Goal: Use online tool/utility: Utilize a website feature to perform a specific function

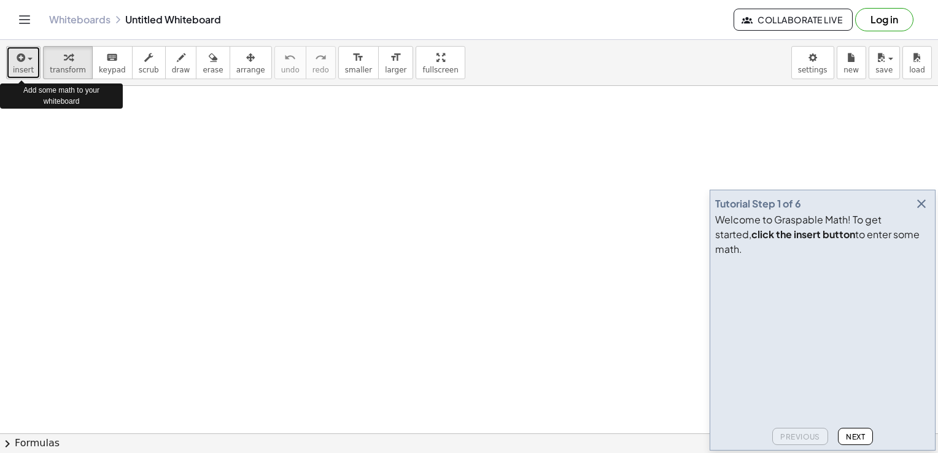
click at [29, 61] on div "button" at bounding box center [23, 57] width 21 height 15
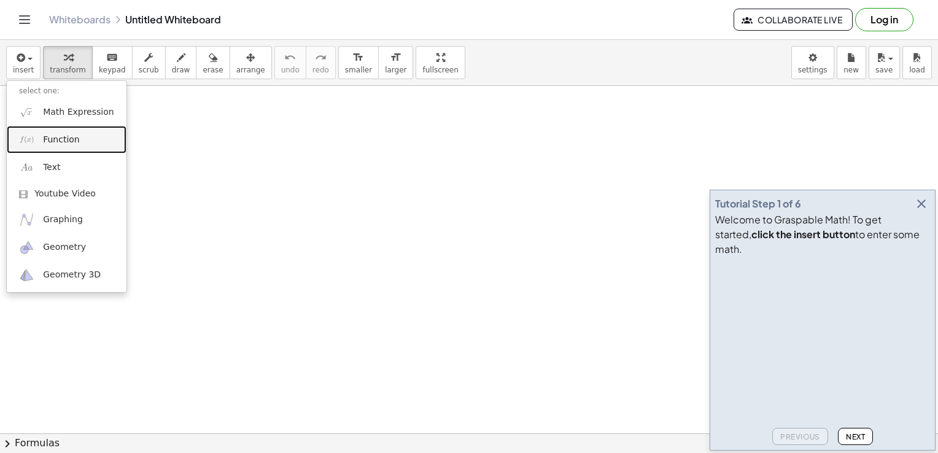
click at [49, 141] on span "Function" at bounding box center [61, 140] width 37 height 12
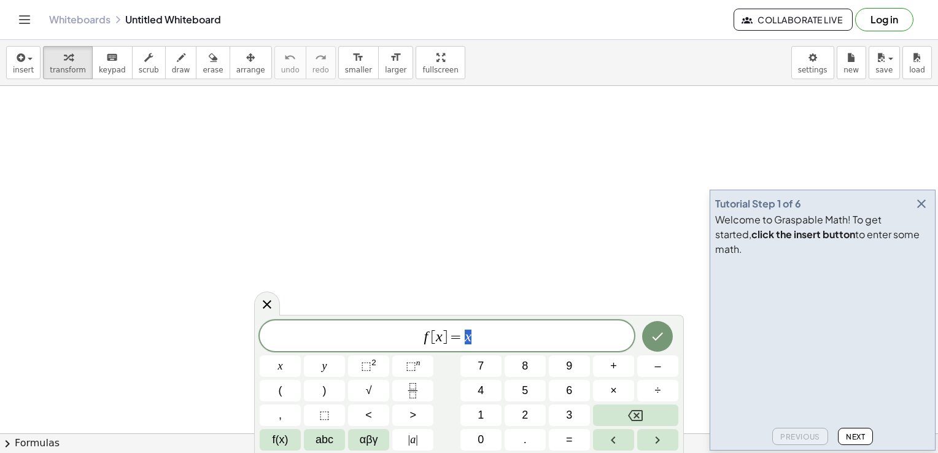
click at [482, 335] on span "f [ x ] = x" at bounding box center [447, 336] width 374 height 17
click at [366, 367] on span "⬚" at bounding box center [366, 366] width 10 height 12
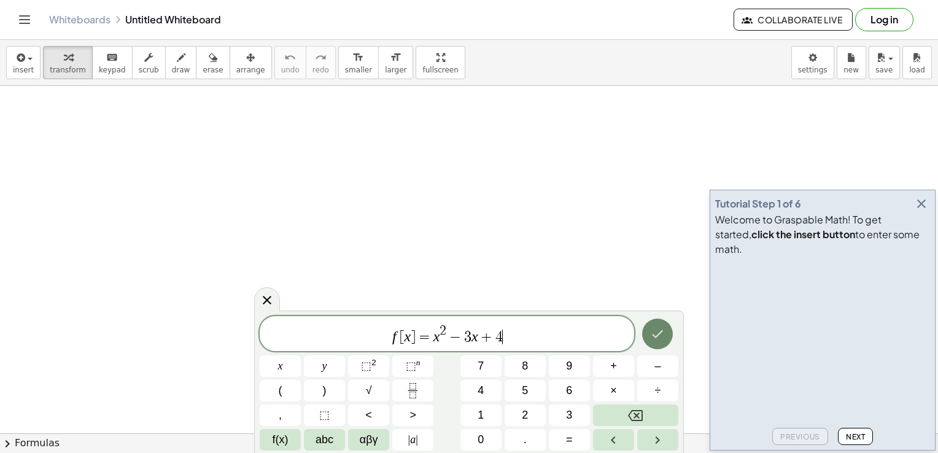
click at [656, 340] on icon "Done" at bounding box center [657, 334] width 15 height 15
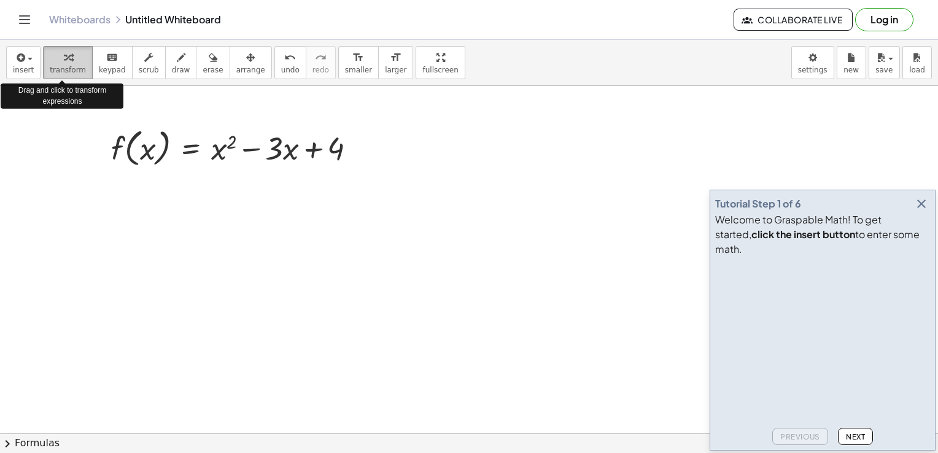
click at [74, 69] on span "transform" at bounding box center [68, 70] width 36 height 9
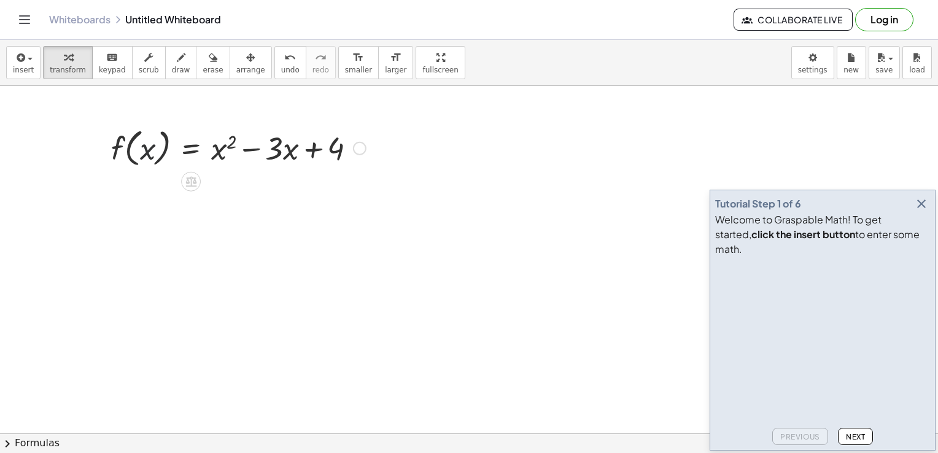
click at [140, 166] on div at bounding box center [238, 147] width 267 height 47
click at [155, 152] on div at bounding box center [238, 147] width 267 height 47
click at [193, 180] on icon at bounding box center [191, 181] width 13 height 13
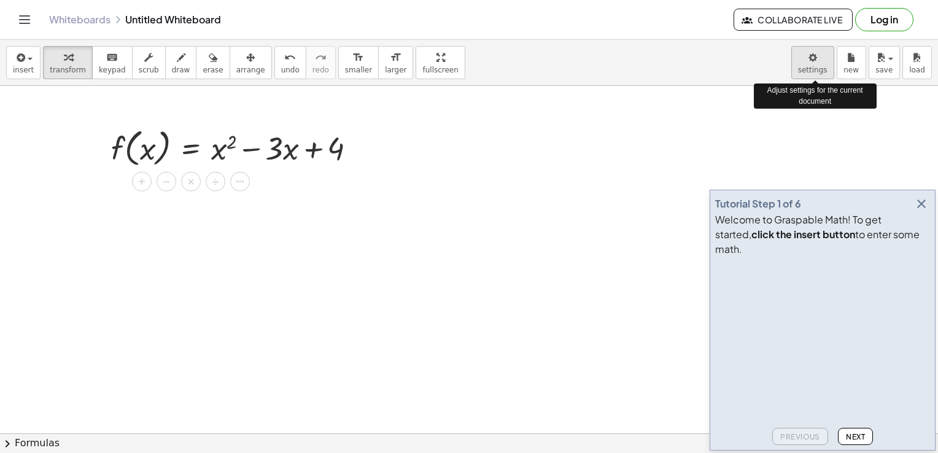
click at [809, 62] on body "Graspable Math Activities Get Started Activity Bank Assigned Work Classes White…" at bounding box center [469, 226] width 938 height 453
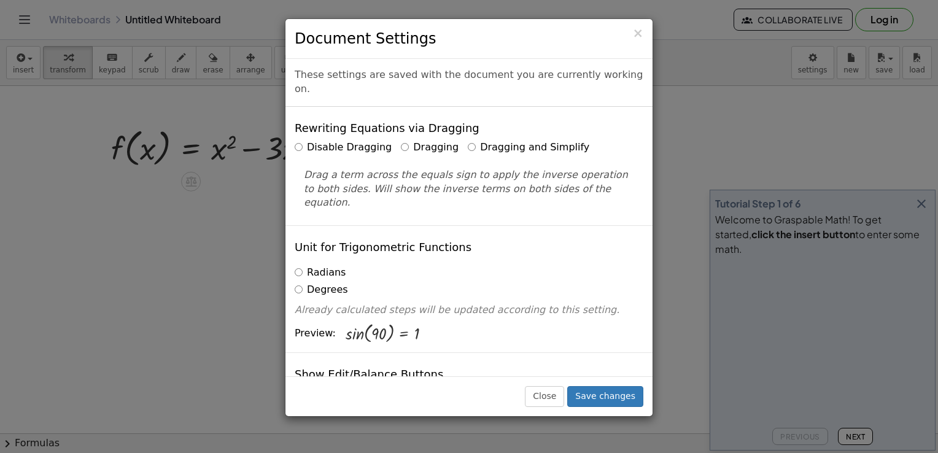
click at [759, 129] on div "× Document Settings These settings are saved with the document you are currentl…" at bounding box center [469, 226] width 938 height 453
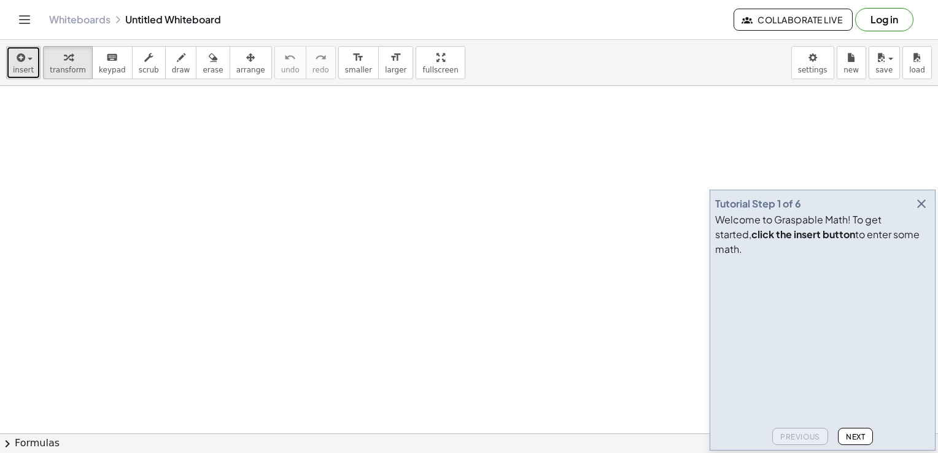
click at [15, 66] on span "insert" at bounding box center [23, 70] width 21 height 9
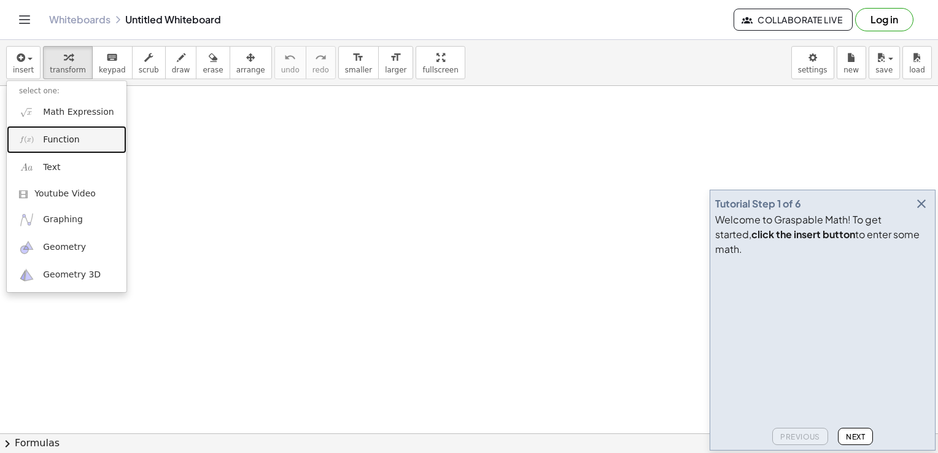
click at [51, 141] on span "Function" at bounding box center [61, 140] width 37 height 12
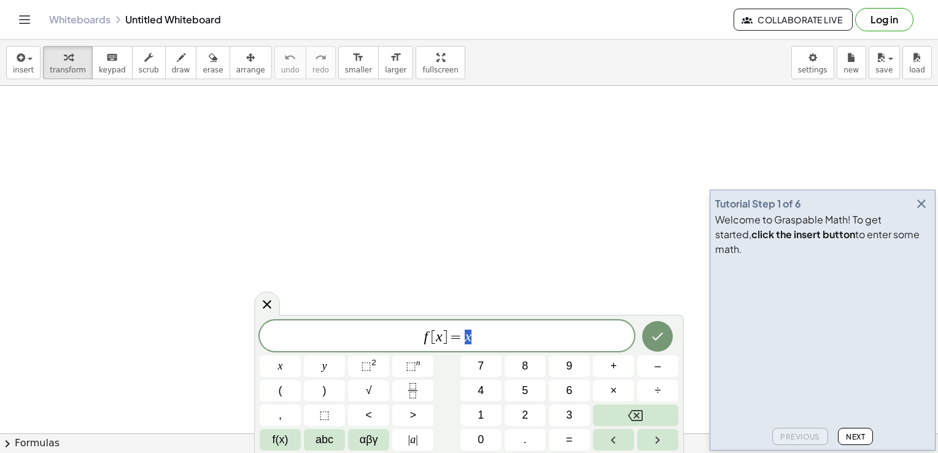
click at [494, 338] on span "f [ x ] = x" at bounding box center [447, 336] width 374 height 17
click at [519, 416] on button "2" at bounding box center [525, 415] width 41 height 21
click at [363, 365] on span "⬚" at bounding box center [366, 366] width 10 height 12
click at [658, 367] on span "–" at bounding box center [657, 366] width 6 height 17
click at [568, 414] on span "3" at bounding box center [569, 415] width 6 height 17
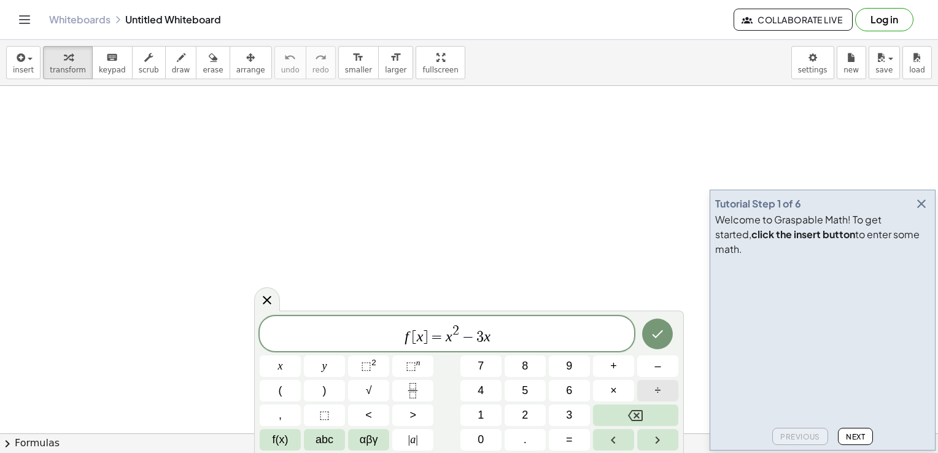
click at [658, 393] on span "÷" at bounding box center [658, 390] width 6 height 17
click at [654, 345] on button "Done" at bounding box center [657, 334] width 31 height 31
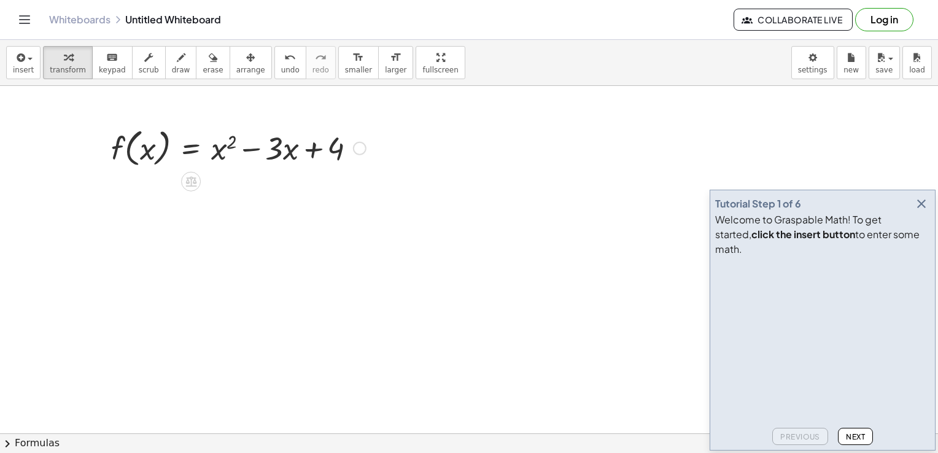
click at [153, 141] on div at bounding box center [238, 147] width 267 height 47
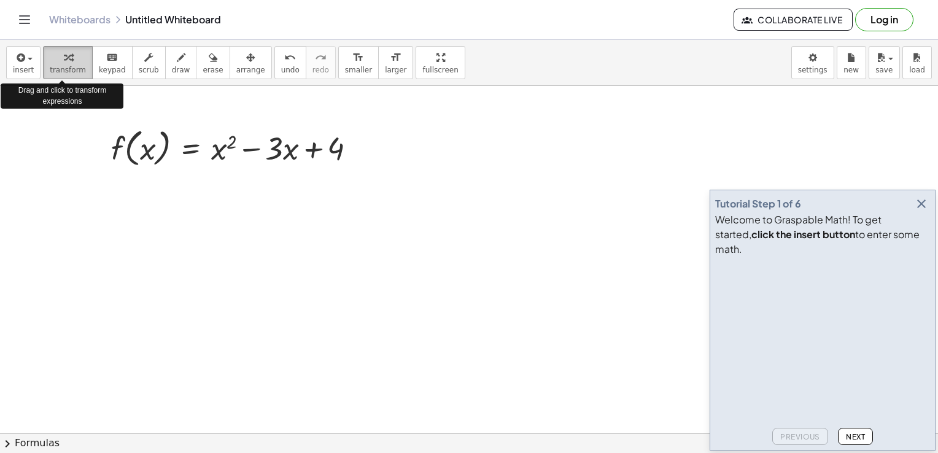
click at [66, 70] on span "transform" at bounding box center [68, 70] width 36 height 9
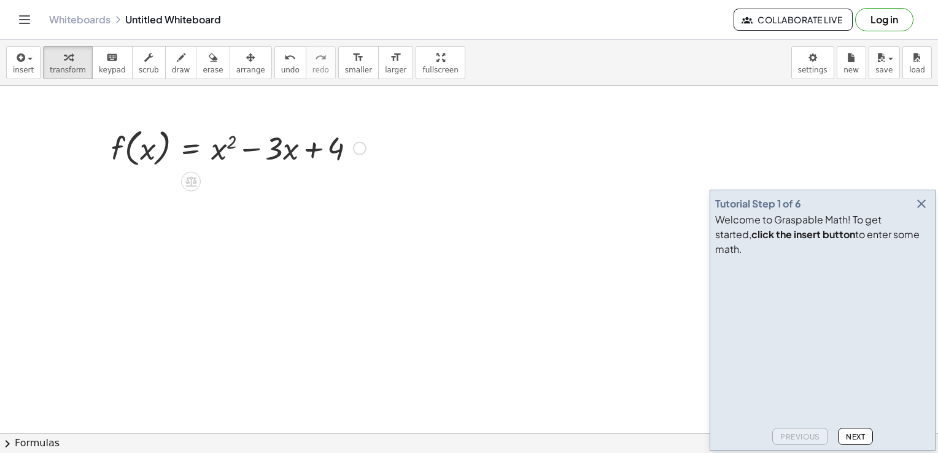
click at [151, 151] on div at bounding box center [238, 147] width 267 height 47
click at [81, 65] on button "transform" at bounding box center [68, 62] width 50 height 33
click at [195, 182] on icon at bounding box center [190, 181] width 11 height 10
click at [217, 154] on div at bounding box center [238, 147] width 267 height 47
click at [106, 66] on span "keypad" at bounding box center [112, 70] width 27 height 9
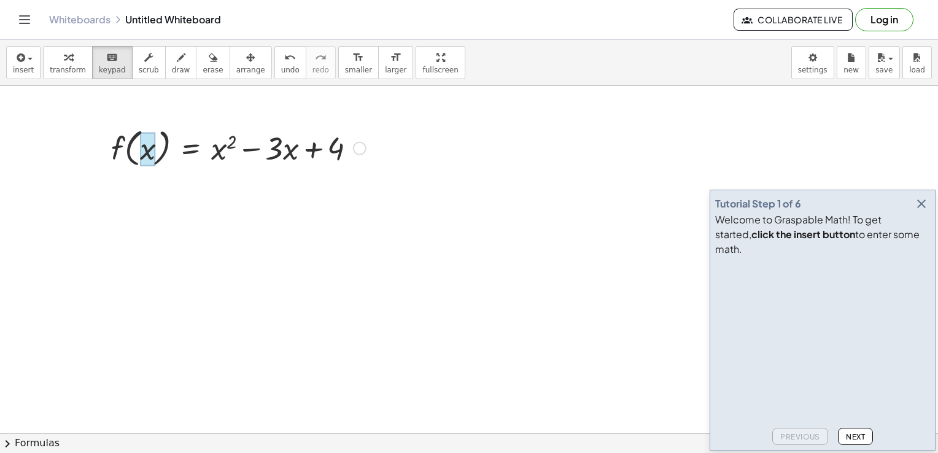
click at [147, 158] on div at bounding box center [148, 149] width 16 height 34
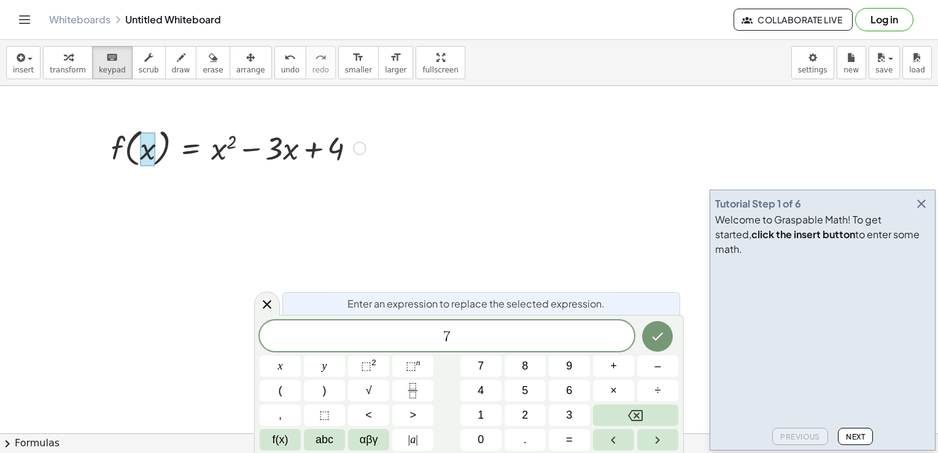
click at [218, 153] on div at bounding box center [238, 147] width 267 height 47
click at [666, 333] on button "Done" at bounding box center [657, 336] width 31 height 31
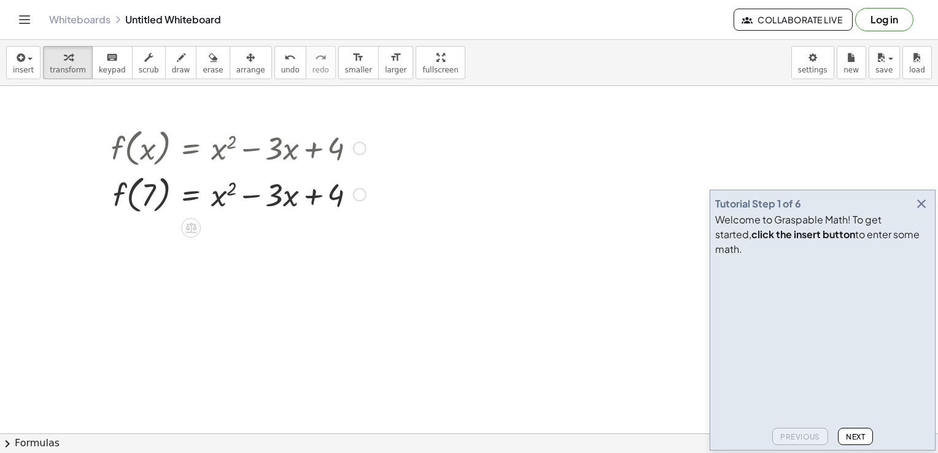
click at [218, 200] on div at bounding box center [238, 193] width 267 height 47
click at [107, 69] on span "keypad" at bounding box center [112, 70] width 27 height 9
click at [106, 67] on span "keypad" at bounding box center [112, 70] width 27 height 9
drag, startPoint x: 216, startPoint y: 178, endPoint x: 220, endPoint y: 196, distance: 18.8
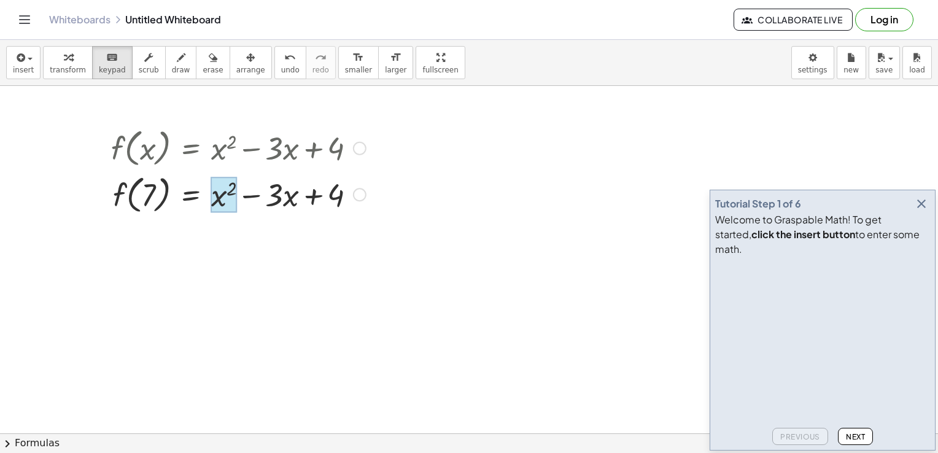
click at [220, 196] on div at bounding box center [224, 195] width 26 height 36
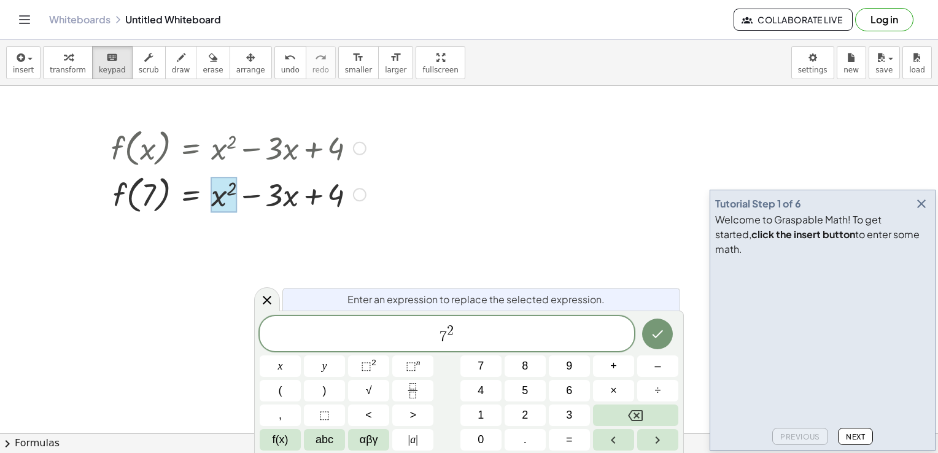
click at [276, 193] on div at bounding box center [238, 193] width 267 height 47
click at [292, 200] on div at bounding box center [238, 193] width 267 height 47
click at [653, 338] on icon "Done" at bounding box center [657, 334] width 15 height 15
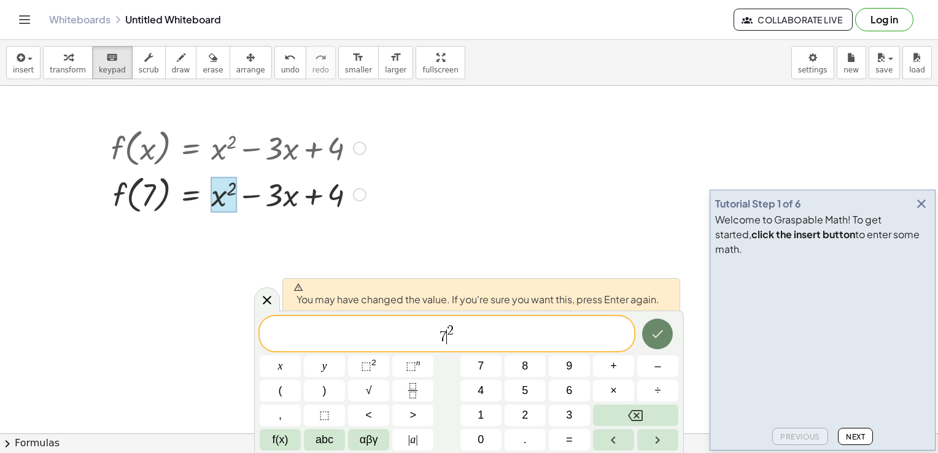
click at [653, 337] on icon "Done" at bounding box center [657, 334] width 15 height 15
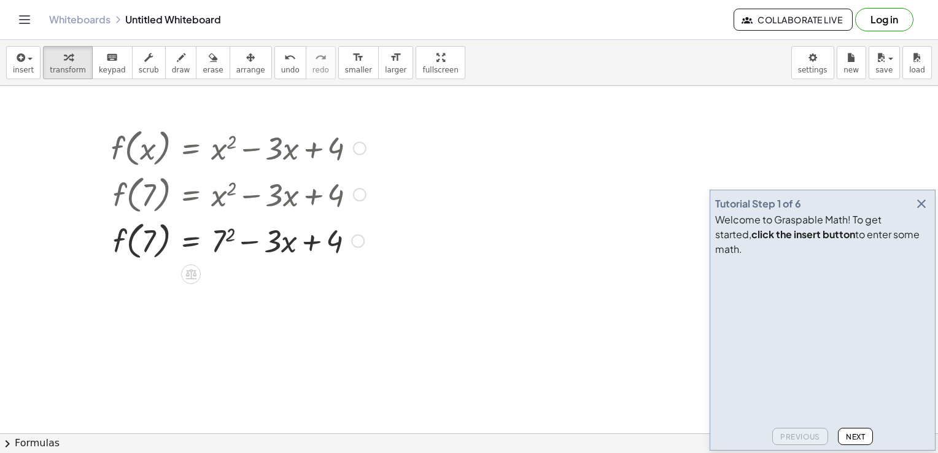
click at [284, 243] on div at bounding box center [238, 240] width 267 height 47
click at [289, 244] on div at bounding box center [238, 240] width 267 height 47
click at [92, 64] on button "keyboard keypad" at bounding box center [112, 62] width 41 height 33
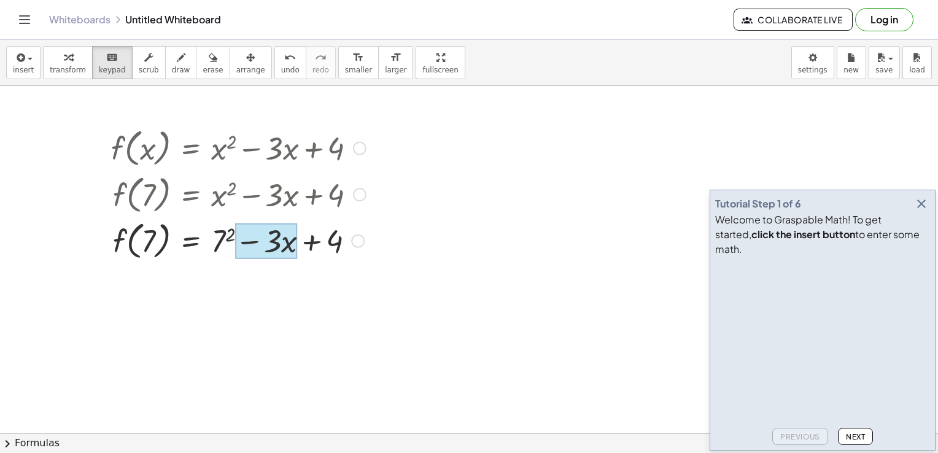
click at [295, 241] on div at bounding box center [266, 241] width 62 height 36
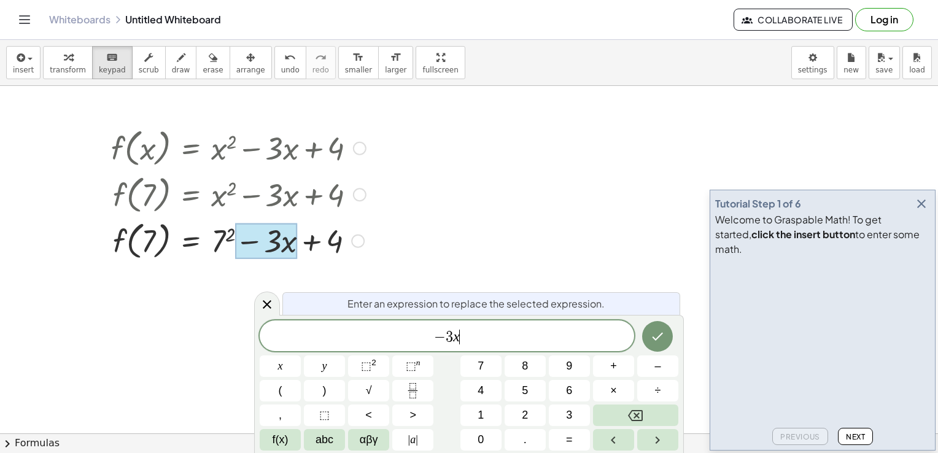
click at [462, 338] on span "− 3 x ​" at bounding box center [447, 336] width 374 height 17
click at [614, 371] on span "+" at bounding box center [613, 366] width 7 height 17
click at [661, 336] on icon "Done" at bounding box center [657, 335] width 15 height 15
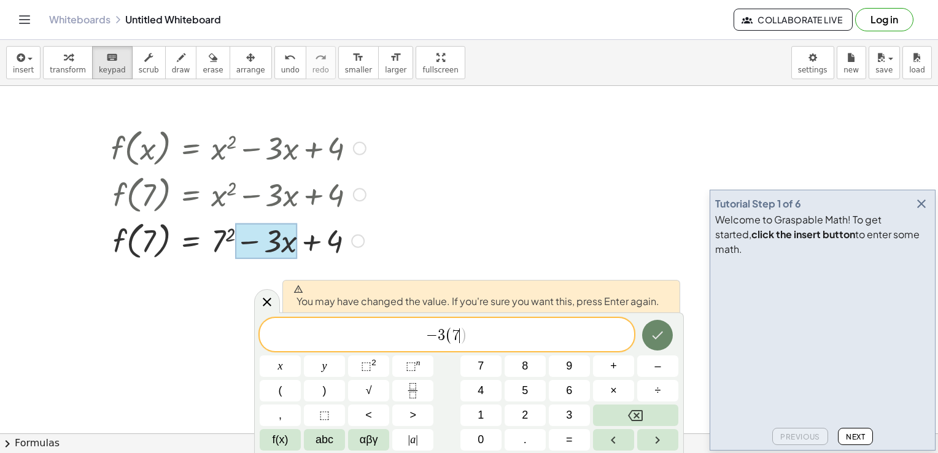
click at [658, 344] on button "Done" at bounding box center [657, 335] width 31 height 31
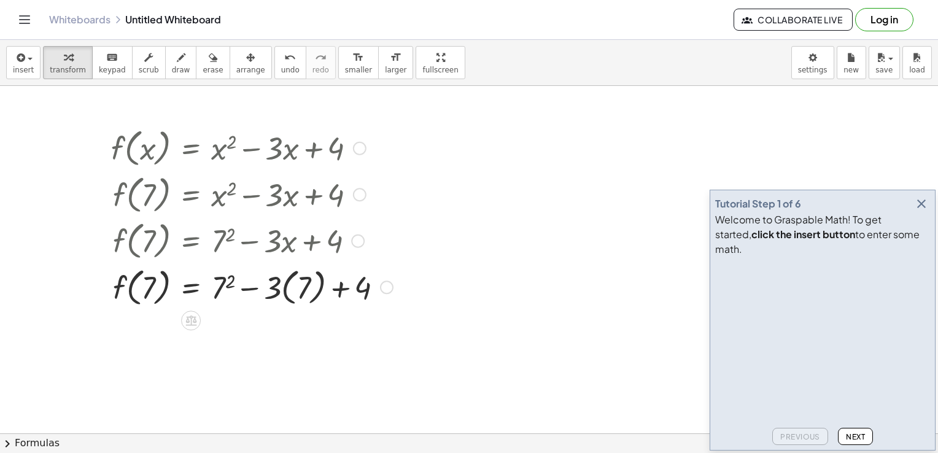
click at [249, 202] on div at bounding box center [252, 193] width 294 height 47
click at [192, 320] on icon at bounding box center [190, 321] width 11 height 10
click at [222, 288] on div at bounding box center [252, 286] width 294 height 47
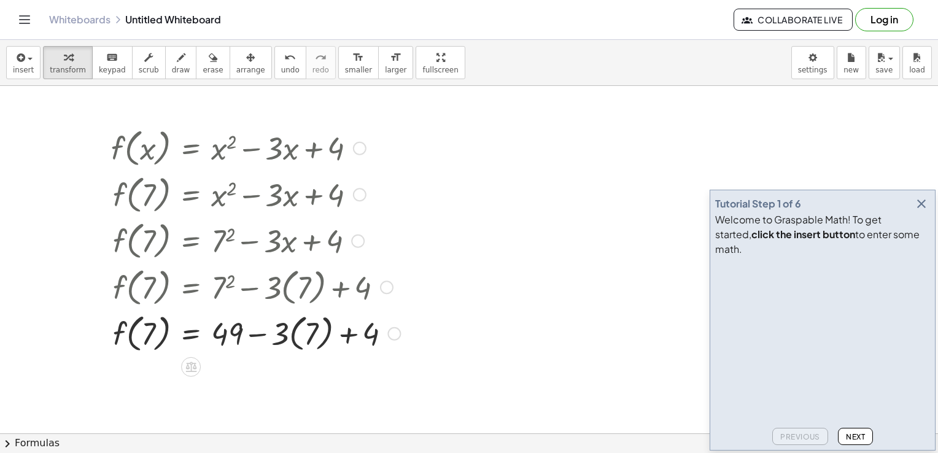
click at [293, 338] on div at bounding box center [255, 332] width 301 height 47
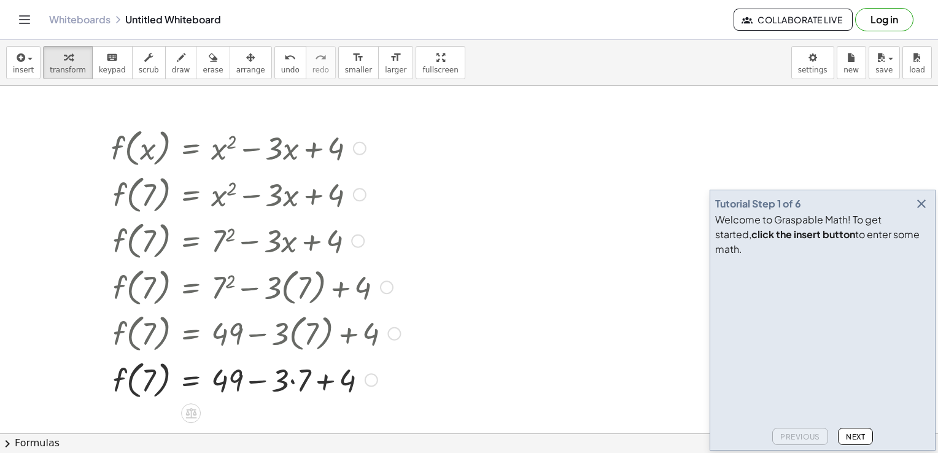
click at [293, 382] on div at bounding box center [255, 378] width 301 height 47
click at [268, 384] on div at bounding box center [255, 378] width 301 height 47
click at [268, 382] on div at bounding box center [255, 378] width 301 height 47
click at [219, 205] on div at bounding box center [255, 193] width 301 height 47
click at [279, 188] on div at bounding box center [255, 193] width 301 height 47
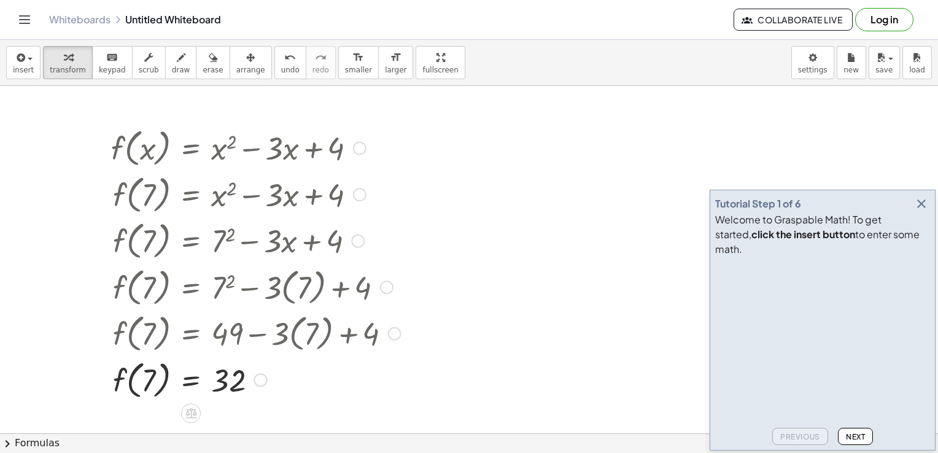
click at [323, 192] on div at bounding box center [255, 193] width 301 height 47
click at [359, 151] on div at bounding box center [360, 149] width 14 height 14
click at [359, 152] on div "Go back to this line Copy line as LaTeX Copy derivation as LaTeX" at bounding box center [360, 149] width 14 height 14
click at [360, 149] on div "Go back to this line Copy line as LaTeX Copy derivation as LaTeX" at bounding box center [360, 149] width 14 height 14
drag, startPoint x: 359, startPoint y: 145, endPoint x: 329, endPoint y: 119, distance: 39.2
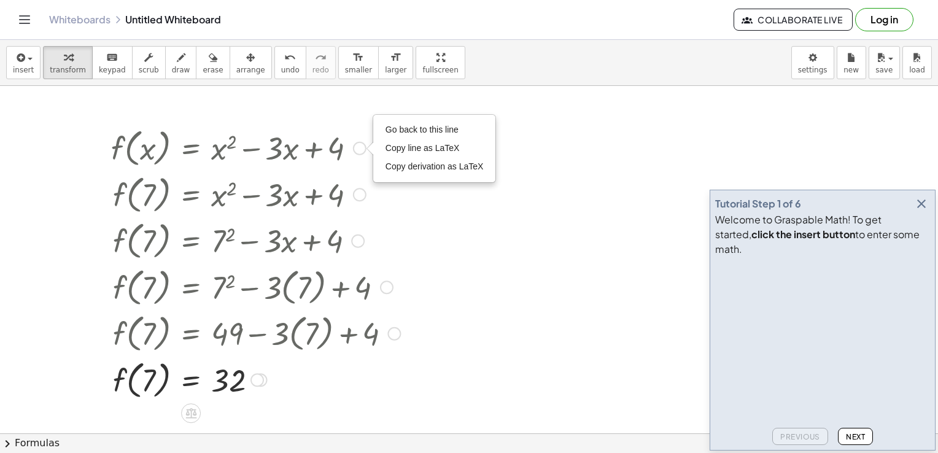
click at [121, 153] on div at bounding box center [255, 147] width 301 height 47
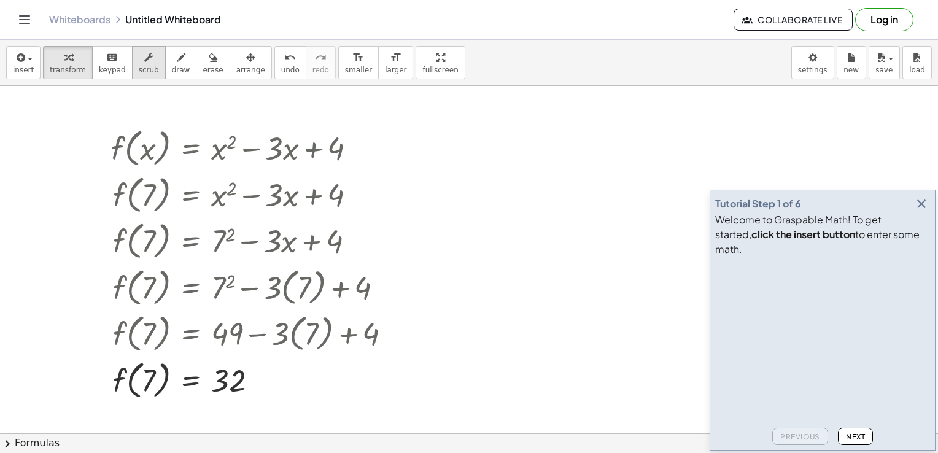
click at [132, 72] on button "scrub" at bounding box center [149, 62] width 34 height 33
click at [274, 163] on div "▼" at bounding box center [274, 166] width 8 height 11
click at [295, 153] on div at bounding box center [255, 147] width 301 height 47
click at [295, 161] on div at bounding box center [255, 147] width 301 height 47
click at [295, 163] on div at bounding box center [255, 147] width 301 height 47
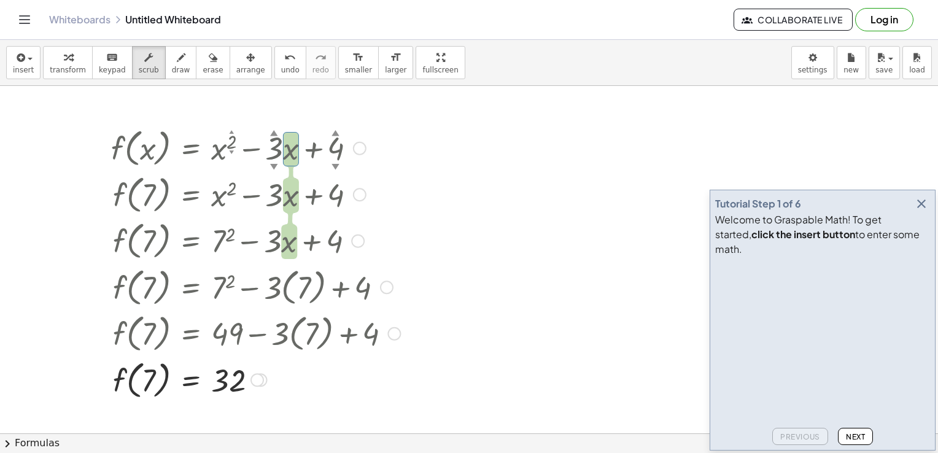
click at [336, 151] on div at bounding box center [255, 147] width 301 height 47
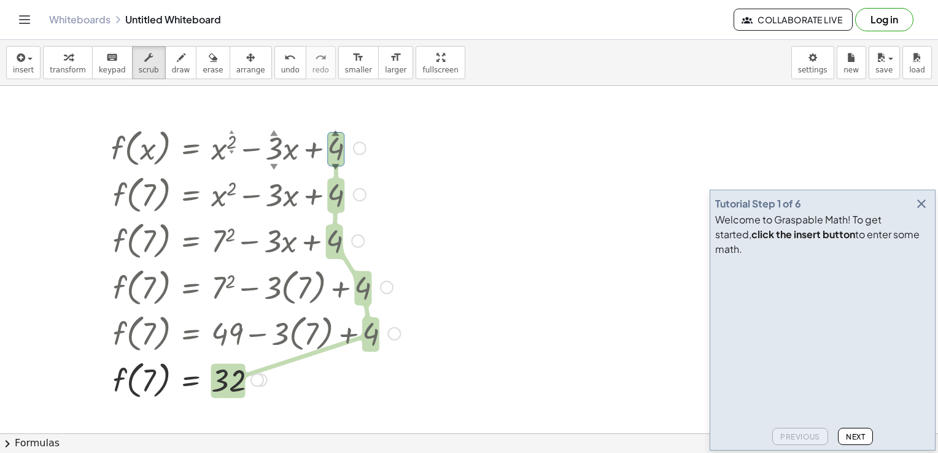
click at [338, 149] on div at bounding box center [255, 147] width 301 height 47
click at [177, 60] on icon "button" at bounding box center [181, 57] width 9 height 15
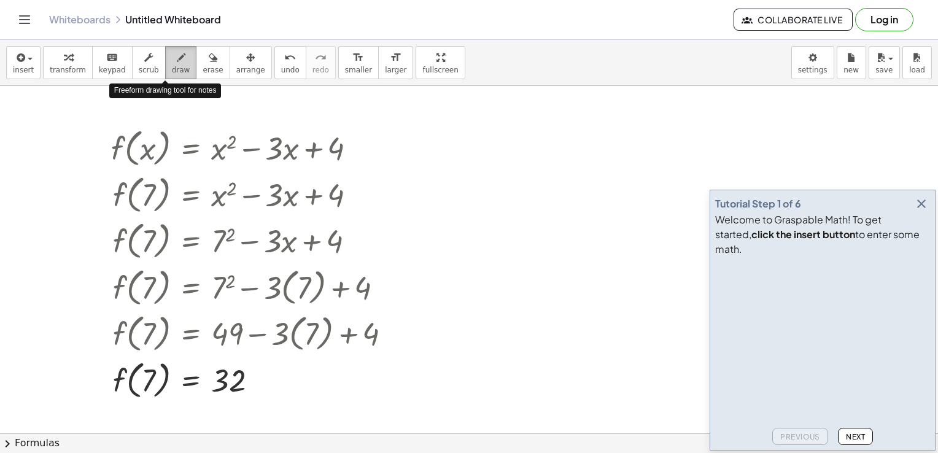
click at [177, 60] on icon "button" at bounding box center [181, 57] width 9 height 15
click at [172, 66] on span "draw" at bounding box center [181, 70] width 18 height 9
click at [177, 64] on icon "button" at bounding box center [181, 57] width 9 height 15
click at [172, 66] on span "draw" at bounding box center [181, 70] width 18 height 9
click at [177, 60] on icon "button" at bounding box center [181, 57] width 9 height 15
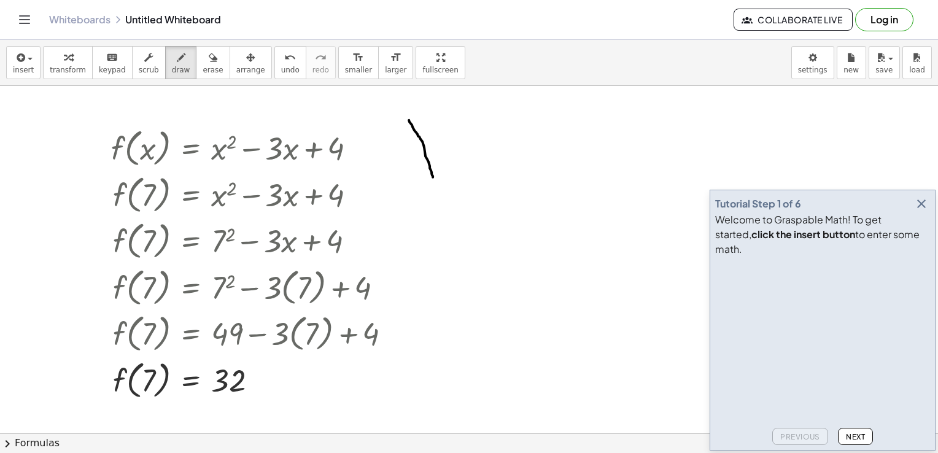
drag, startPoint x: 417, startPoint y: 134, endPoint x: 430, endPoint y: 176, distance: 43.7
click at [203, 53] on div "button" at bounding box center [213, 57] width 20 height 15
drag, startPoint x: 411, startPoint y: 124, endPoint x: 433, endPoint y: 177, distance: 57.8
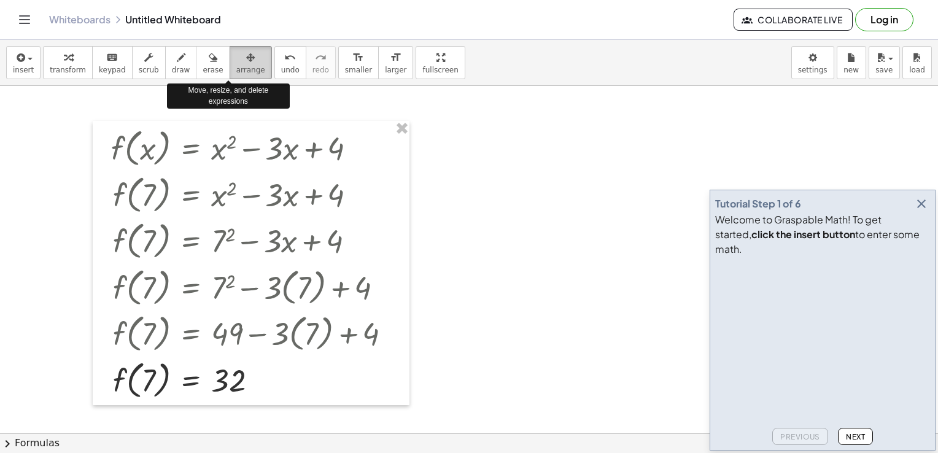
click at [236, 66] on span "arrange" at bounding box center [250, 70] width 29 height 9
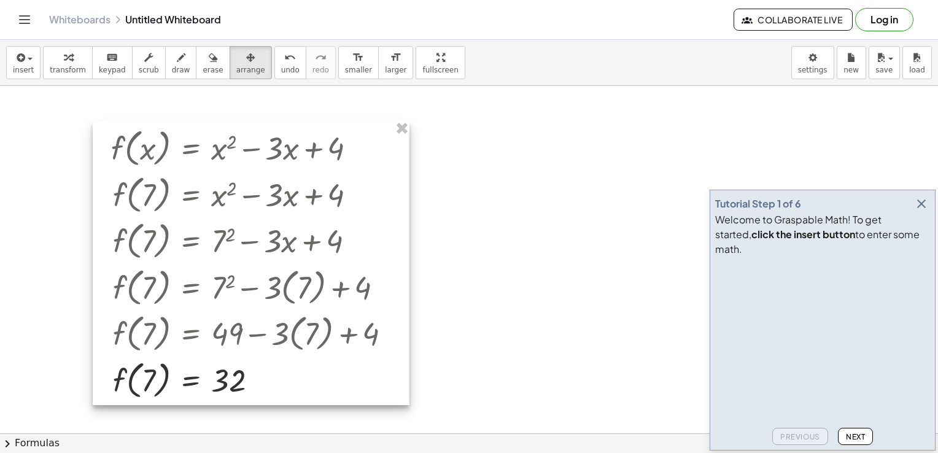
click at [223, 201] on div at bounding box center [251, 263] width 317 height 284
click at [295, 200] on div at bounding box center [251, 263] width 317 height 284
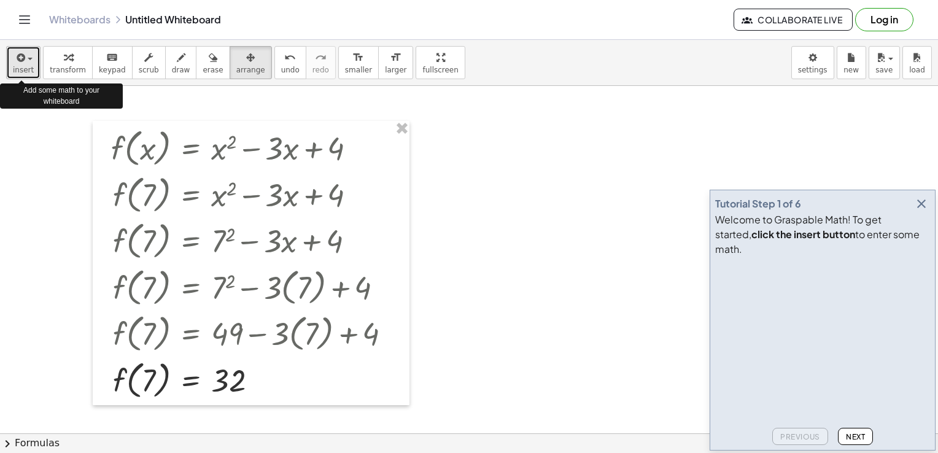
click at [28, 60] on span "button" at bounding box center [30, 59] width 5 height 2
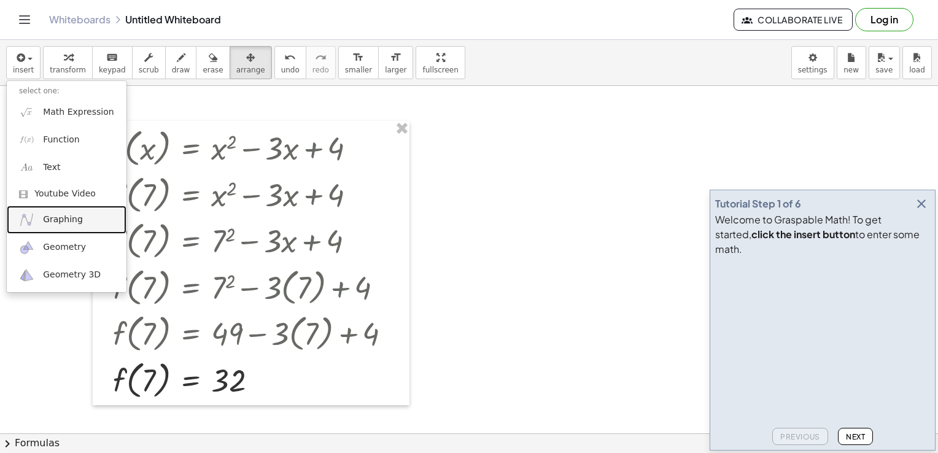
click at [53, 219] on span "Graphing" at bounding box center [63, 220] width 40 height 12
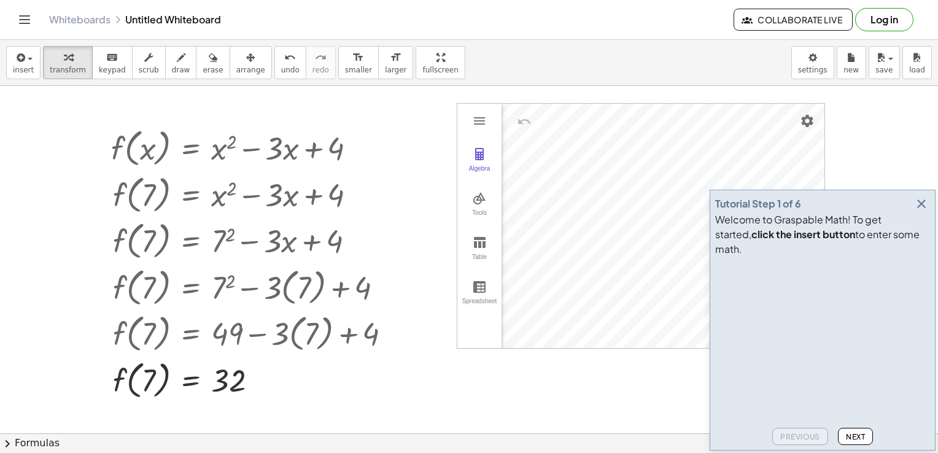
drag, startPoint x: 486, startPoint y: 135, endPoint x: 454, endPoint y: 140, distance: 32.9
click at [921, 211] on icon "button" at bounding box center [921, 203] width 15 height 15
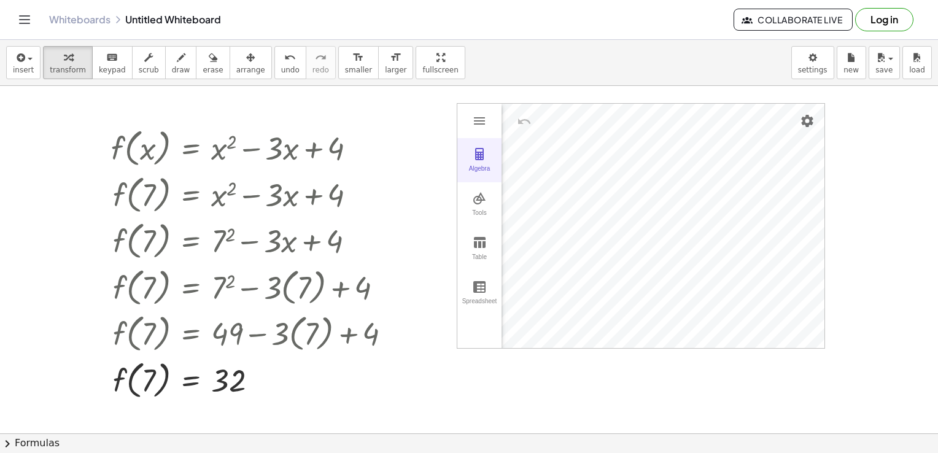
click at [480, 155] on img "Graphing Calculator" at bounding box center [479, 154] width 15 height 15
click at [479, 123] on img "Graphing Calculator" at bounding box center [479, 121] width 15 height 15
click at [568, 121] on li "Expression" at bounding box center [572, 122] width 117 height 20
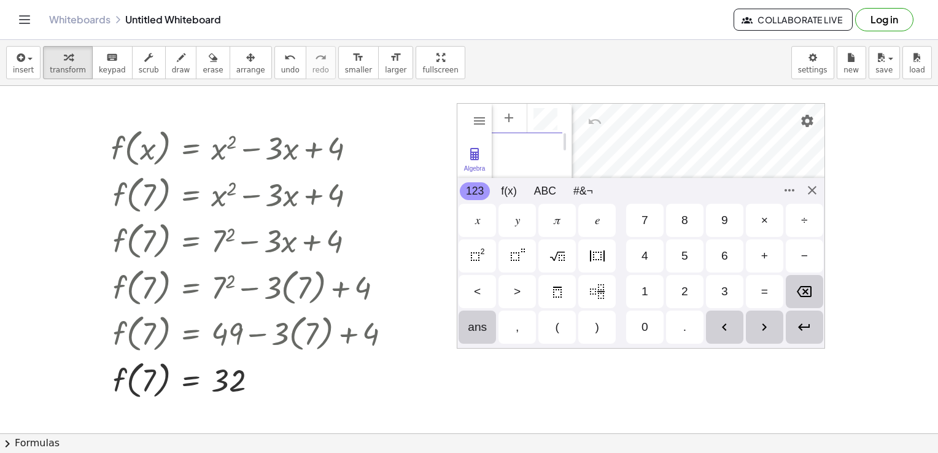
scroll to position [7, 0]
click at [472, 258] on img "Squared" at bounding box center [477, 256] width 15 height 15
click at [517, 255] on img "Power" at bounding box center [517, 256] width 15 height 15
click at [530, 141] on div "GeoGebra Graphing Calculator" at bounding box center [527, 227] width 71 height 246
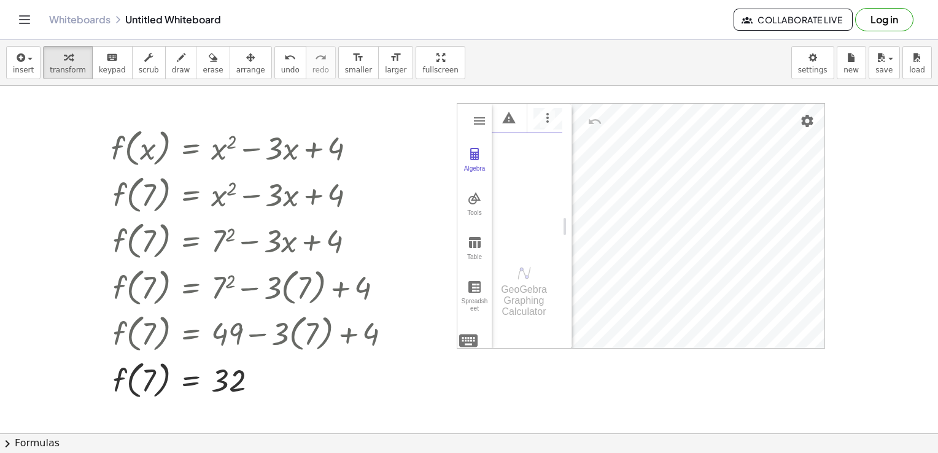
click at [534, 159] on div "Algebra" at bounding box center [527, 176] width 71 height 146
click at [546, 121] on img "Options" at bounding box center [547, 118] width 15 height 15
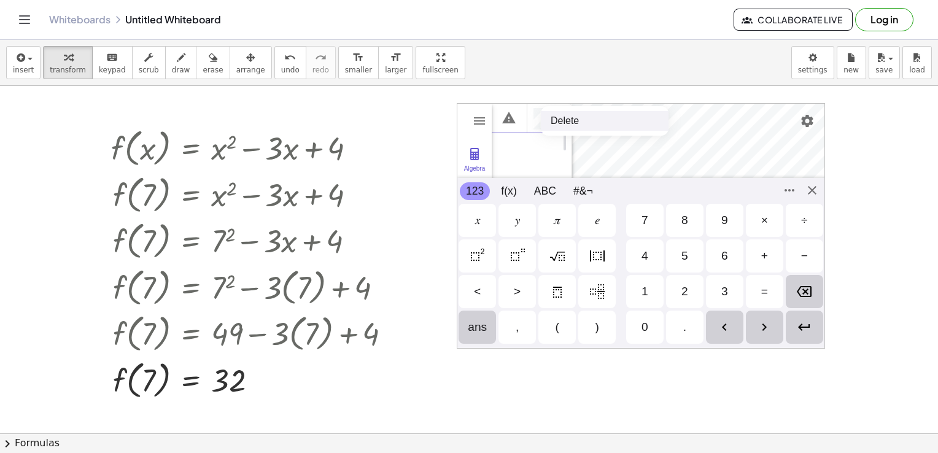
click at [534, 144] on div "GeoGebra Graphing Calculator" at bounding box center [527, 142] width 71 height 77
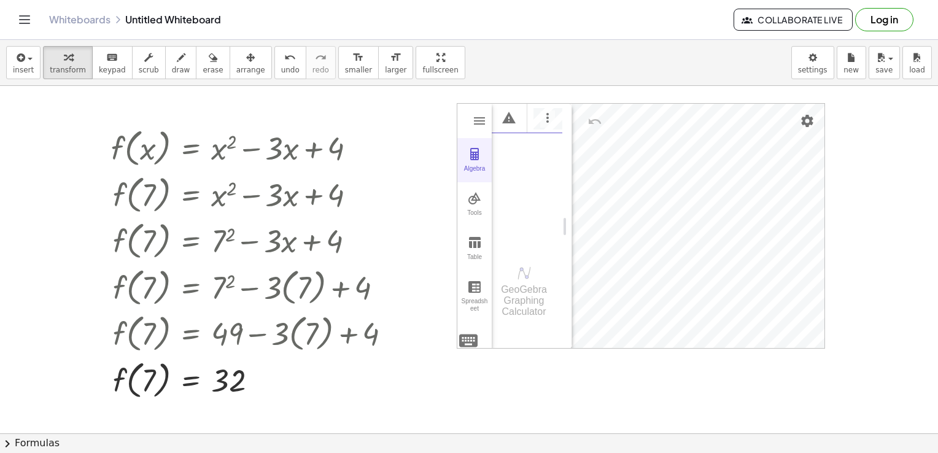
click at [472, 166] on div "Algebra" at bounding box center [474, 173] width 29 height 17
click at [473, 167] on div "Algebra" at bounding box center [474, 173] width 29 height 17
click at [554, 113] on img "Options" at bounding box center [547, 118] width 15 height 15
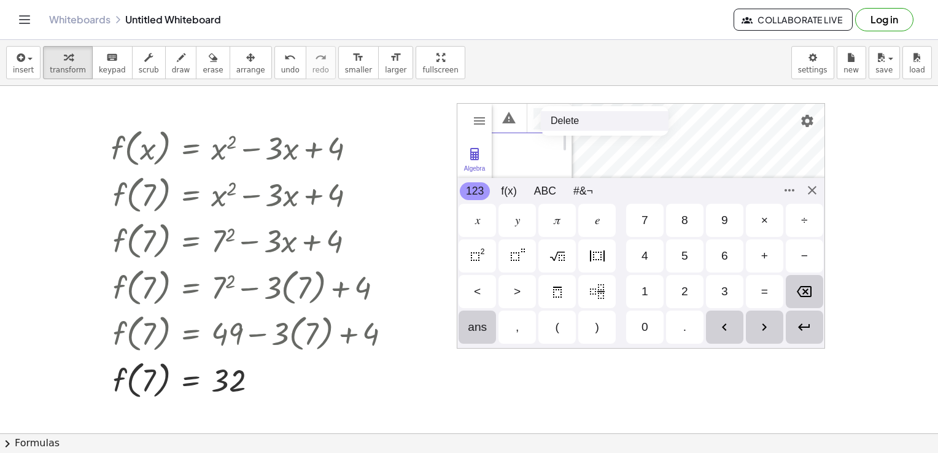
click at [541, 114] on li "Delete" at bounding box center [605, 121] width 128 height 20
click at [532, 139] on div "Input… GeoGebra Graphing Calculator" at bounding box center [527, 227] width 71 height 246
click at [572, 125] on li "Expression" at bounding box center [563, 122] width 117 height 20
click at [810, 195] on div "GeoGebra Graphing Calculator Clear All Open Save online Save to your computer S…" at bounding box center [641, 226] width 368 height 246
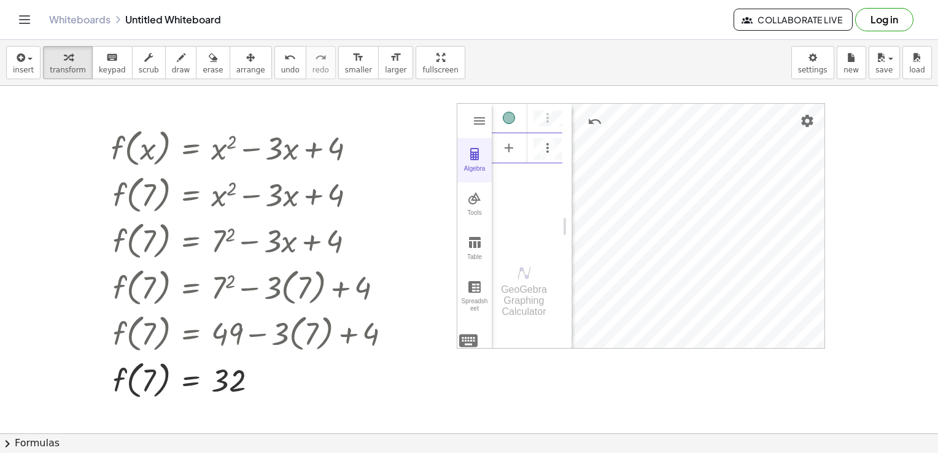
click at [477, 153] on img "Graphing Calculator" at bounding box center [474, 154] width 15 height 15
click at [558, 146] on div "Algebra" at bounding box center [551, 147] width 22 height 29
click at [477, 291] on img "Graphing Calculator" at bounding box center [474, 286] width 15 height 15
click at [473, 252] on button "Table" at bounding box center [474, 249] width 34 height 44
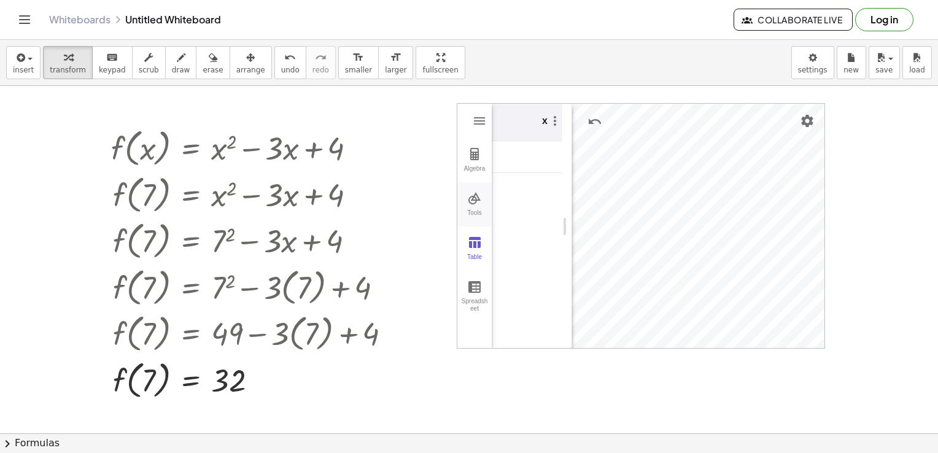
click at [478, 203] on img "Graphing Calculator" at bounding box center [474, 198] width 15 height 15
click at [478, 149] on img "Graphing Calculator" at bounding box center [474, 154] width 15 height 15
click at [559, 151] on div "Algebra" at bounding box center [551, 147] width 22 height 29
click at [540, 144] on div "Input… GeoGebra Graphing Calculator" at bounding box center [527, 227] width 71 height 246
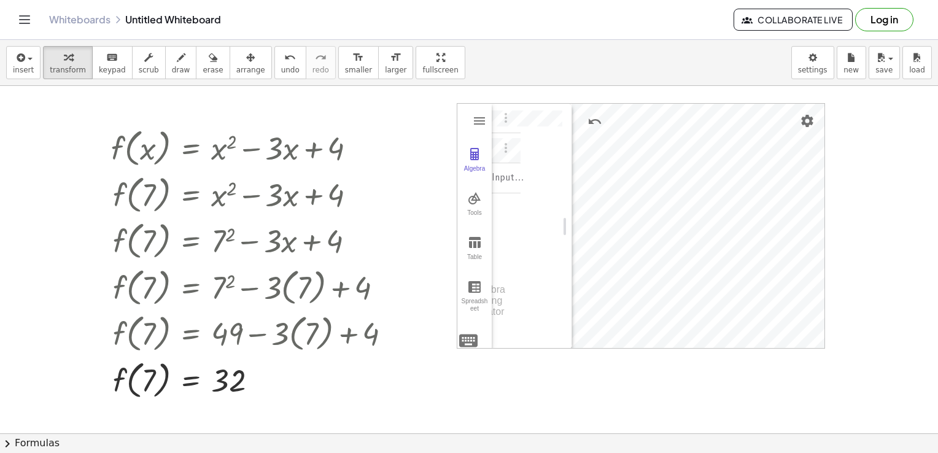
scroll to position [7, 0]
click at [530, 151] on div "Input… GeoGebra Graphing Calculator" at bounding box center [527, 227] width 71 height 246
click at [531, 152] on div "Input… GeoGebra Graphing Calculator" at bounding box center [527, 227] width 71 height 246
click at [479, 165] on div "Algebra" at bounding box center [474, 173] width 29 height 17
click at [478, 167] on div "Algebra" at bounding box center [474, 173] width 29 height 17
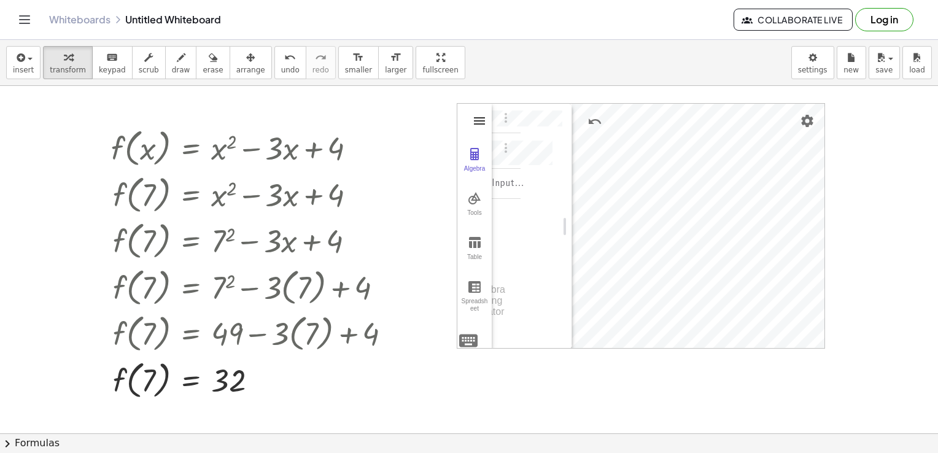
click at [475, 123] on img "Graphing Calculator" at bounding box center [479, 121] width 15 height 15
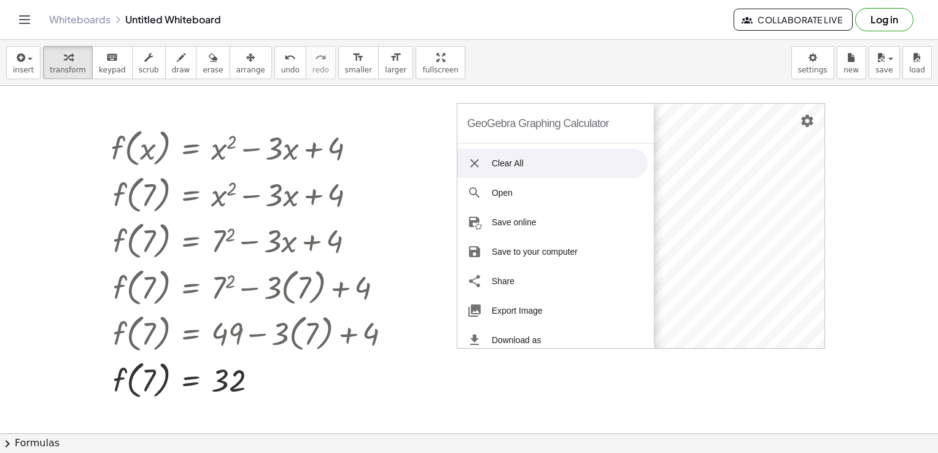
click at [475, 123] on div "GeoGebra Graphing Calculator" at bounding box center [538, 123] width 142 height 39
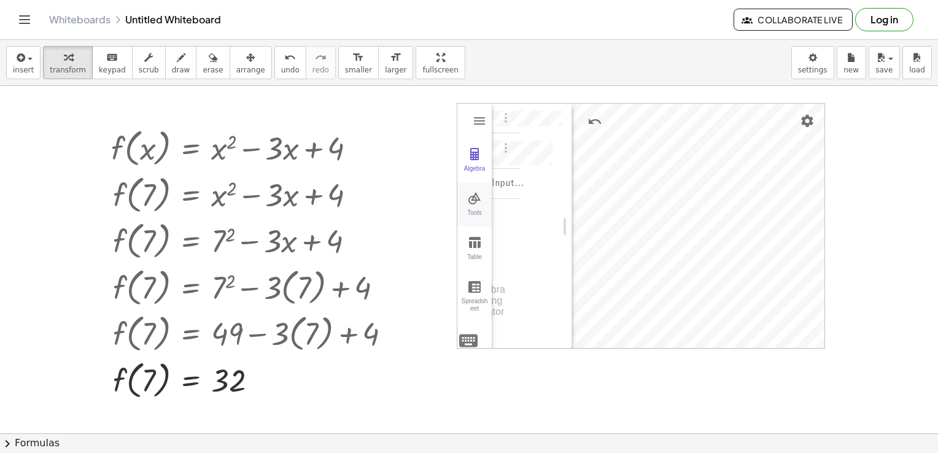
click at [479, 209] on div "Tools" at bounding box center [474, 217] width 29 height 17
click at [473, 243] on img "Graphing Calculator" at bounding box center [474, 242] width 15 height 15
click at [479, 198] on img "Graphing Calculator" at bounding box center [474, 198] width 15 height 15
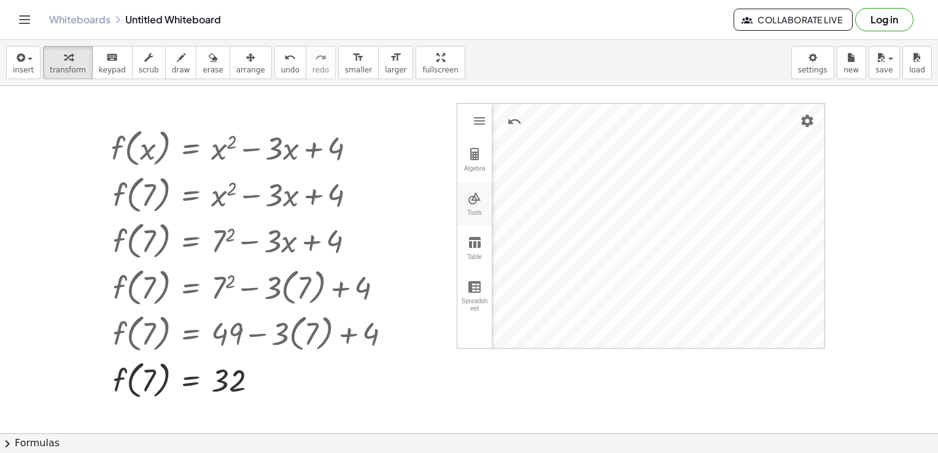
click at [480, 198] on img "Graphing Calculator" at bounding box center [474, 198] width 15 height 15
click at [481, 162] on button "Algebra" at bounding box center [474, 160] width 34 height 44
click at [126, 304] on div at bounding box center [255, 286] width 301 height 47
click at [514, 188] on div "Algebra" at bounding box center [516, 183] width 7 height 29
click at [503, 179] on img "Options" at bounding box center [506, 183] width 15 height 15
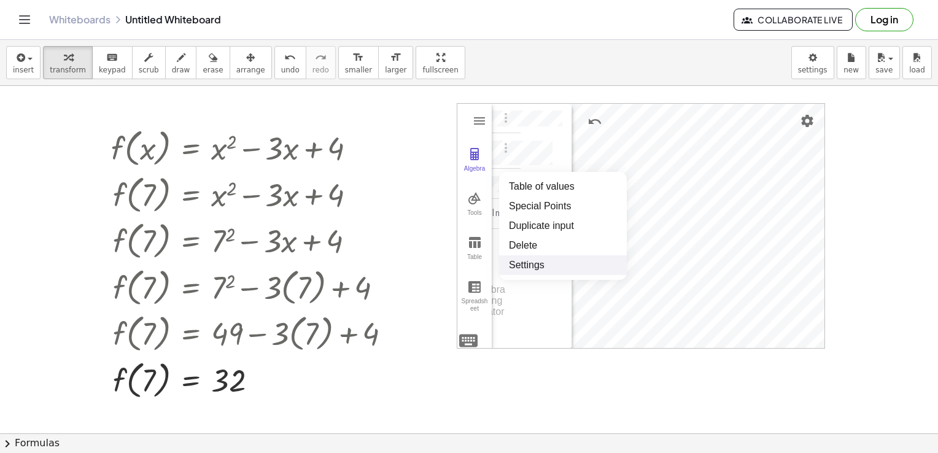
click at [529, 260] on li "Settings" at bounding box center [563, 265] width 128 height 20
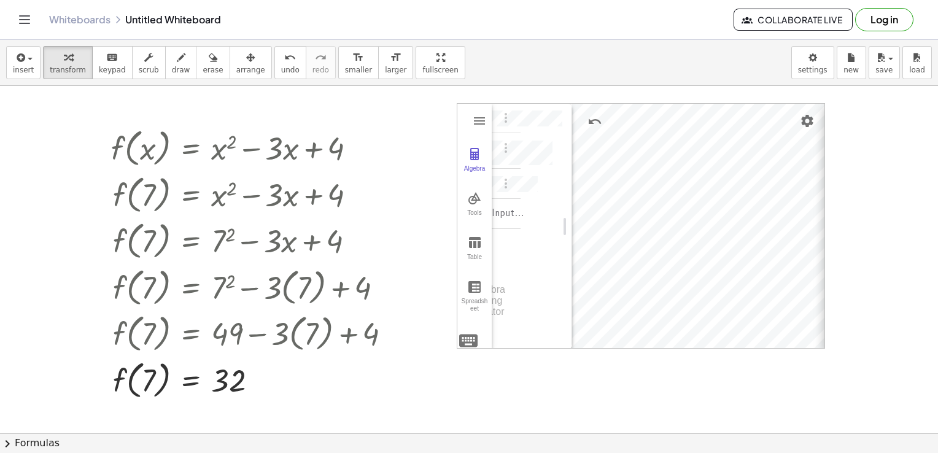
click at [541, 184] on div "Input… GeoGebra Graphing Calculator" at bounding box center [527, 227] width 71 height 246
click at [535, 185] on div "Input… GeoGebra Graphing Calculator" at bounding box center [527, 227] width 71 height 246
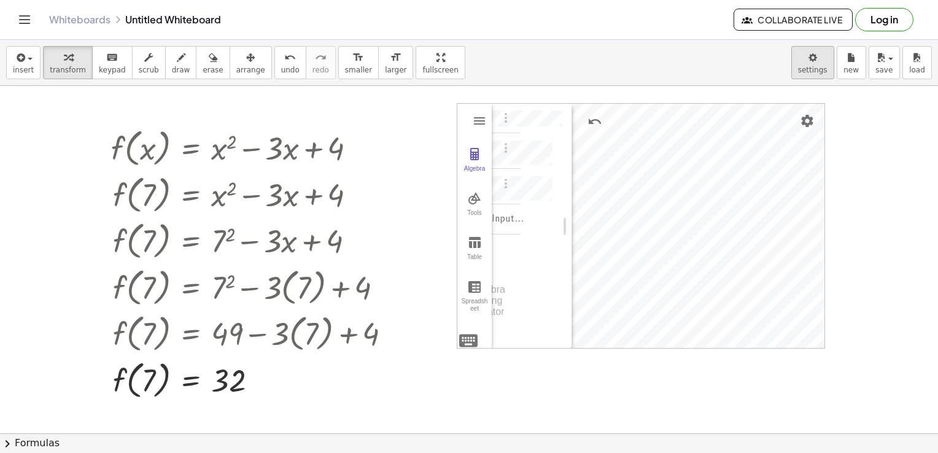
click at [815, 74] on body "Graspable Math Activities Get Started Activity Bank Assigned Work Classes White…" at bounding box center [469, 226] width 938 height 453
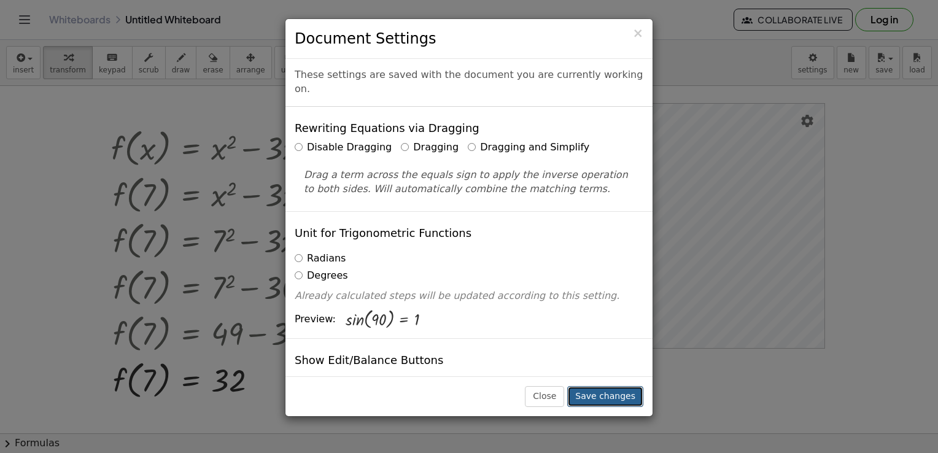
click at [619, 399] on button "Save changes" at bounding box center [605, 396] width 76 height 21
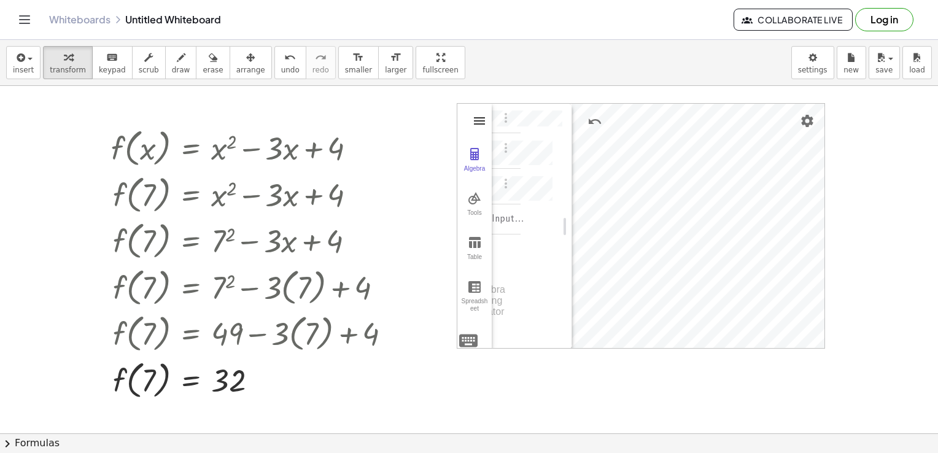
click at [481, 120] on img "Graphing Calculator" at bounding box center [479, 121] width 15 height 15
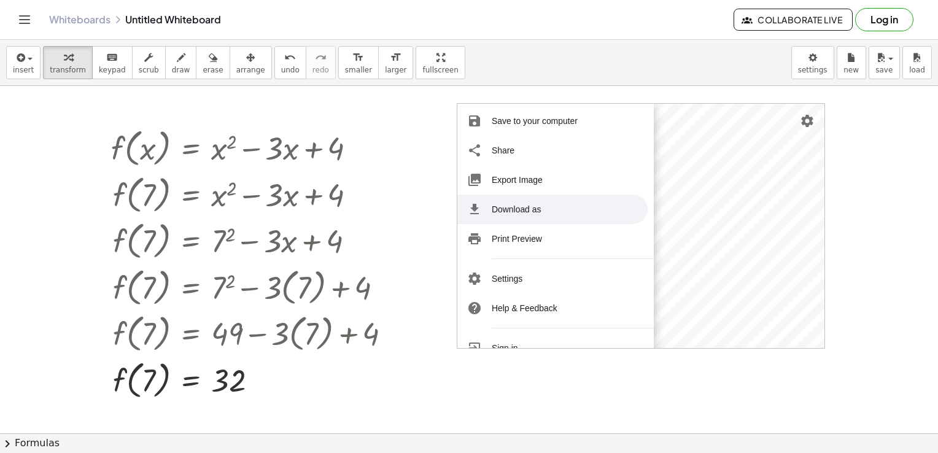
scroll to position [150, 0]
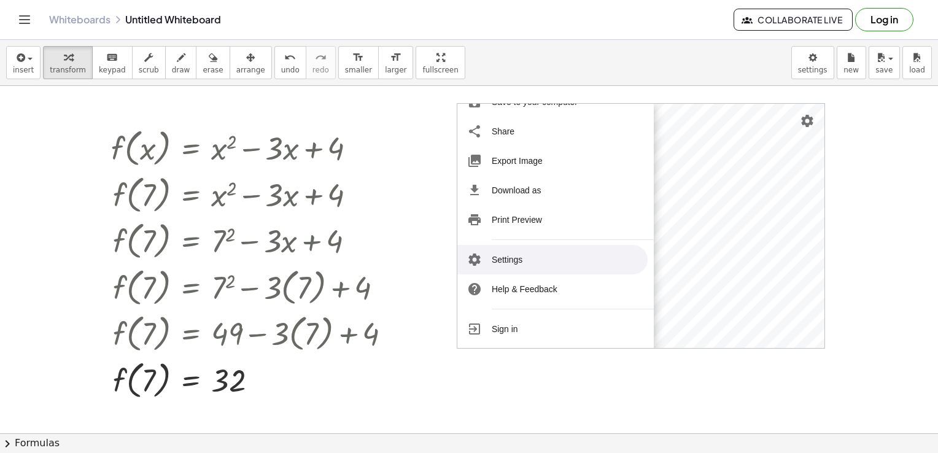
click at [504, 258] on li "Settings" at bounding box center [552, 259] width 190 height 29
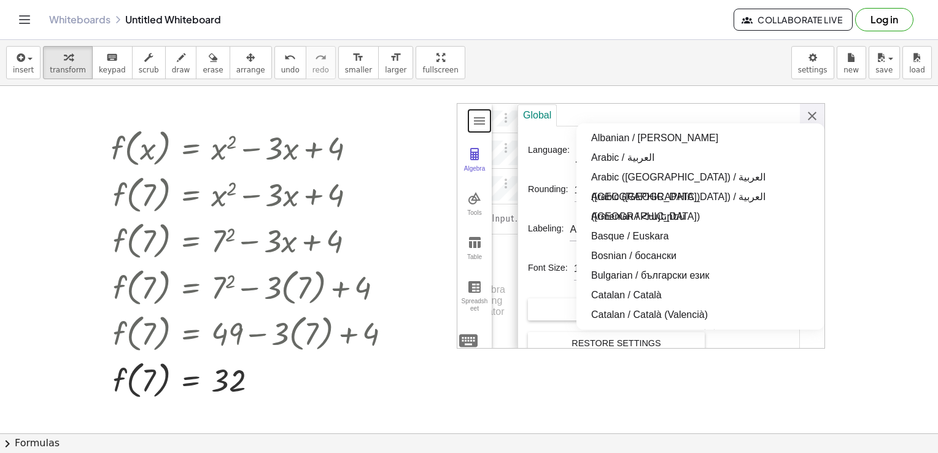
click at [643, 150] on div "GeoGebra Graphing Calculator Clear All Open Save online Save to your computer S…" at bounding box center [641, 226] width 368 height 246
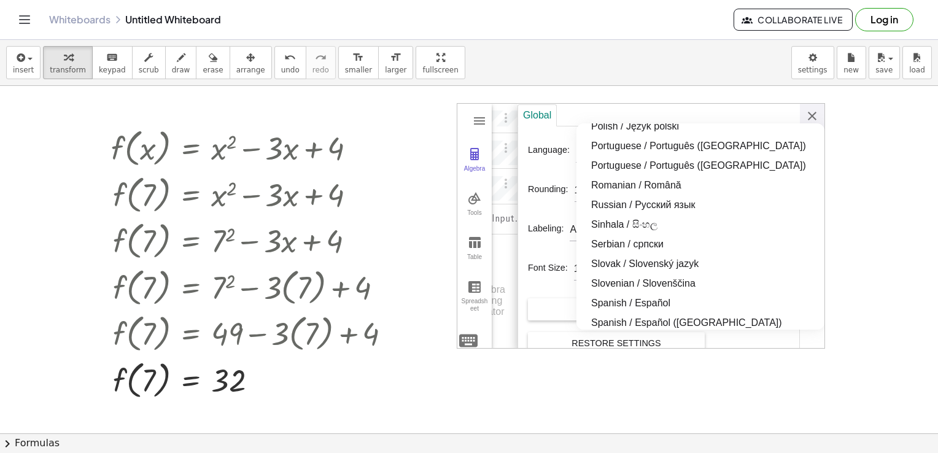
scroll to position [990, 0]
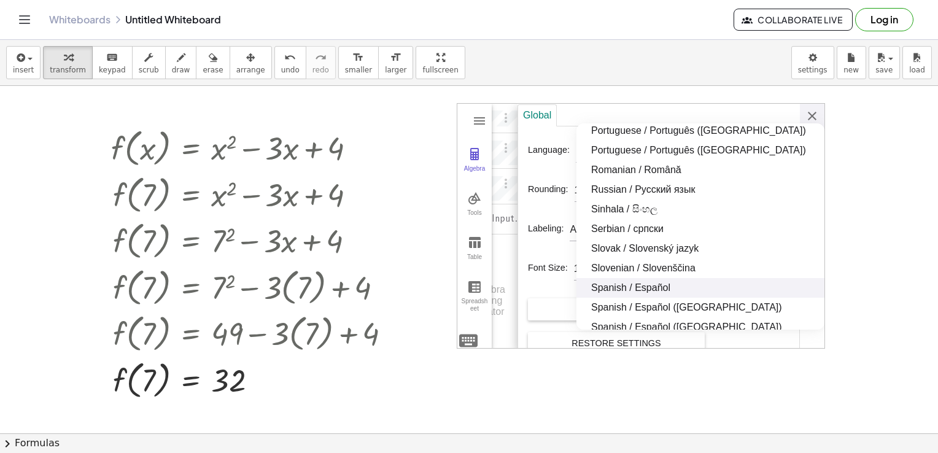
click at [665, 287] on li "Spanish / Español" at bounding box center [700, 288] width 248 height 20
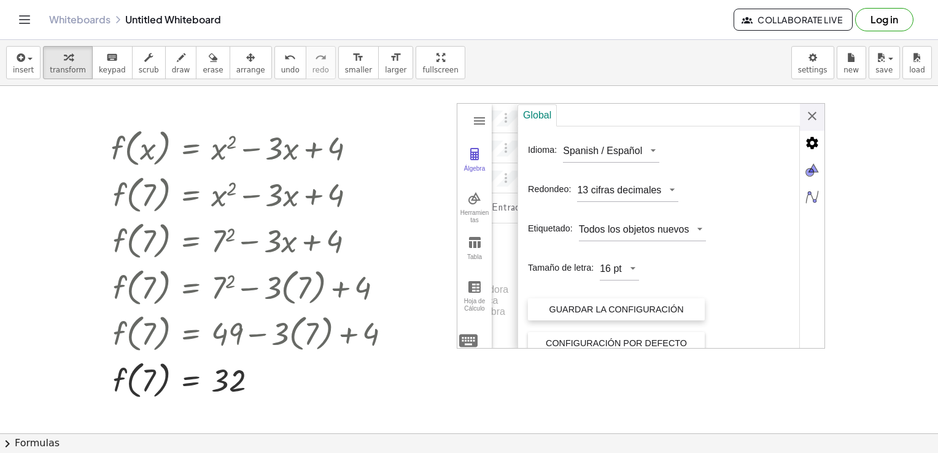
click at [670, 311] on div "Guardar la configuración" at bounding box center [616, 309] width 157 height 22
click at [591, 314] on div "Guardar la configuración" at bounding box center [616, 309] width 157 height 22
click at [619, 305] on div "Guardar la configuración" at bounding box center [616, 309] width 157 height 22
click at [811, 142] on img "Advanced" at bounding box center [812, 143] width 25 height 25
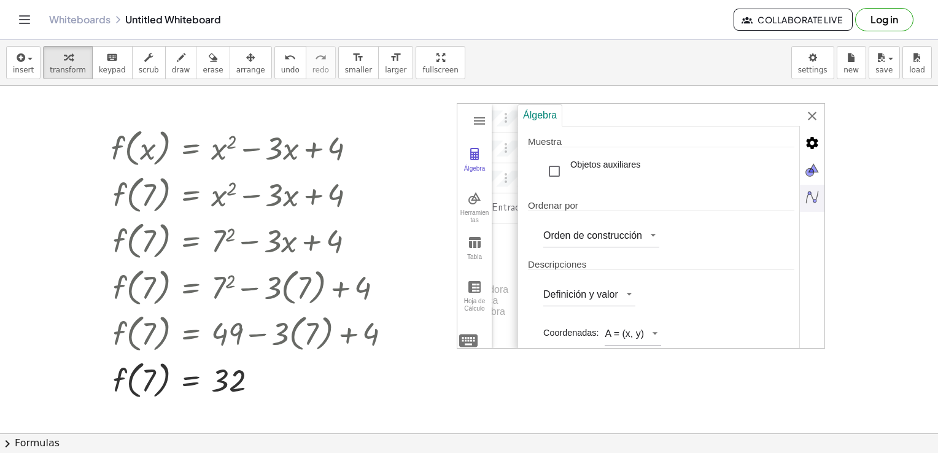
click at [813, 200] on img "Algebra" at bounding box center [812, 197] width 25 height 25
click at [508, 338] on div "Entrada… Calculadora Gráfica GeoGebra" at bounding box center [485, 227] width 71 height 246
click at [474, 161] on button "Álgebra" at bounding box center [474, 160] width 34 height 44
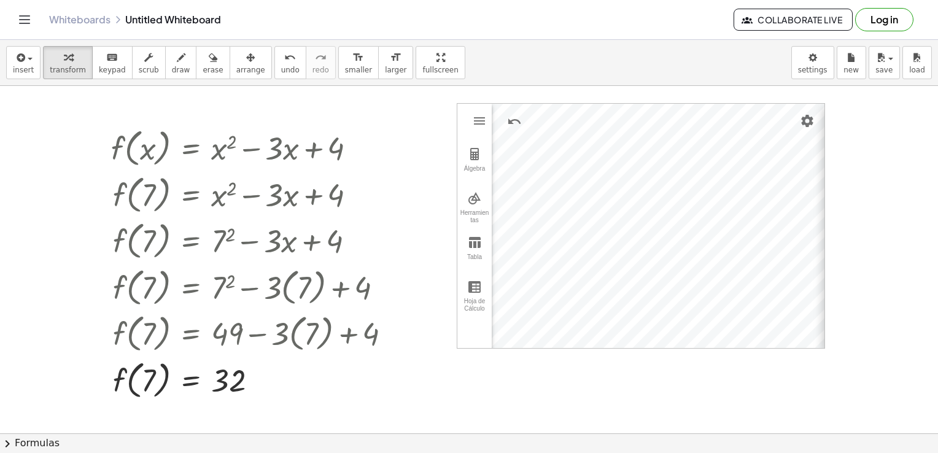
click at [475, 160] on img "Calculadora gráfica" at bounding box center [474, 154] width 15 height 15
click at [530, 155] on div "Entrada… Calculadora Gráfica GeoGebra" at bounding box center [527, 227] width 71 height 246
click at [540, 152] on div "Entrada… Calculadora Gráfica GeoGebra" at bounding box center [527, 227] width 71 height 246
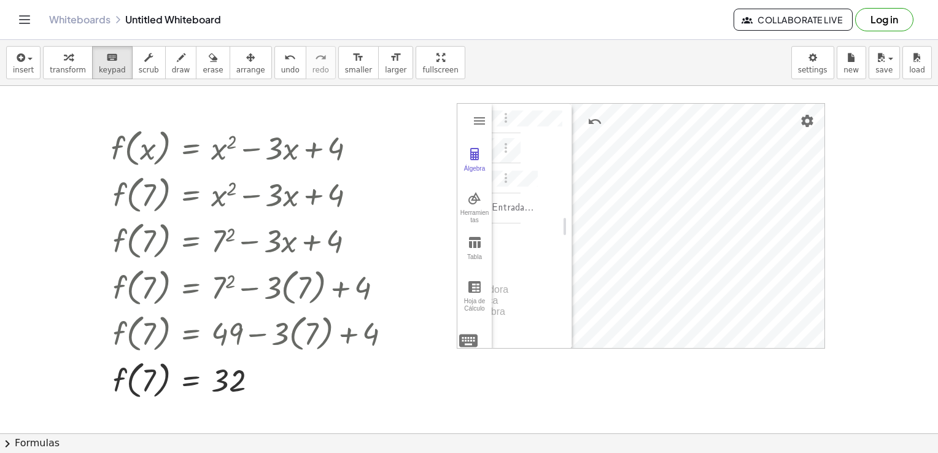
scroll to position [0, 0]
click at [505, 153] on img "Opciones" at bounding box center [506, 148] width 15 height 15
click at [523, 187] on li "Duplicar entrada" at bounding box center [563, 190] width 128 height 20
click at [508, 146] on img "Opciones" at bounding box center [506, 148] width 15 height 15
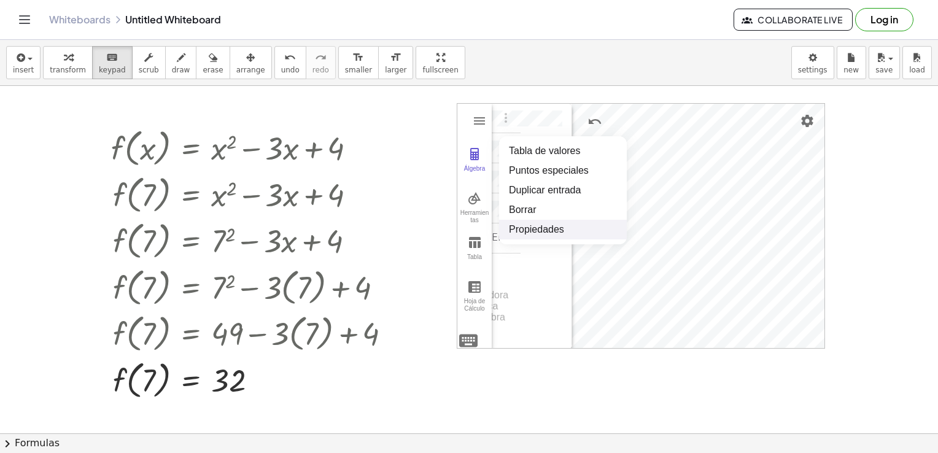
click at [522, 229] on li "Propiedades" at bounding box center [563, 230] width 128 height 20
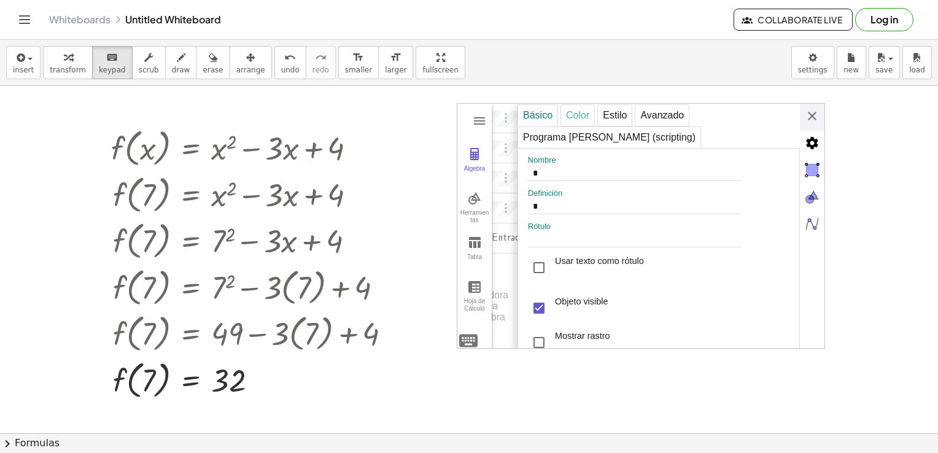
drag, startPoint x: 570, startPoint y: 117, endPoint x: 577, endPoint y: 114, distance: 8.0
click at [570, 117] on div "Color" at bounding box center [578, 115] width 34 height 22
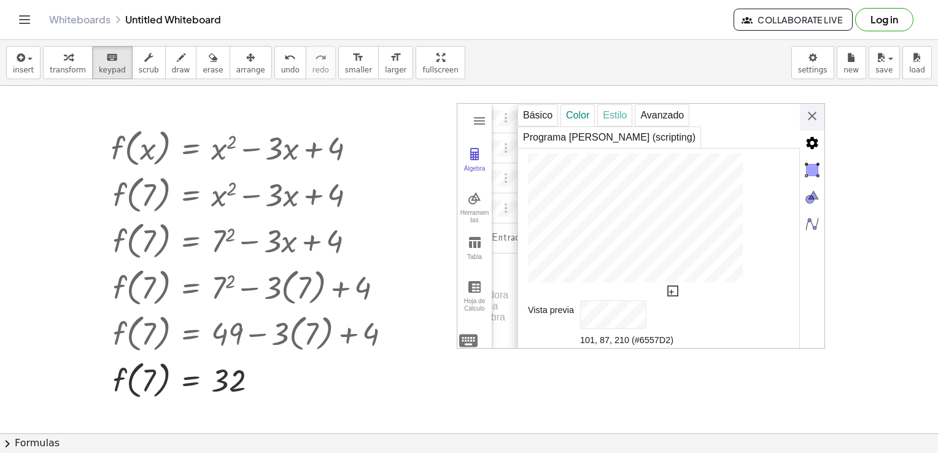
click at [619, 111] on div "Estilo" at bounding box center [614, 115] width 35 height 22
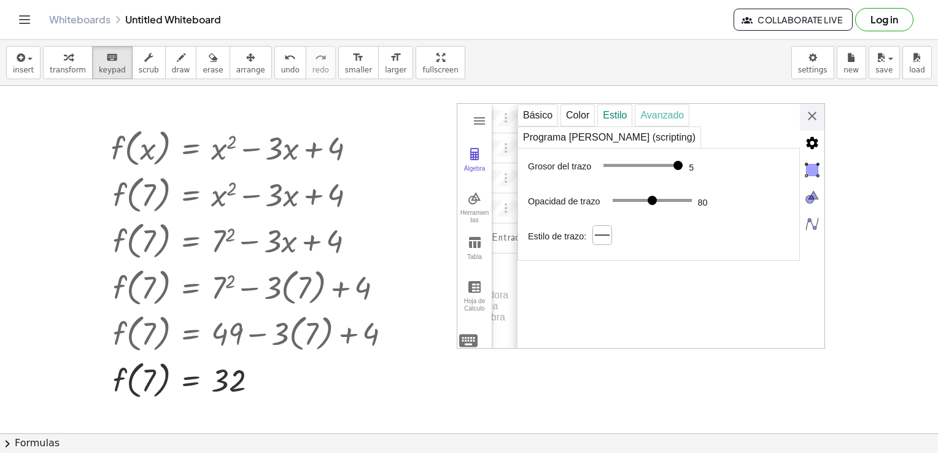
click at [658, 109] on div "Avanzado" at bounding box center [662, 115] width 55 height 22
select select "**********"
select select "Calculadora gráfica"
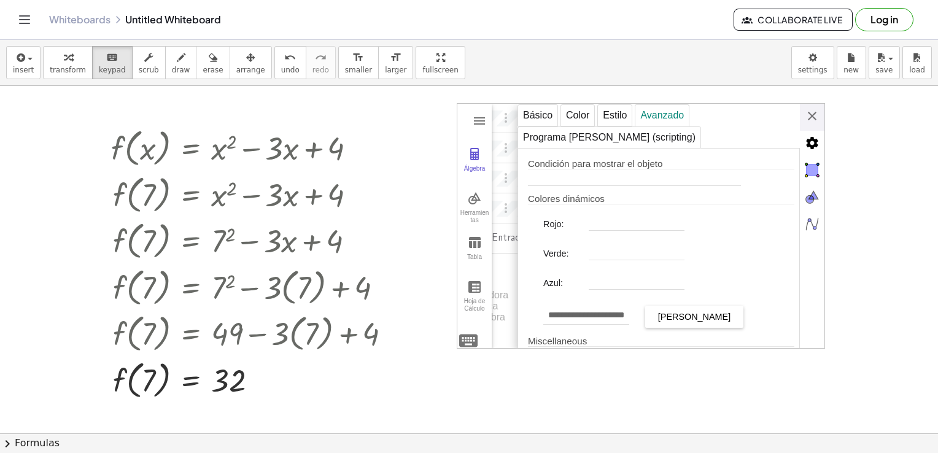
click at [511, 128] on div "Álgebra" at bounding box center [510, 117] width 22 height 29
select select "**********"
select select "*"
click at [806, 117] on div "**********" at bounding box center [671, 227] width 307 height 246
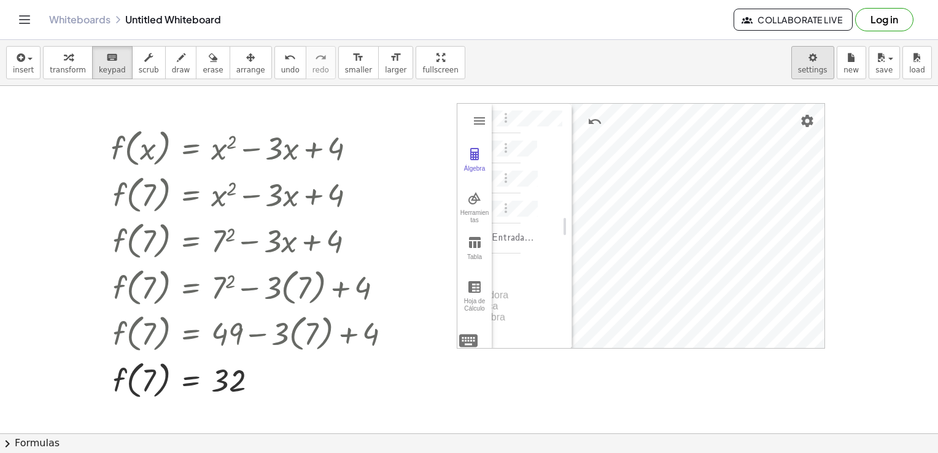
click at [828, 71] on body "Graspable Math Activities Get Started Activity Bank Assigned Work Classes White…" at bounding box center [469, 226] width 938 height 453
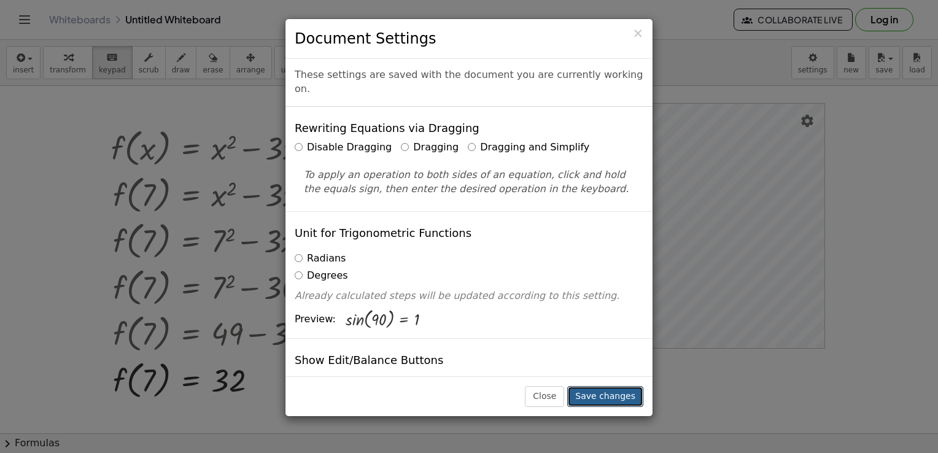
click at [618, 394] on button "Save changes" at bounding box center [605, 396] width 76 height 21
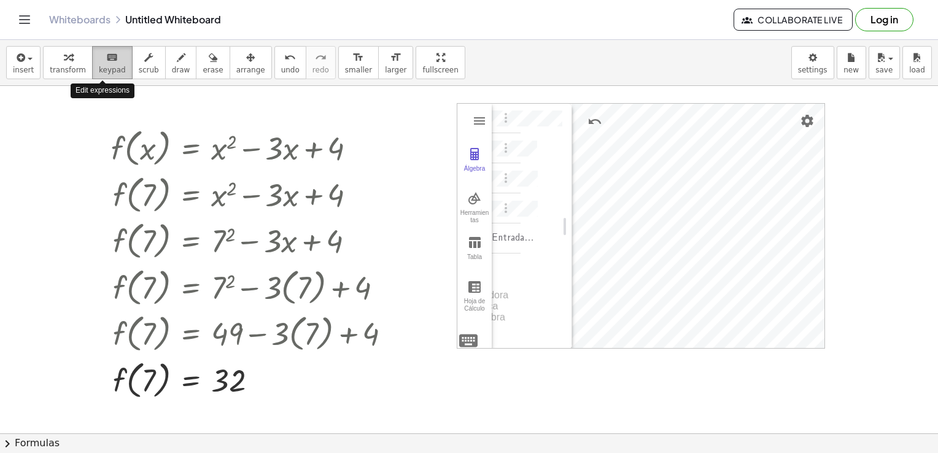
click at [99, 66] on span "keypad" at bounding box center [112, 70] width 27 height 9
click at [218, 184] on div at bounding box center [255, 193] width 301 height 47
click at [225, 196] on div at bounding box center [255, 193] width 301 height 47
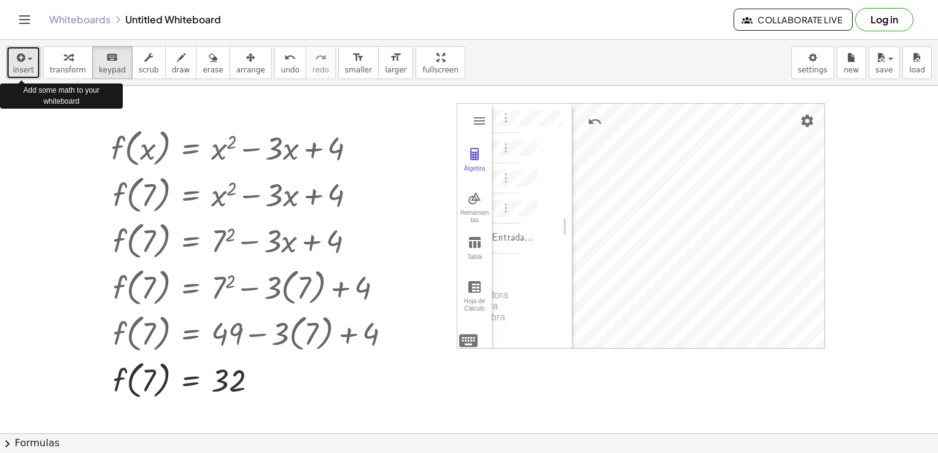
click at [18, 72] on span "insert" at bounding box center [23, 70] width 21 height 9
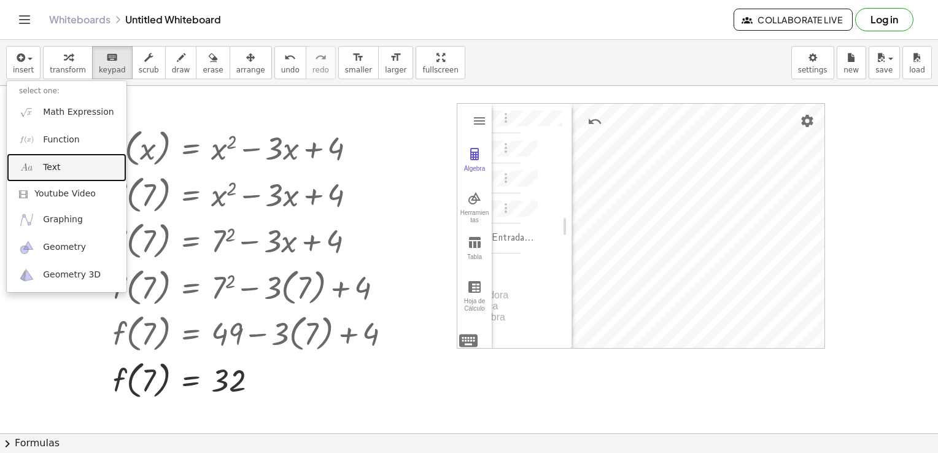
click at [46, 167] on span "Text" at bounding box center [51, 167] width 17 height 12
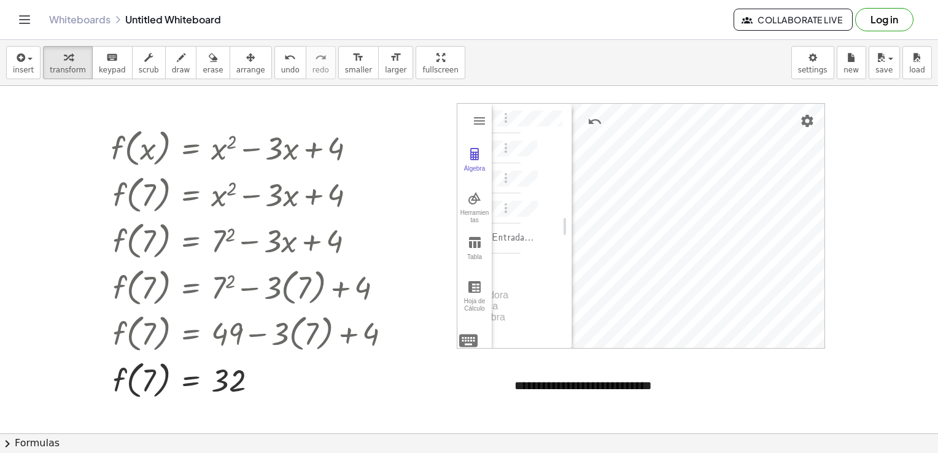
click at [58, 23] on link "Whiteboards" at bounding box center [79, 20] width 61 height 12
click at [114, 66] on button "keyboard keypad" at bounding box center [112, 62] width 41 height 33
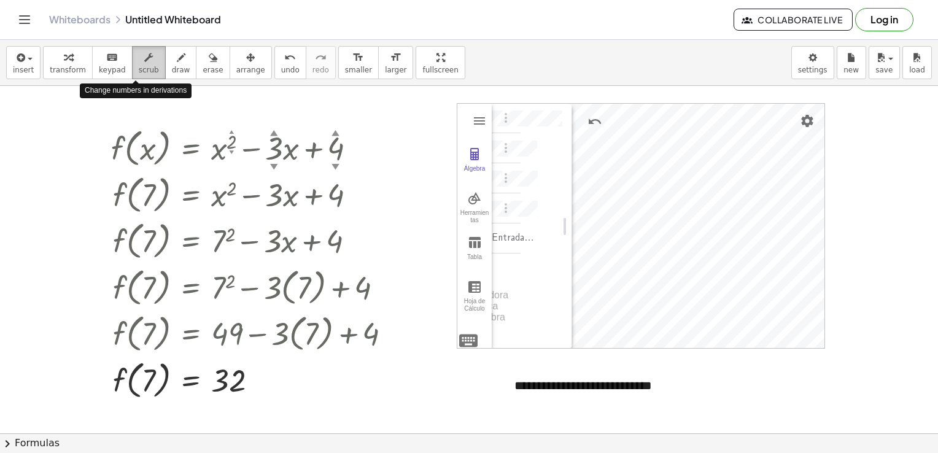
click at [139, 68] on span "scrub" at bounding box center [149, 70] width 20 height 9
click at [176, 68] on button "draw" at bounding box center [181, 62] width 32 height 33
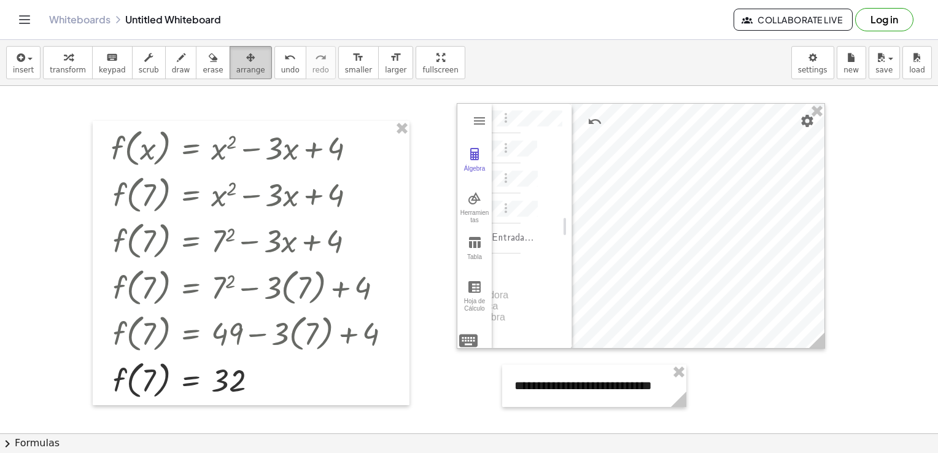
click at [236, 70] on span "arrange" at bounding box center [250, 70] width 29 height 9
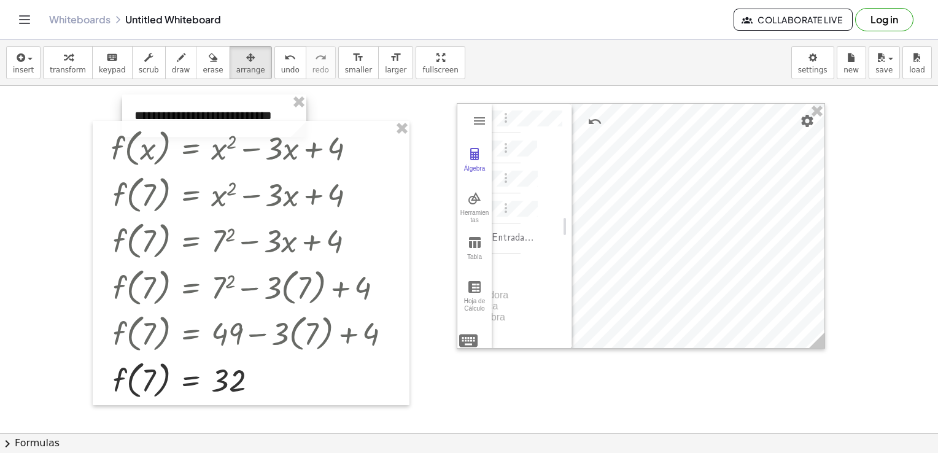
drag, startPoint x: 580, startPoint y: 377, endPoint x: 200, endPoint y: 107, distance: 466.3
click at [200, 107] on div at bounding box center [214, 116] width 184 height 42
click at [436, 379] on div at bounding box center [469, 433] width 938 height 695
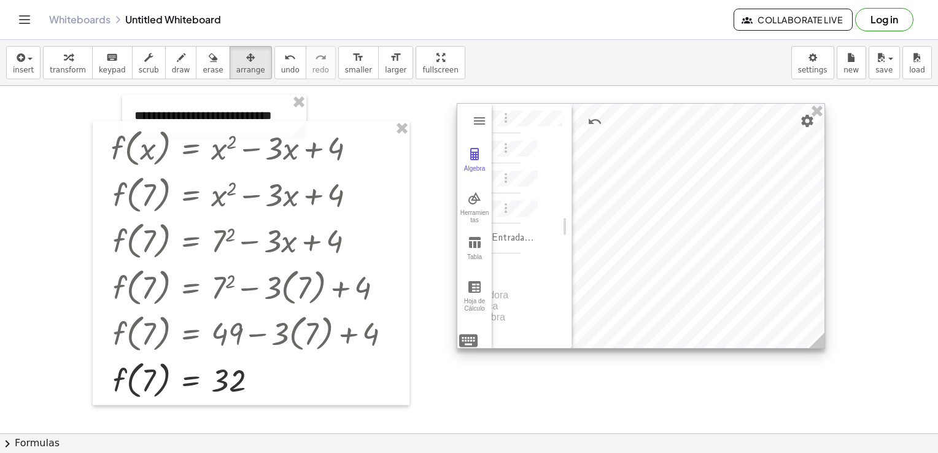
click at [543, 208] on div "Entrada… Calculadora Gráfica GeoGebra" at bounding box center [527, 227] width 71 height 246
click at [513, 283] on div "Calculadora Gráfica GeoGebra" at bounding box center [485, 297] width 71 height 55
click at [477, 158] on img "Calculadora gráfica" at bounding box center [474, 154] width 15 height 15
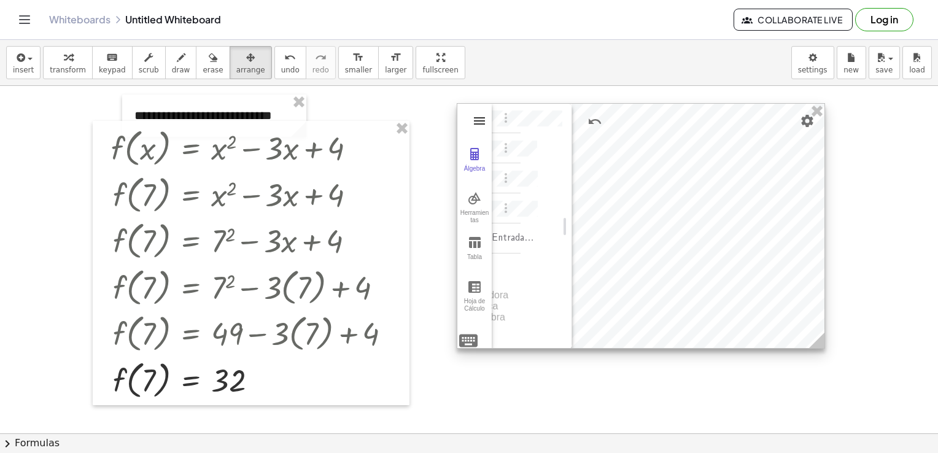
click at [483, 127] on img "Calculadora gráfica" at bounding box center [479, 121] width 15 height 15
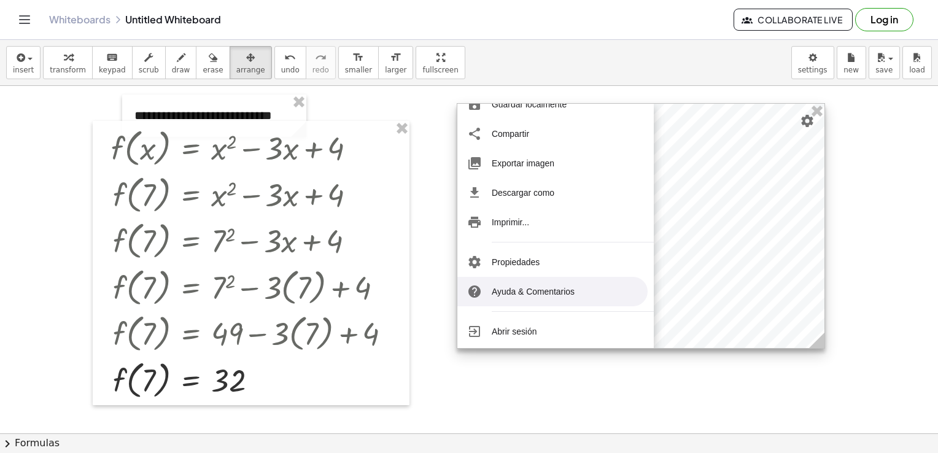
scroll to position [150, 0]
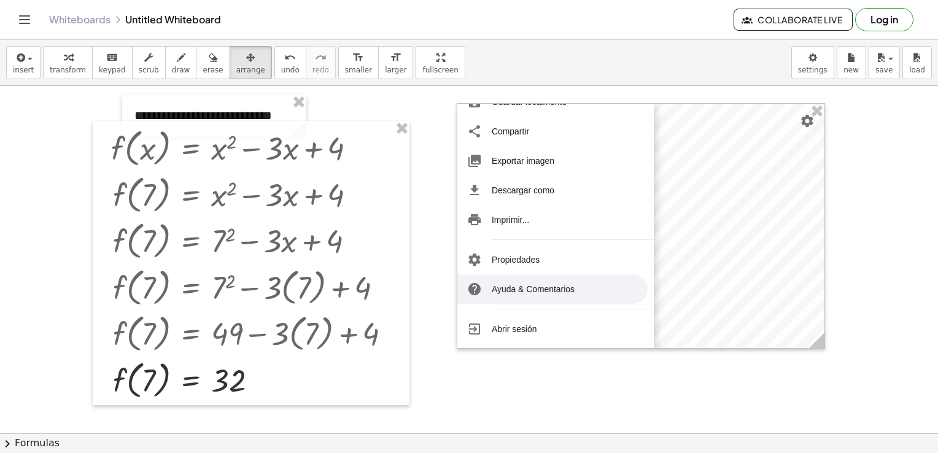
click at [666, 384] on div at bounding box center [469, 433] width 938 height 695
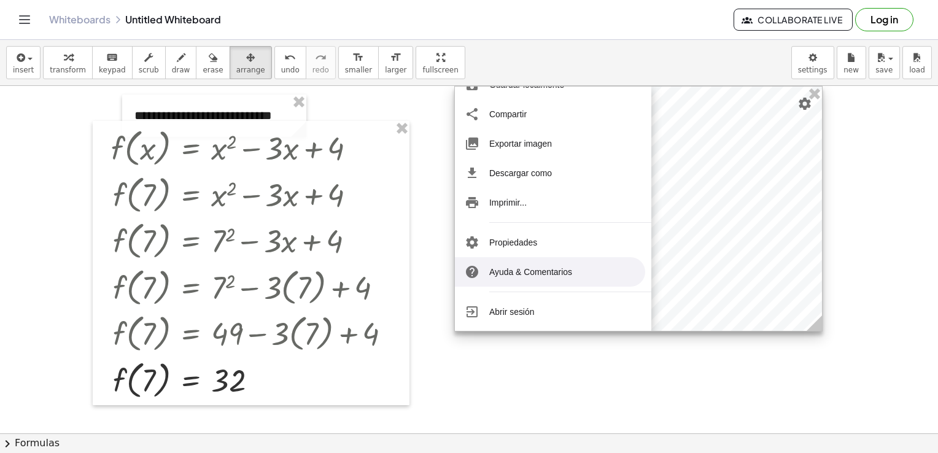
drag, startPoint x: 653, startPoint y: 208, endPoint x: 648, endPoint y: 190, distance: 18.6
click at [650, 185] on div "Calculadora Gráfica GeoGebra Borrar todo Abrir Guardar en la nube Guardar local…" at bounding box center [638, 209] width 368 height 246
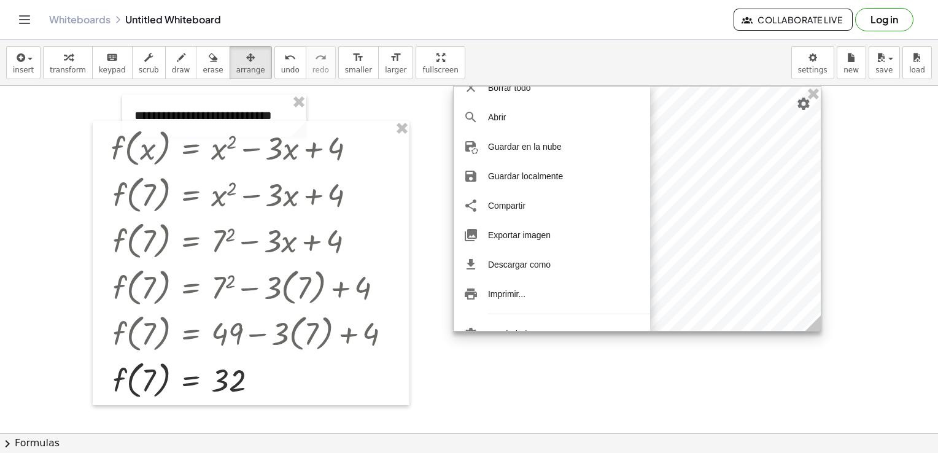
scroll to position [0, 0]
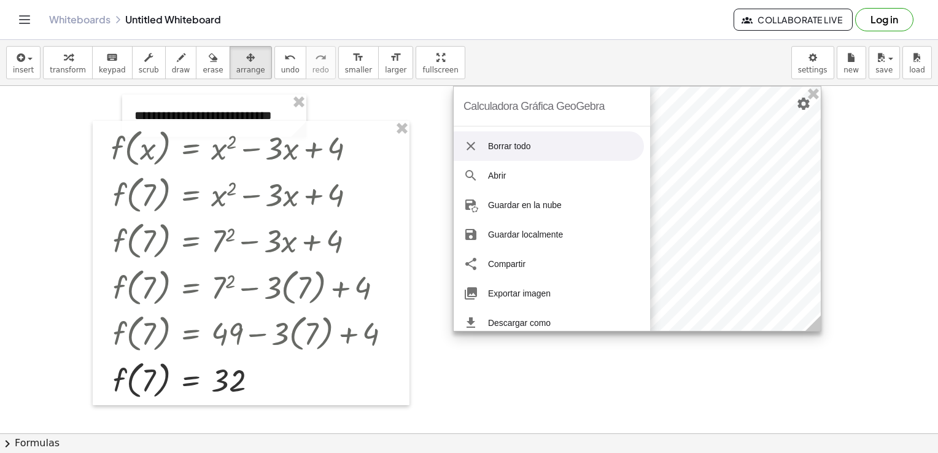
click at [666, 114] on div at bounding box center [637, 209] width 367 height 244
click at [670, 324] on div at bounding box center [637, 209] width 367 height 244
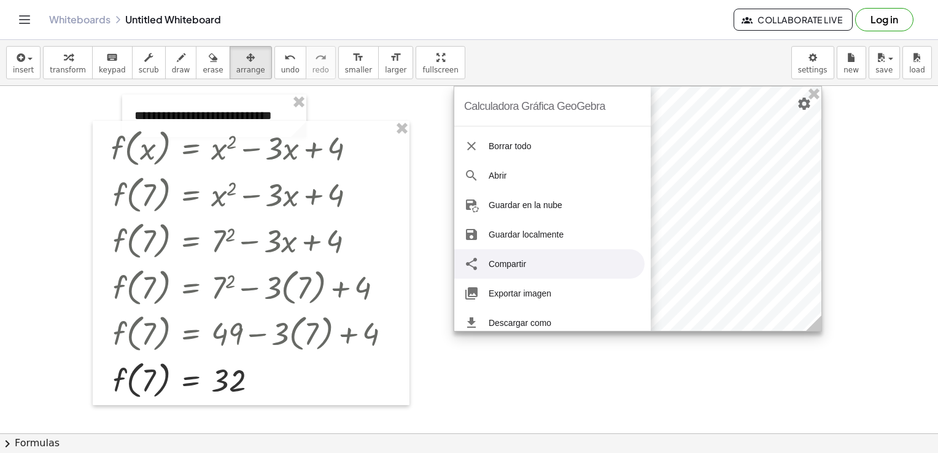
click at [663, 302] on div at bounding box center [637, 209] width 367 height 244
click at [663, 303] on div at bounding box center [637, 209] width 367 height 244
click at [804, 101] on img "Propiedades" at bounding box center [804, 104] width 15 height 15
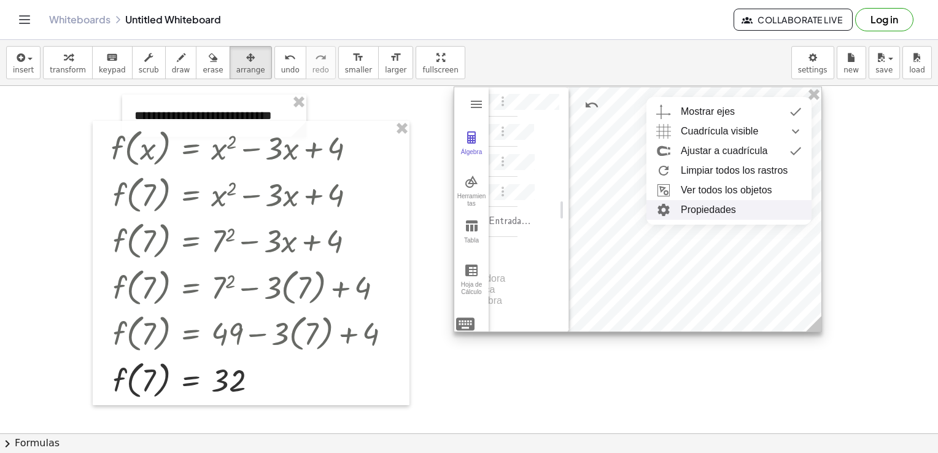
click at [740, 211] on li "Propiedades" at bounding box center [728, 210] width 165 height 20
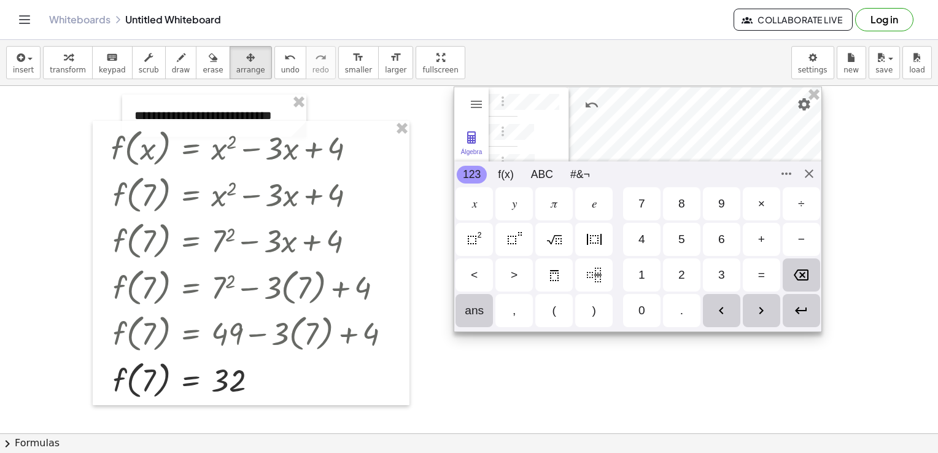
click at [465, 326] on div "Calculadora Gráfica GeoGebra Borrar todo Abrir Guardar en la nube Guardar local…" at bounding box center [638, 210] width 368 height 246
click at [804, 169] on div "Calculadora Gráfica GeoGebra Borrar todo Abrir Guardar en la nube Guardar local…" at bounding box center [638, 210] width 368 height 246
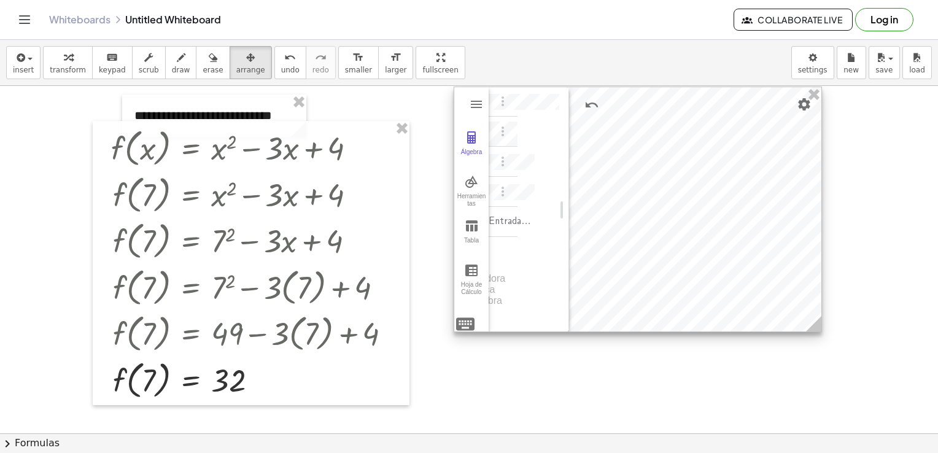
scroll to position [7, 0]
click at [521, 136] on div "Entrada… Calculadora Gráfica GeoGebra" at bounding box center [524, 210] width 71 height 246
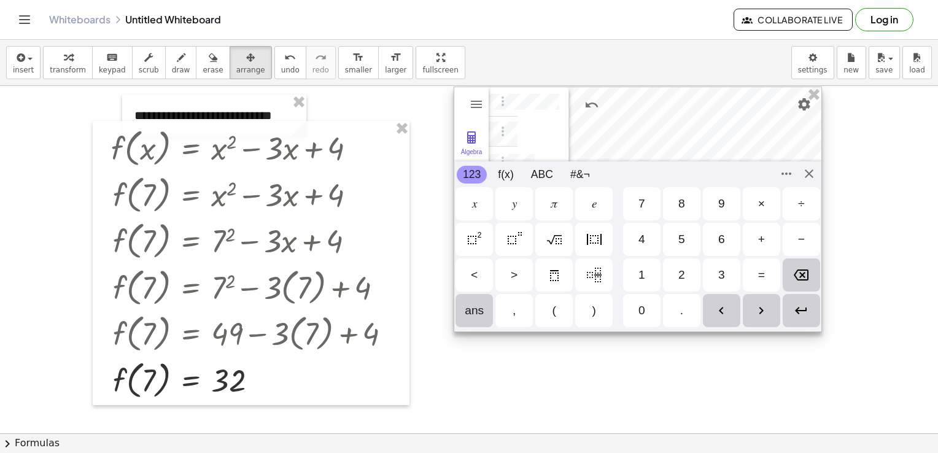
click at [470, 318] on div "Calculadora Gráfica GeoGebra Borrar todo Abrir Guardar en la nube Guardar local…" at bounding box center [638, 210] width 368 height 246
click at [540, 130] on div "Entrada… Calculadora Gráfica GeoGebra" at bounding box center [524, 210] width 71 height 246
click at [468, 322] on div "Calculadora Gráfica GeoGebra Borrar todo Abrir Guardar en la nube Guardar local…" at bounding box center [638, 210] width 368 height 246
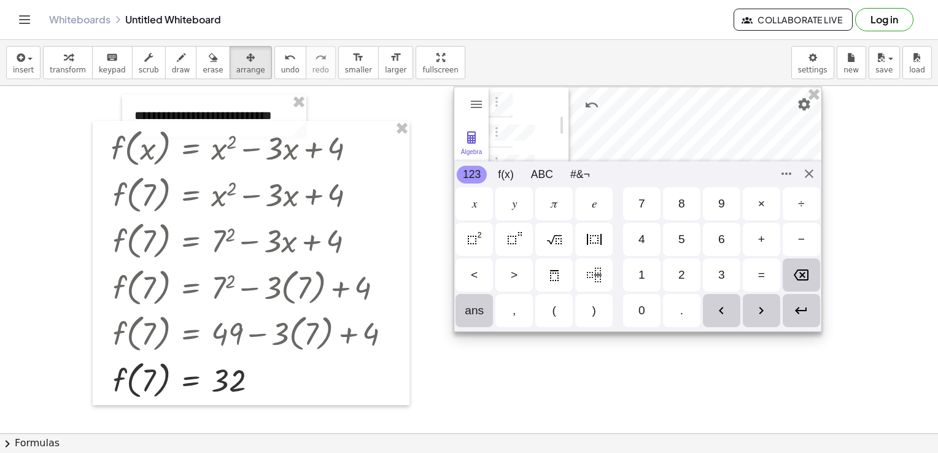
click at [507, 241] on img "Potencia" at bounding box center [514, 239] width 15 height 15
click at [472, 241] on img "al cuadrado" at bounding box center [474, 239] width 15 height 15
click at [794, 318] on div "Intro" at bounding box center [801, 310] width 37 height 33
click at [499, 155] on img "Opciones" at bounding box center [496, 162] width 15 height 15
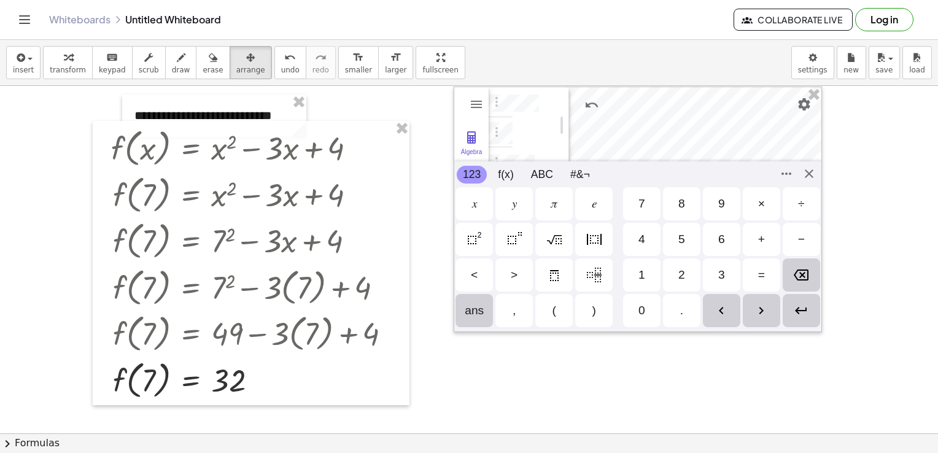
click at [428, 149] on div at bounding box center [469, 433] width 938 height 695
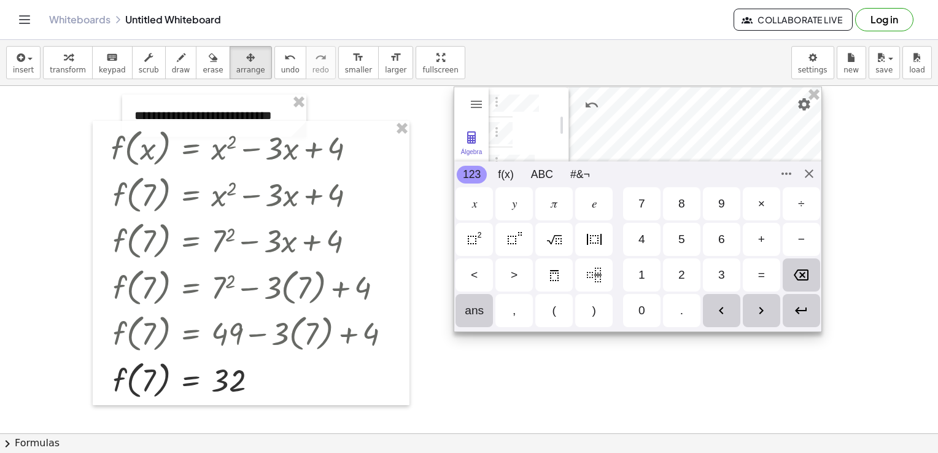
click at [505, 153] on div "Álgebra" at bounding box center [500, 161] width 22 height 29
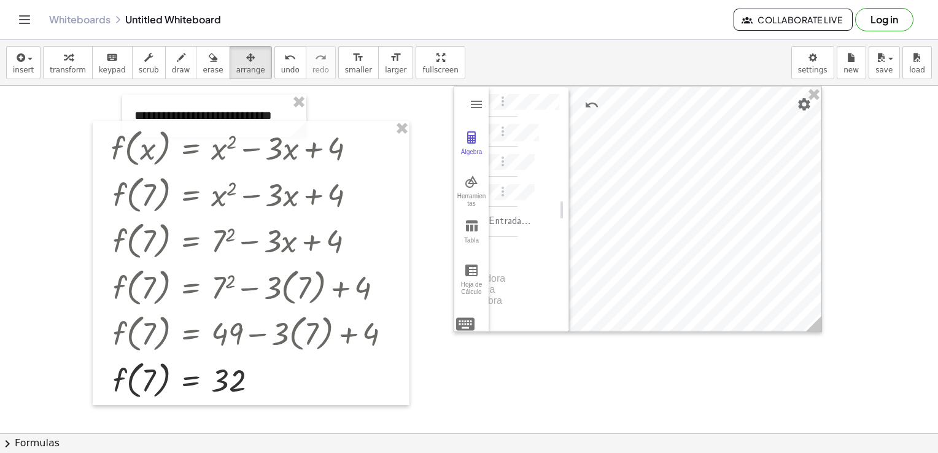
drag, startPoint x: 560, startPoint y: 126, endPoint x: 560, endPoint y: 103, distance: 23.9
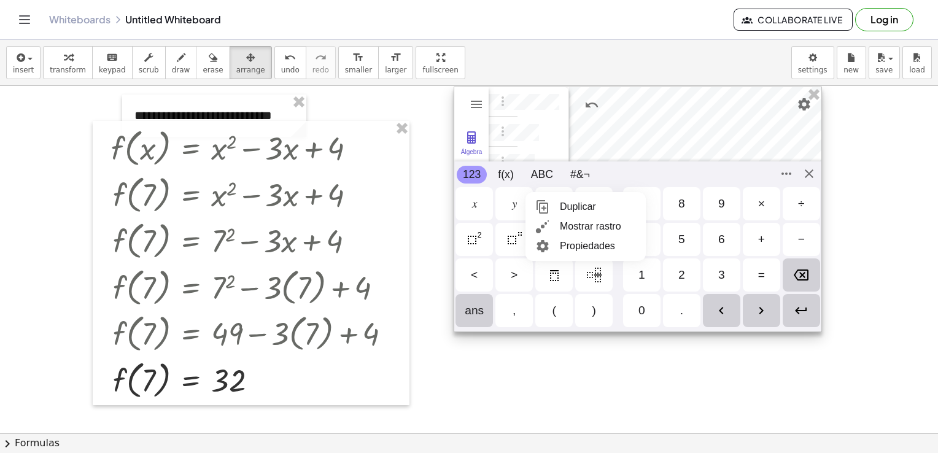
scroll to position [43, 42]
click at [530, 141] on div "Entrada… Calculadora Gráfica GeoGebra" at bounding box center [524, 210] width 71 height 246
click at [805, 283] on div "Borrar" at bounding box center [801, 274] width 37 height 33
click at [796, 283] on div "Borrar" at bounding box center [801, 274] width 37 height 33
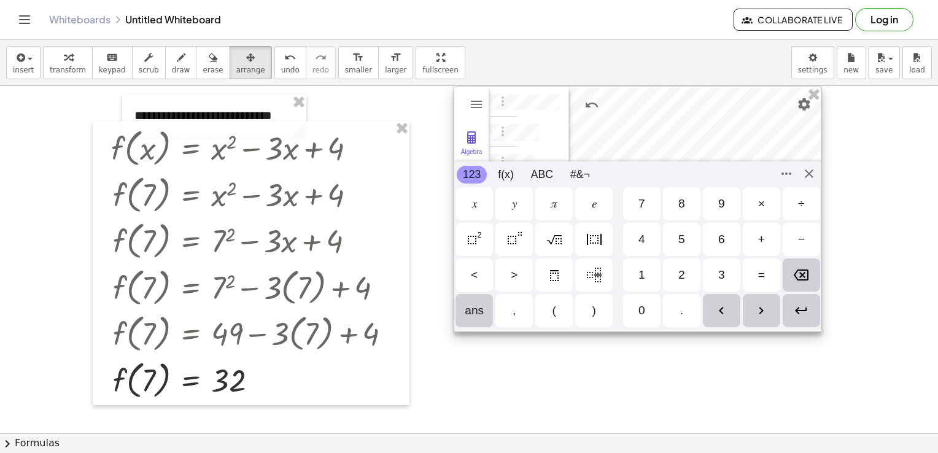
click at [516, 147] on div "Entrada… Calculadora Gráfica GeoGebra" at bounding box center [524, 210] width 71 height 246
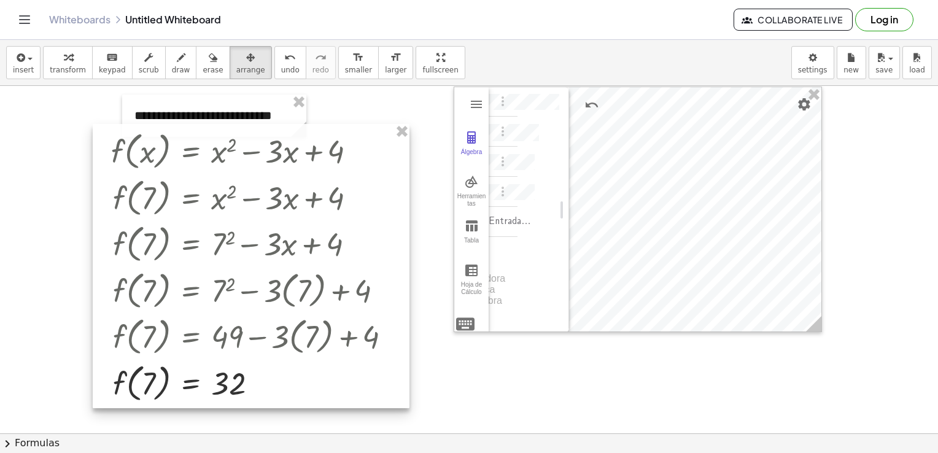
click at [155, 152] on div at bounding box center [251, 266] width 317 height 284
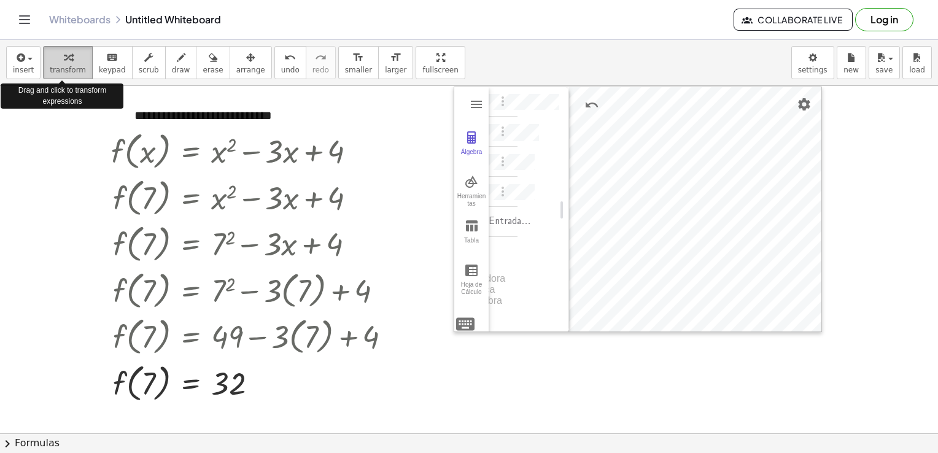
click at [60, 67] on span "transform" at bounding box center [68, 70] width 36 height 9
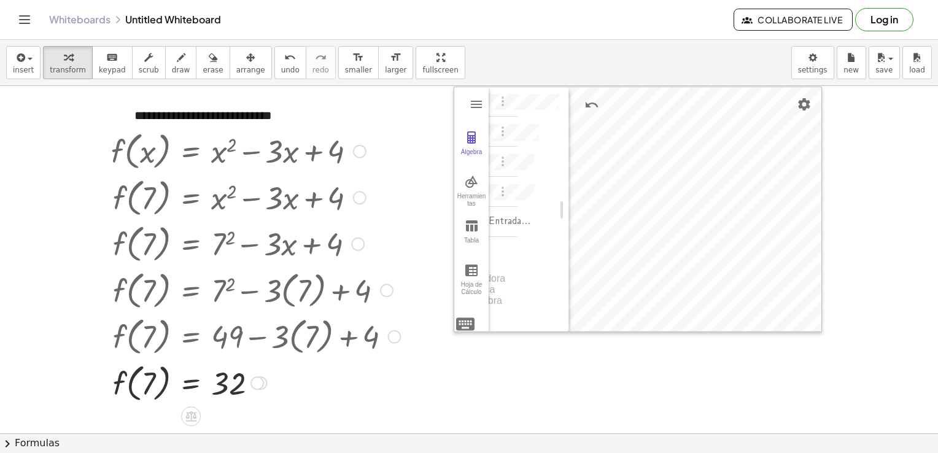
drag, startPoint x: 140, startPoint y: 156, endPoint x: 275, endPoint y: 157, distance: 135.1
click at [275, 157] on div at bounding box center [255, 150] width 301 height 47
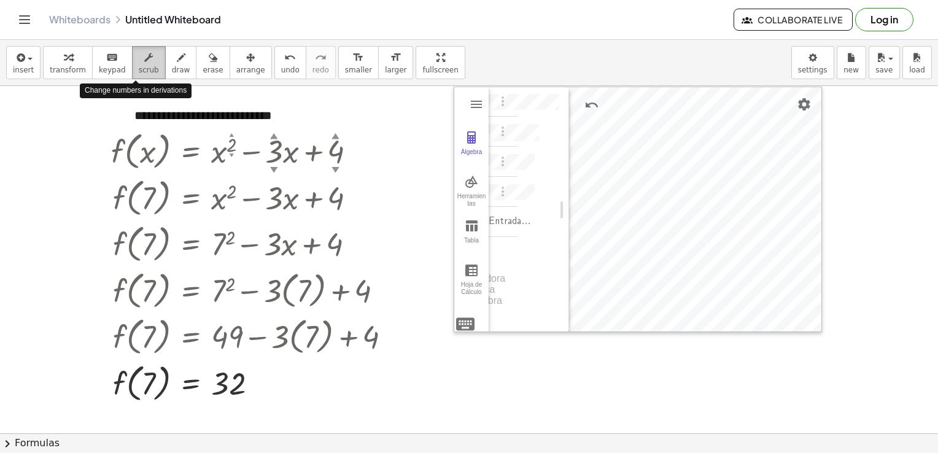
click at [139, 74] on span "scrub" at bounding box center [149, 70] width 20 height 9
click at [180, 243] on div at bounding box center [255, 243] width 301 height 47
click at [132, 75] on button "scrub" at bounding box center [149, 62] width 34 height 33
drag, startPoint x: 144, startPoint y: 156, endPoint x: 146, endPoint y: 203, distance: 46.7
click at [191, 152] on div "f ( , x ) = + x 2 ▲ ▼ − · 3 ▲ ▼ · x + 4 ▲ ▼ Go back to this line Copy line as L…" at bounding box center [191, 152] width 0 height 0
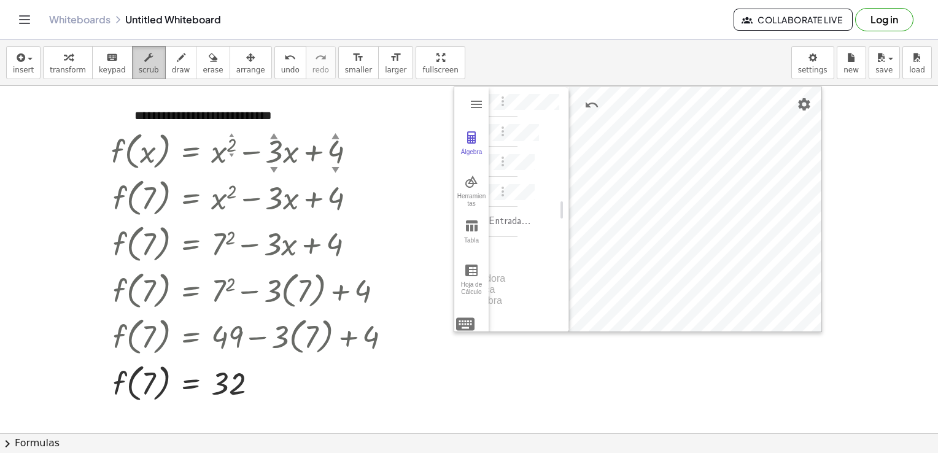
click at [142, 67] on span "scrub" at bounding box center [149, 70] width 20 height 9
click at [274, 171] on div "▼" at bounding box center [274, 169] width 8 height 11
click at [273, 157] on div at bounding box center [469, 433] width 938 height 695
click at [274, 157] on div at bounding box center [469, 433] width 938 height 695
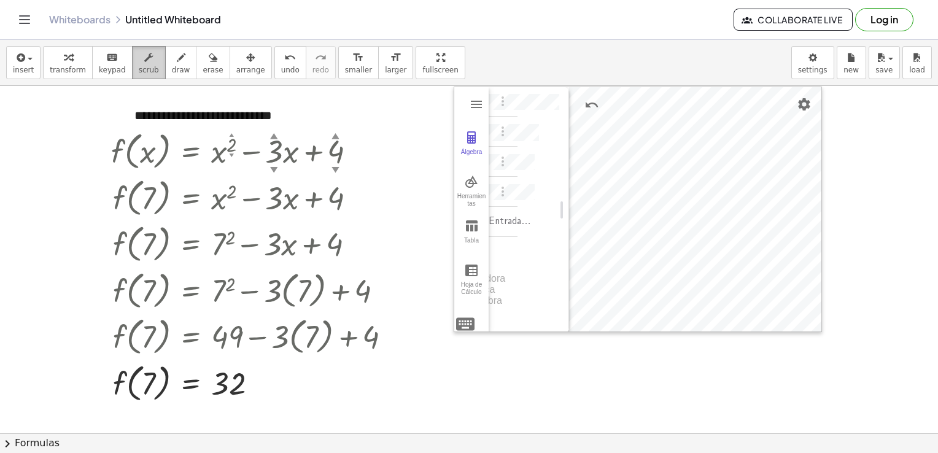
click at [139, 66] on span "scrub" at bounding box center [149, 70] width 20 height 9
click at [270, 157] on div at bounding box center [469, 433] width 938 height 695
click at [139, 68] on span "scrub" at bounding box center [149, 70] width 20 height 9
click at [231, 139] on div at bounding box center [255, 150] width 301 height 47
click at [144, 60] on icon "button" at bounding box center [148, 57] width 9 height 15
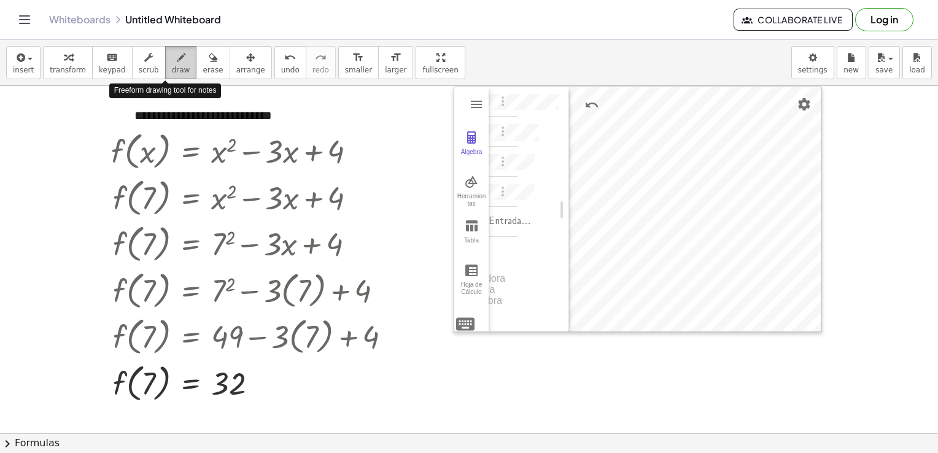
click at [172, 66] on span "draw" at bounding box center [181, 70] width 18 height 9
click at [203, 66] on span "erase" at bounding box center [213, 70] width 20 height 9
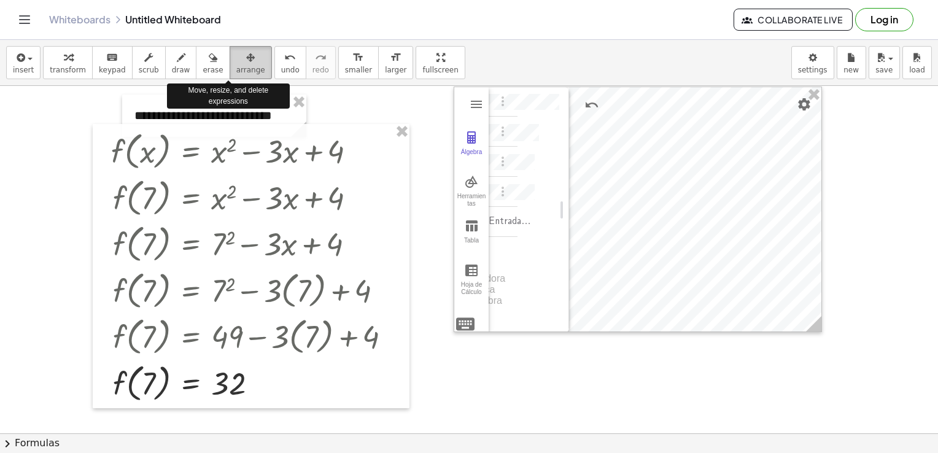
click at [246, 64] on icon "button" at bounding box center [250, 57] width 9 height 15
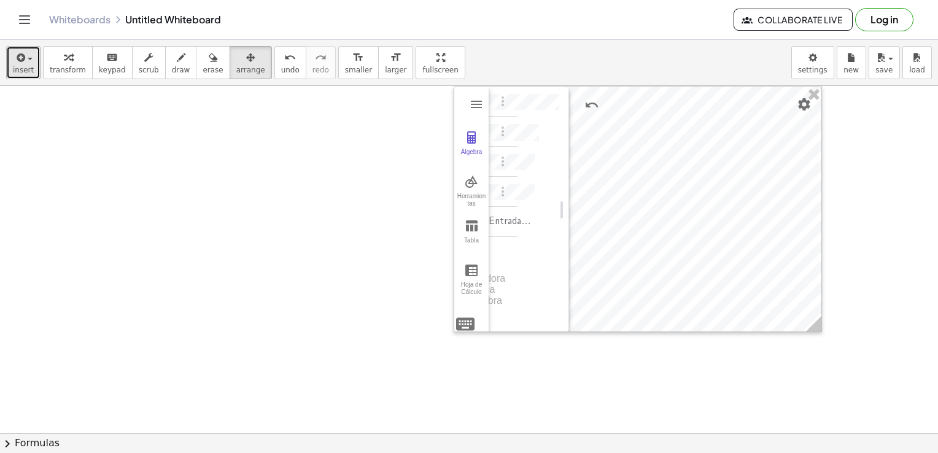
click at [23, 69] on span "insert" at bounding box center [23, 70] width 21 height 9
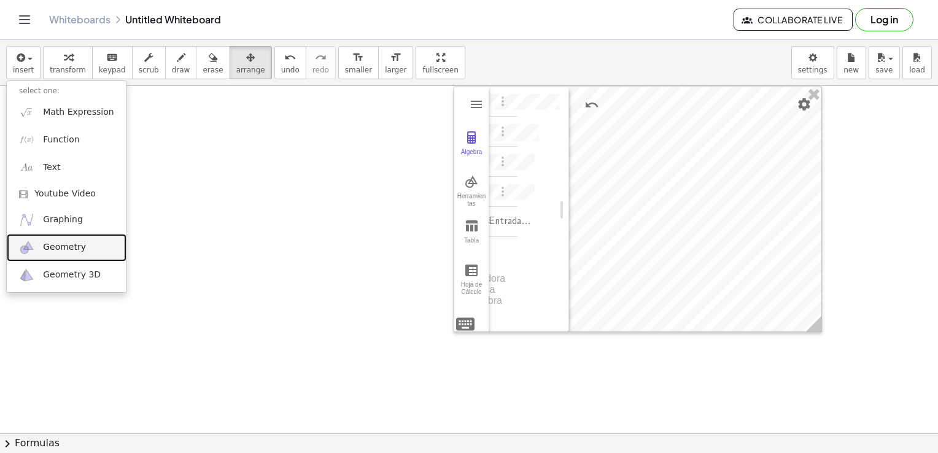
click at [34, 249] on link "Geometry" at bounding box center [67, 248] width 120 height 28
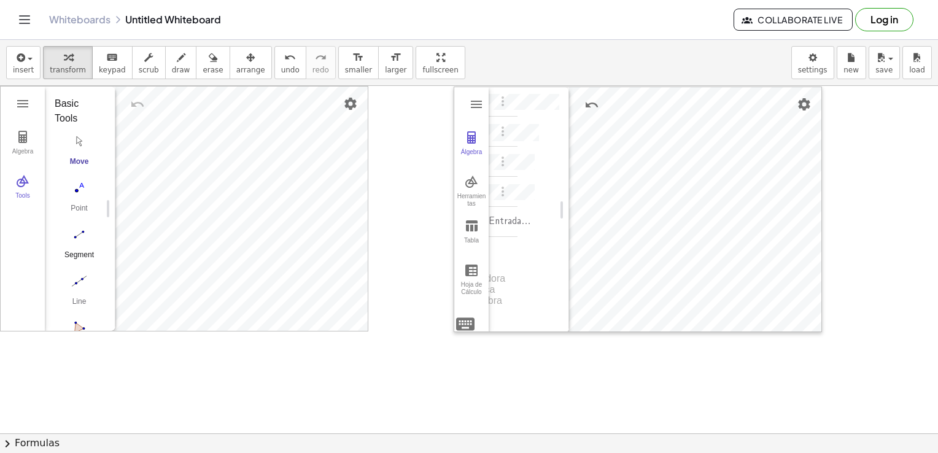
click at [72, 233] on img "Segment. Select two points or positions" at bounding box center [79, 235] width 49 height 20
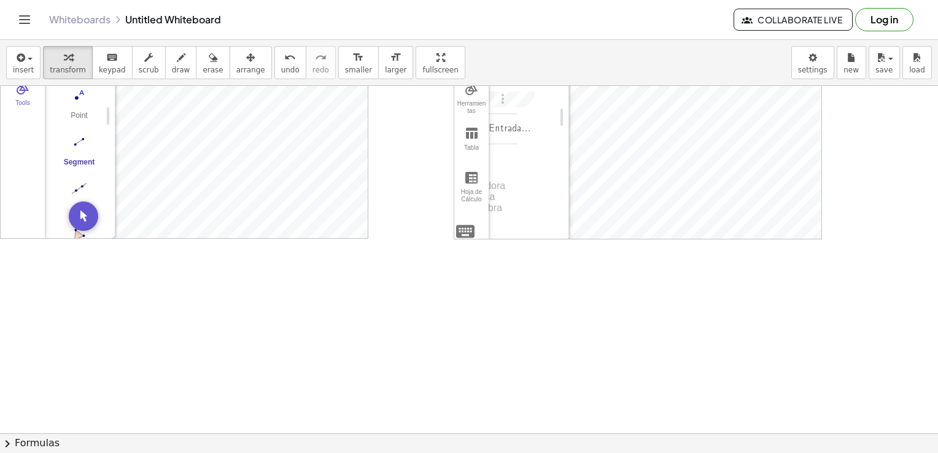
scroll to position [0, 0]
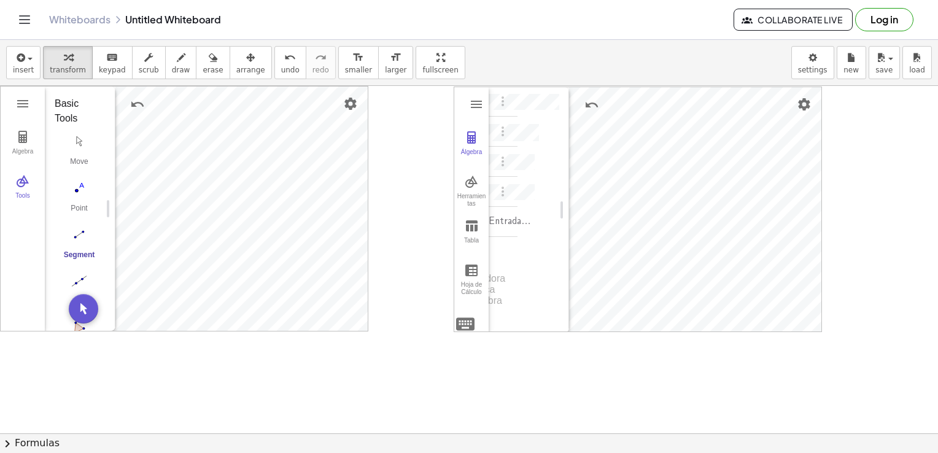
click at [744, 337] on div "Calculadora Gráfica GeoGebra Borrar todo Abrir Guardar en la nube Guardar local…" at bounding box center [469, 434] width 938 height 696
drag, startPoint x: 545, startPoint y: 137, endPoint x: 538, endPoint y: 187, distance: 50.2
click at [541, 192] on div "Entrada… Calculadora Gráfica GeoGebra" at bounding box center [524, 210] width 71 height 246
drag, startPoint x: 464, startPoint y: 90, endPoint x: 447, endPoint y: 117, distance: 31.7
click at [457, 130] on div "Álgebra Herramientas Tabla Hoja de Cálculo" at bounding box center [471, 210] width 34 height 246
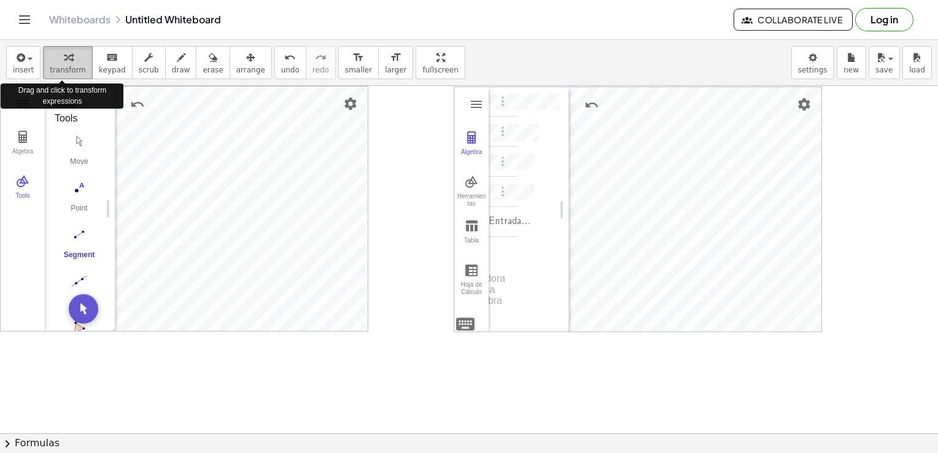
click at [55, 68] on span "transform" at bounding box center [68, 70] width 36 height 9
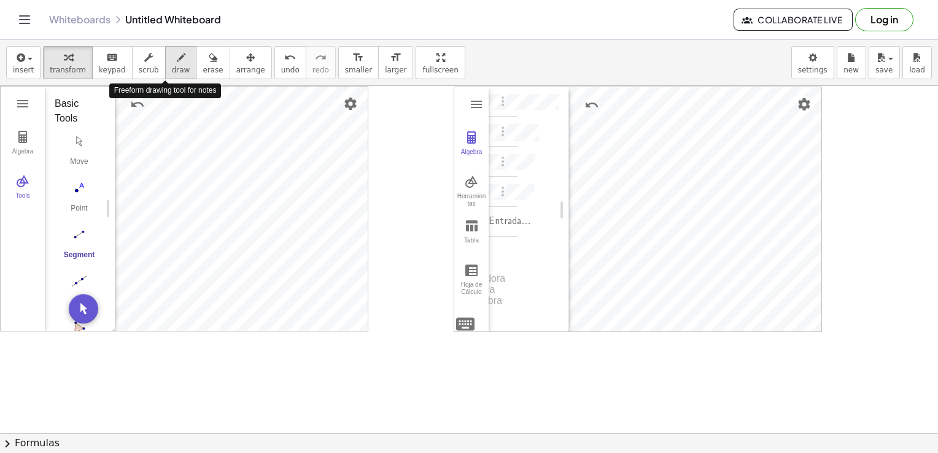
click at [177, 63] on icon "button" at bounding box center [181, 57] width 9 height 15
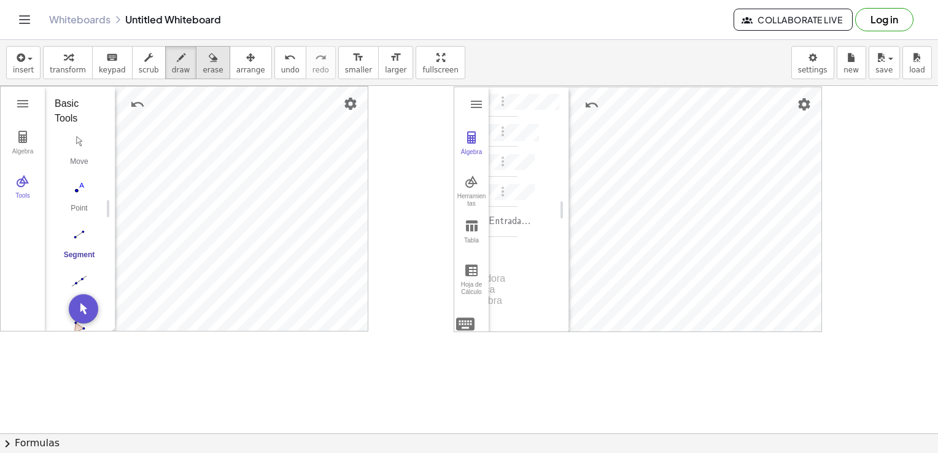
drag, startPoint x: 189, startPoint y: 70, endPoint x: 189, endPoint y: 77, distance: 7.4
click at [203, 72] on span "erase" at bounding box center [213, 70] width 20 height 9
click at [167, 252] on div at bounding box center [469, 434] width 938 height 696
drag, startPoint x: 154, startPoint y: 252, endPoint x: 154, endPoint y: 229, distance: 22.7
click at [157, 253] on div at bounding box center [469, 434] width 938 height 696
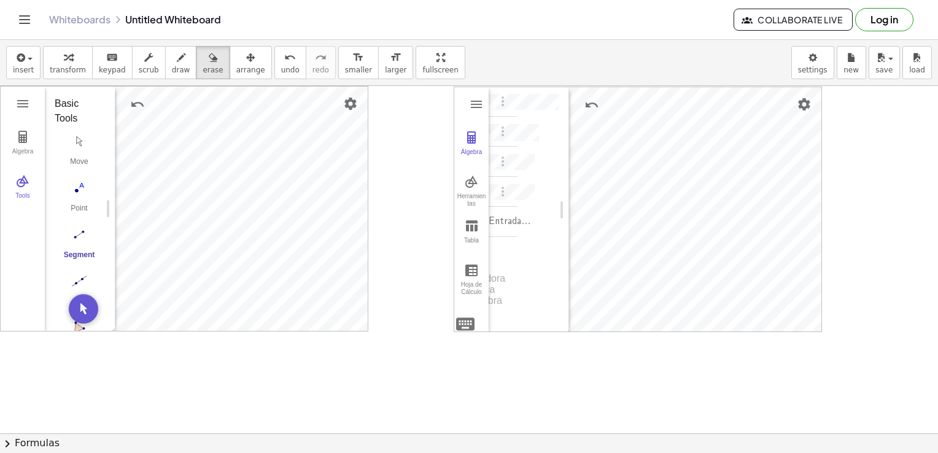
click at [83, 311] on div at bounding box center [469, 434] width 938 height 696
click at [289, 262] on div at bounding box center [469, 434] width 938 height 696
click at [290, 258] on div at bounding box center [469, 434] width 938 height 696
click at [172, 72] on span "draw" at bounding box center [181, 70] width 18 height 9
click at [192, 144] on div at bounding box center [469, 434] width 938 height 696
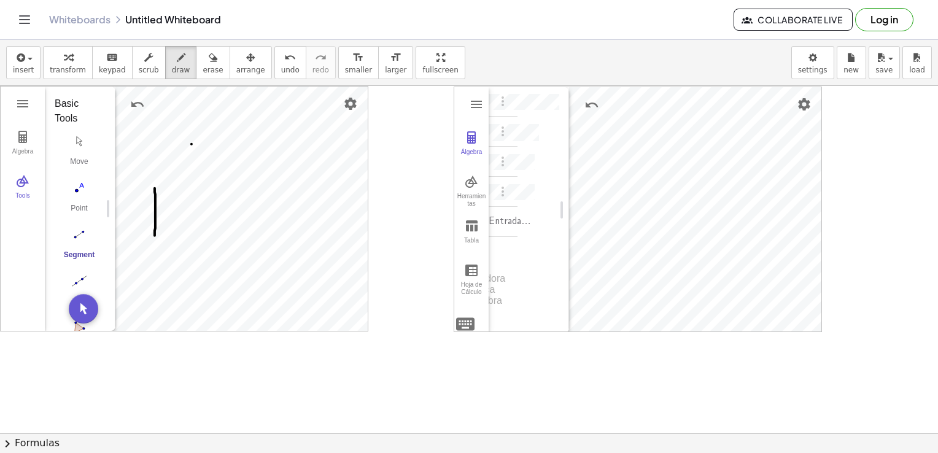
drag, startPoint x: 155, startPoint y: 194, endPoint x: 151, endPoint y: 237, distance: 43.2
click at [152, 241] on div at bounding box center [469, 434] width 938 height 696
drag, startPoint x: 135, startPoint y: 67, endPoint x: 130, endPoint y: 114, distance: 47.0
click at [139, 68] on span "scrub" at bounding box center [149, 70] width 20 height 9
drag, startPoint x: 139, startPoint y: 66, endPoint x: 142, endPoint y: 76, distance: 10.9
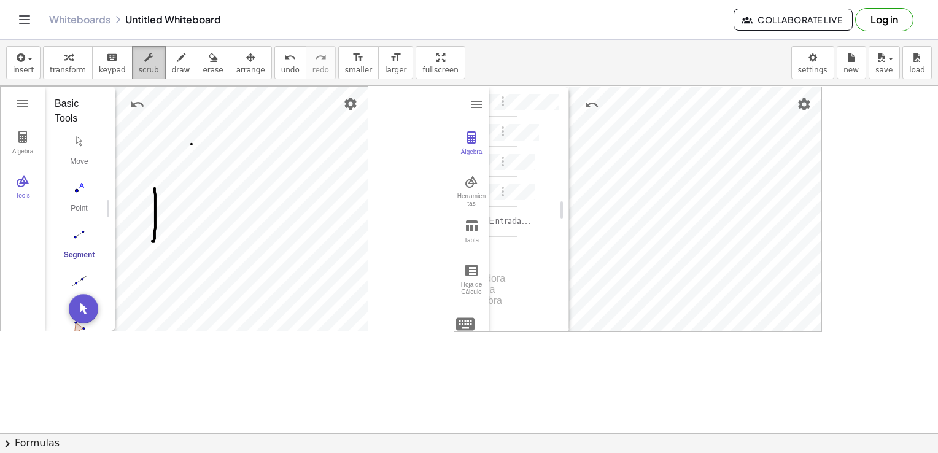
click at [141, 74] on span "scrub" at bounding box center [149, 70] width 20 height 9
click at [20, 185] on img "Geometry" at bounding box center [22, 181] width 15 height 15
click at [20, 183] on img "Geometry" at bounding box center [22, 181] width 15 height 15
click at [29, 109] on img "Geometry" at bounding box center [22, 103] width 15 height 15
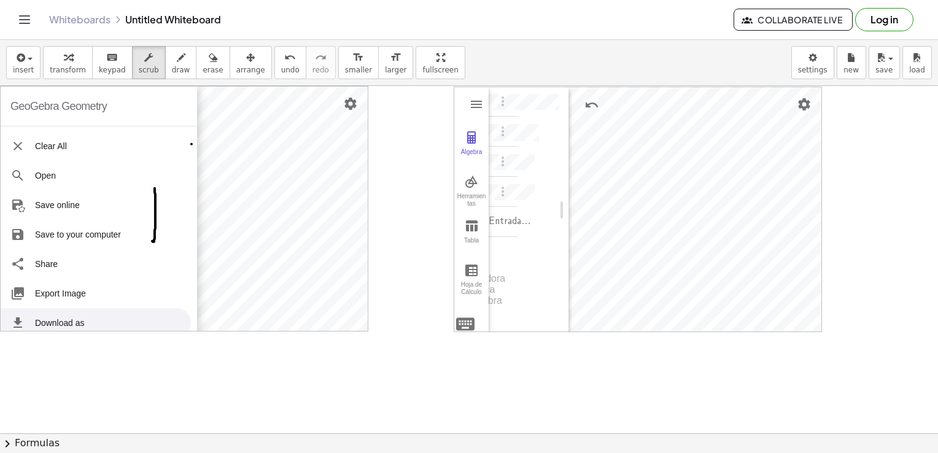
click at [277, 387] on div at bounding box center [469, 434] width 938 height 696
click at [422, 146] on div at bounding box center [469, 434] width 938 height 696
click at [419, 143] on div at bounding box center [469, 434] width 938 height 696
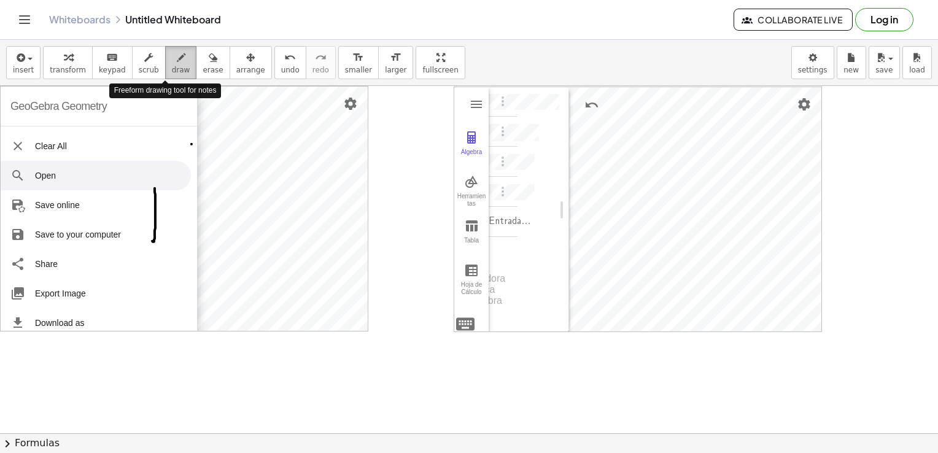
click at [177, 63] on icon "button" at bounding box center [181, 57] width 9 height 15
click at [144, 64] on icon "button" at bounding box center [148, 57] width 9 height 15
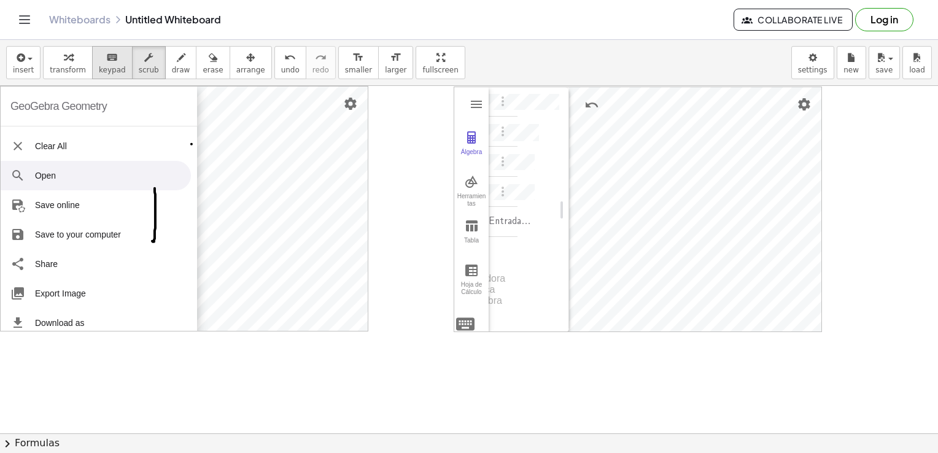
click at [116, 70] on button "keyboard keypad" at bounding box center [112, 62] width 41 height 33
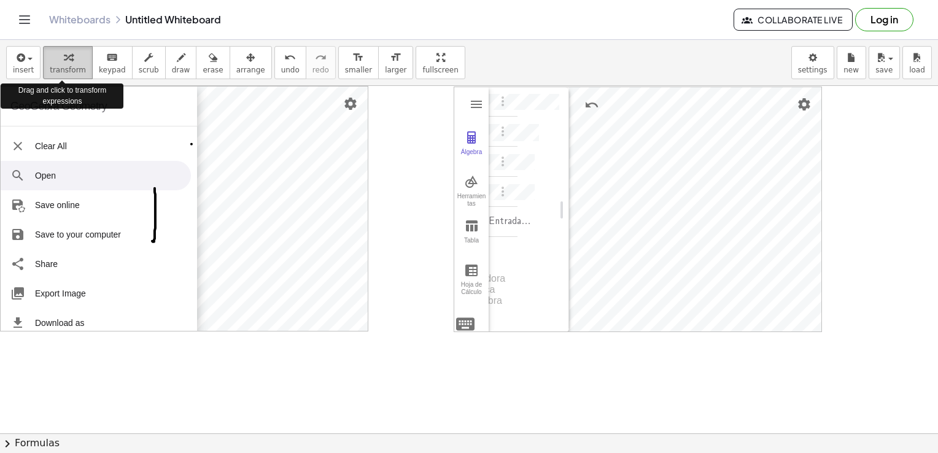
click at [60, 69] on span "transform" at bounding box center [68, 70] width 36 height 9
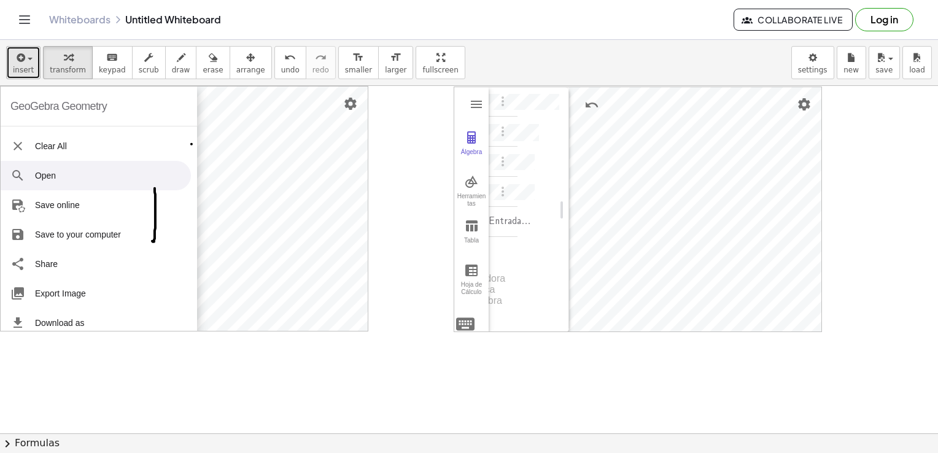
click at [27, 57] on div "button" at bounding box center [23, 57] width 21 height 15
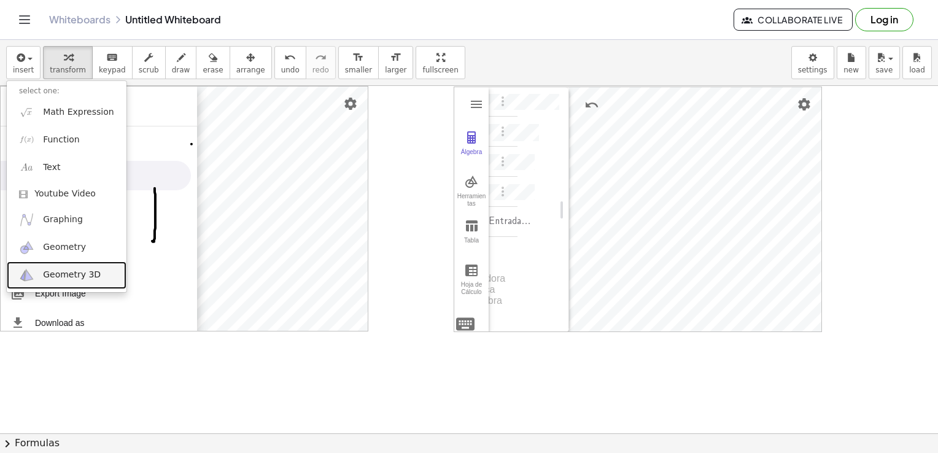
click at [71, 276] on span "Geometry 3D" at bounding box center [72, 275] width 58 height 12
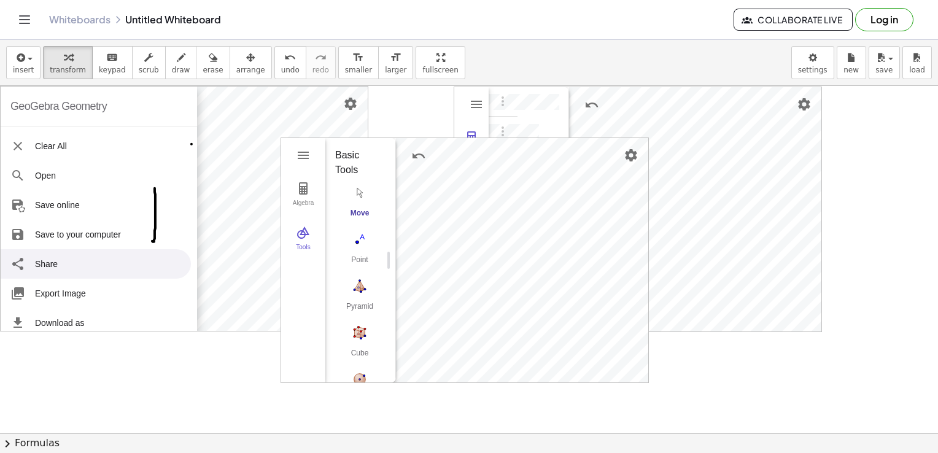
click at [382, 271] on div "Algebra Tools GeoGebra 3D Calculator Basic Tools Move Point Pyramid Cube Sphere…" at bounding box center [464, 260] width 367 height 244
click at [376, 289] on div "Algebra Tools GeoGebra 3D Calculator Basic Tools Move Point Pyramid Cube Sphere…" at bounding box center [464, 260] width 367 height 244
click at [633, 157] on img "Settings" at bounding box center [631, 155] width 15 height 15
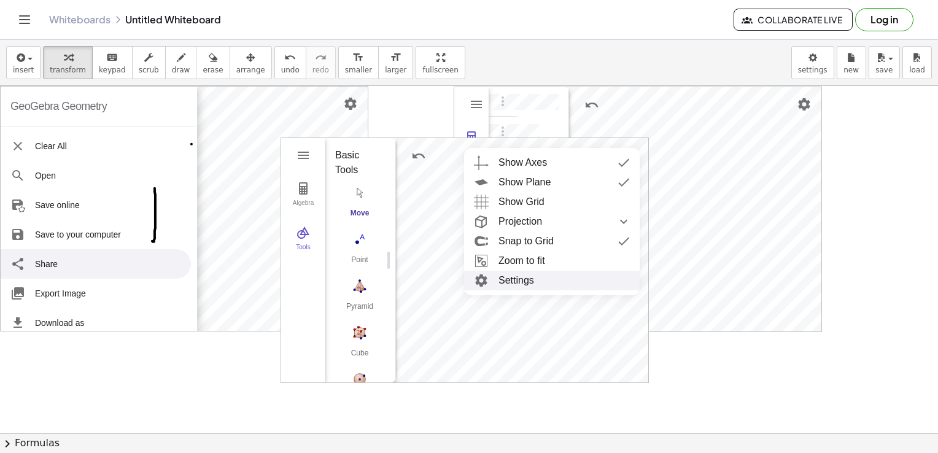
click at [518, 281] on li "Settings" at bounding box center [552, 281] width 176 height 20
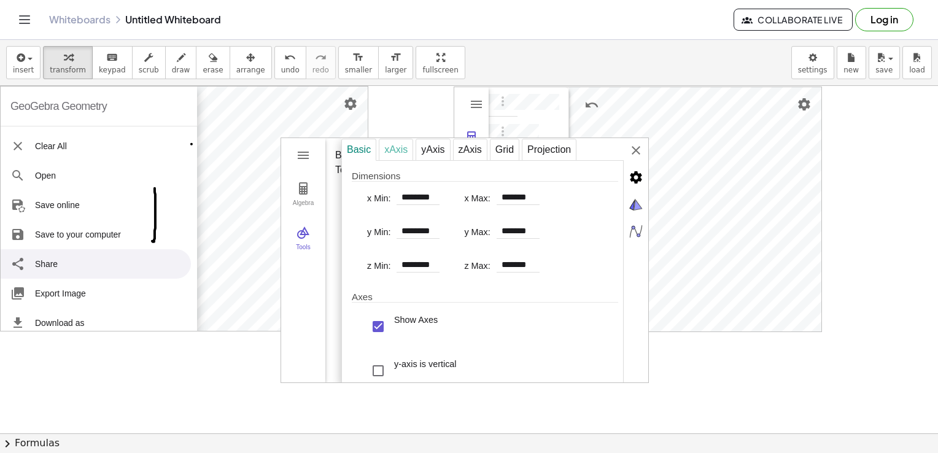
click at [409, 153] on div "xAxis" at bounding box center [396, 150] width 34 height 22
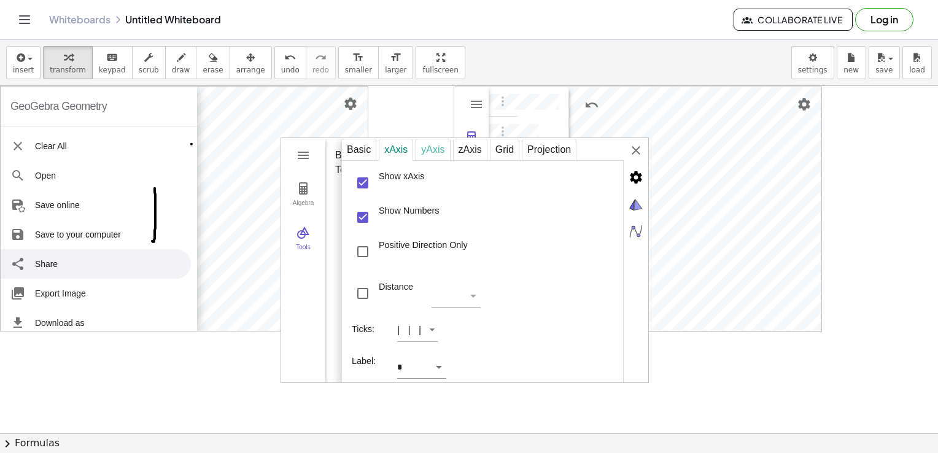
click at [432, 150] on div "yAxis" at bounding box center [433, 150] width 34 height 22
click at [357, 217] on div "Show Numbers" at bounding box center [363, 217] width 22 height 22
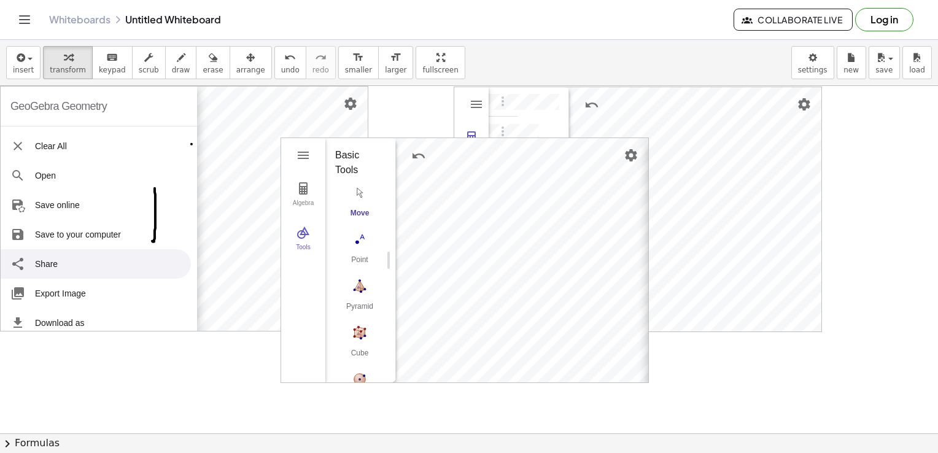
drag, startPoint x: 638, startPoint y: 147, endPoint x: 638, endPoint y: 157, distance: 9.8
click at [648, 152] on div "Basic xAxis yAxis zAxis Grid Projection Dimensions x Min: ******** x Max: *****…" at bounding box center [801, 261] width 307 height 246
click at [305, 158] on img "3D Calculator" at bounding box center [303, 155] width 15 height 15
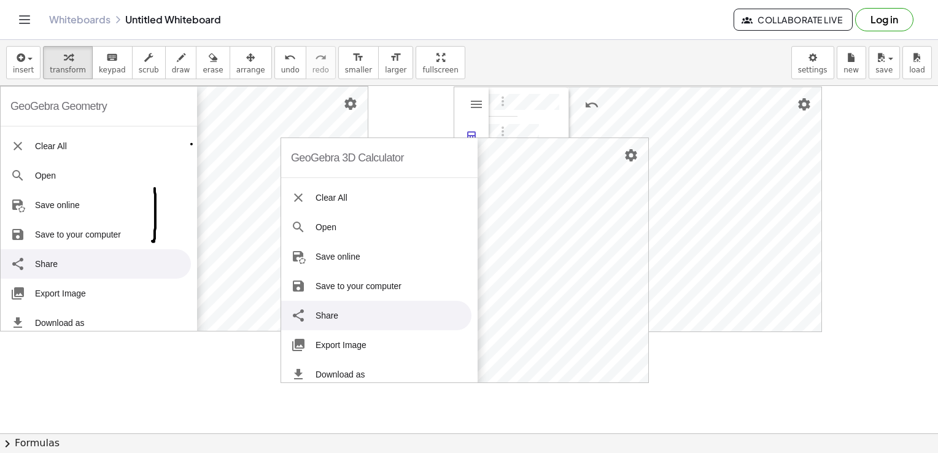
click at [236, 379] on div at bounding box center [469, 434] width 938 height 696
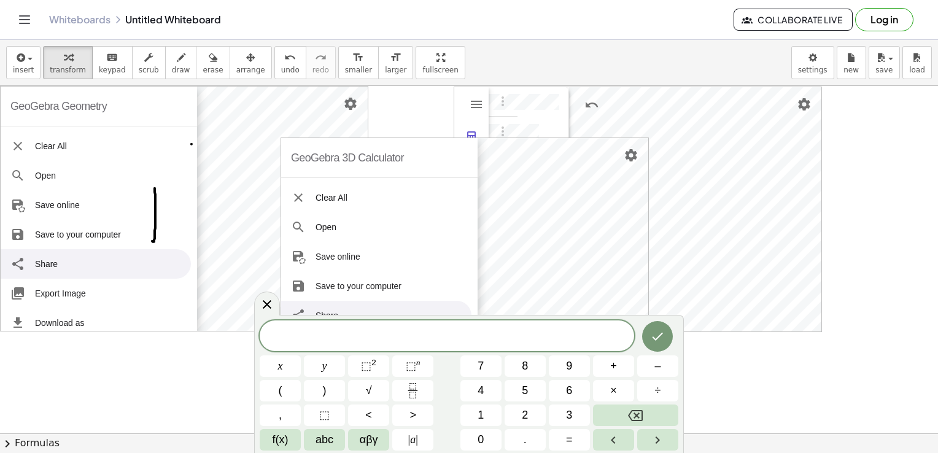
click at [237, 356] on div at bounding box center [469, 434] width 938 height 696
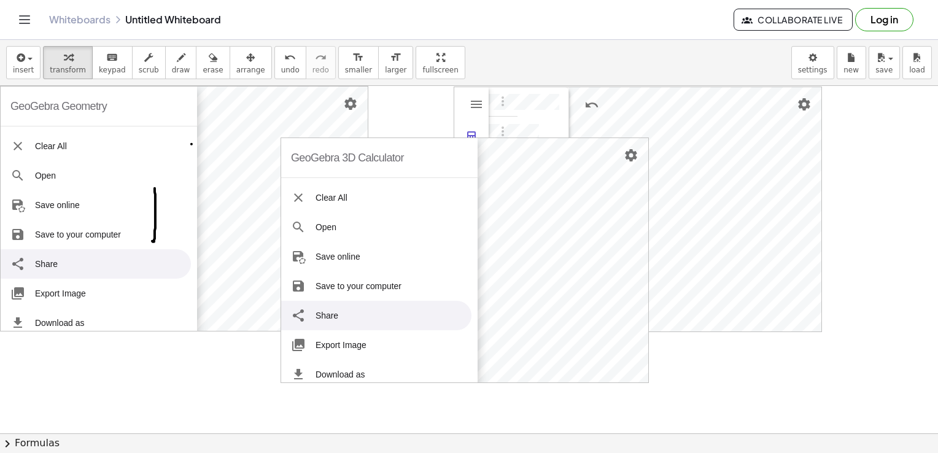
click at [237, 354] on div at bounding box center [469, 434] width 938 height 696
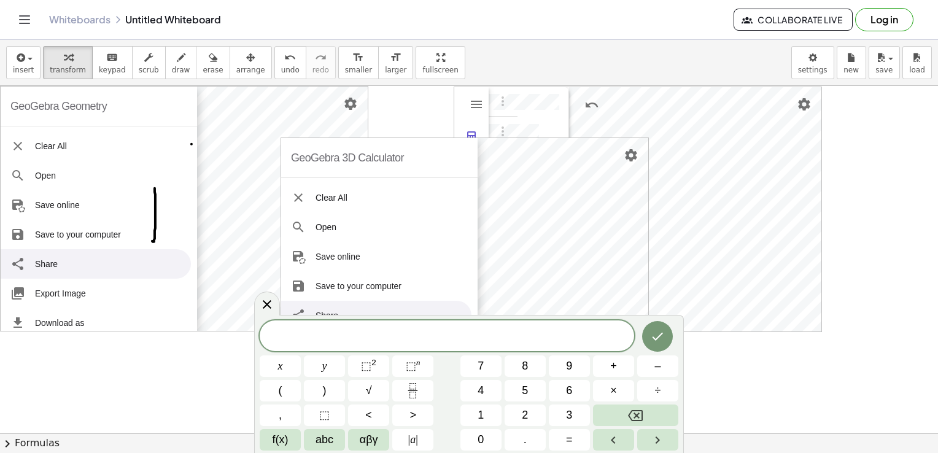
click at [237, 350] on div at bounding box center [469, 434] width 938 height 696
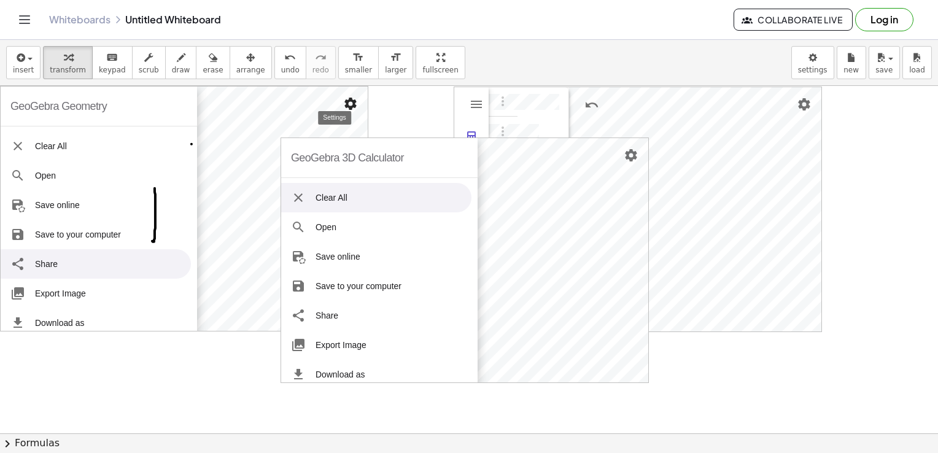
click at [352, 103] on img "Settings" at bounding box center [350, 103] width 15 height 15
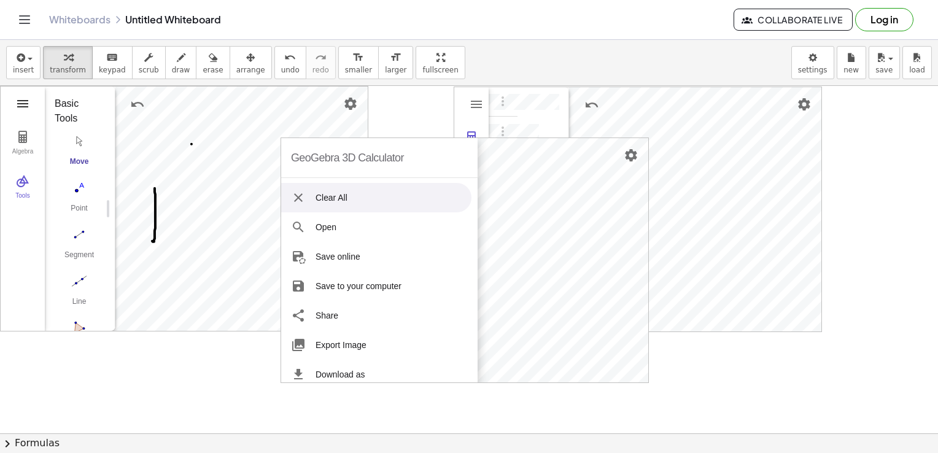
click at [21, 105] on img "Geometry" at bounding box center [22, 103] width 15 height 15
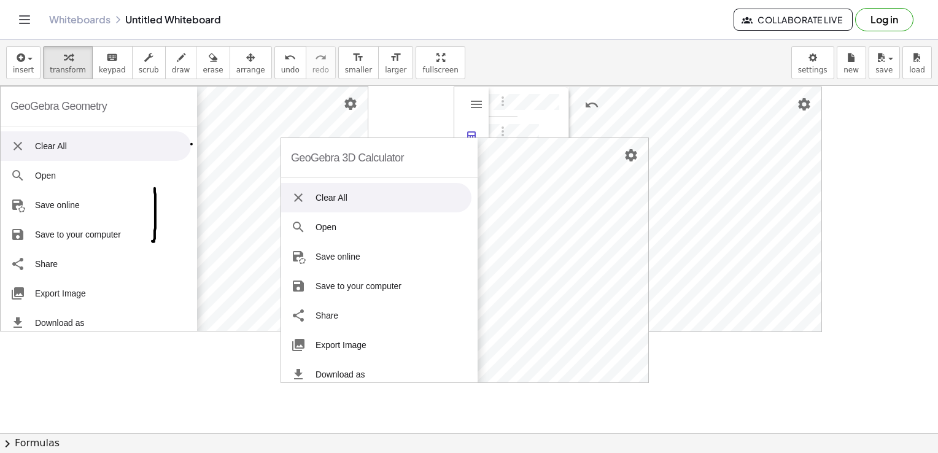
click at [52, 147] on li "Clear All" at bounding box center [96, 145] width 190 height 29
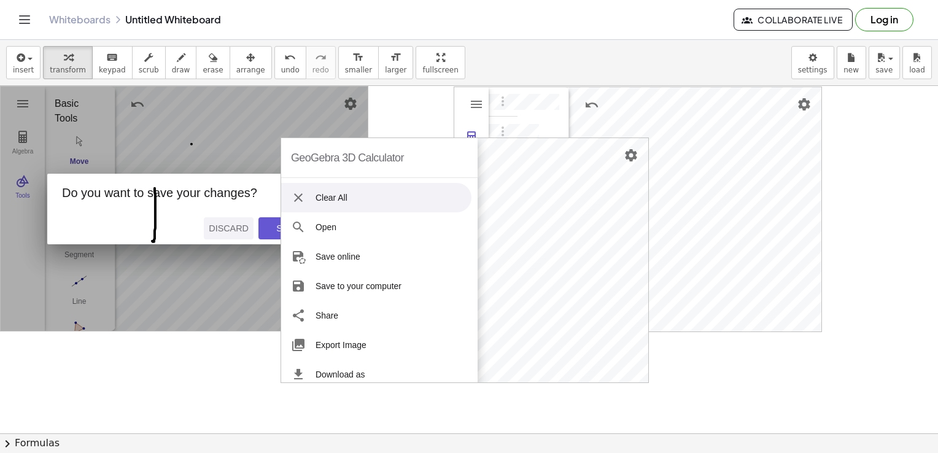
click at [236, 230] on div "Discard" at bounding box center [229, 228] width 40 height 10
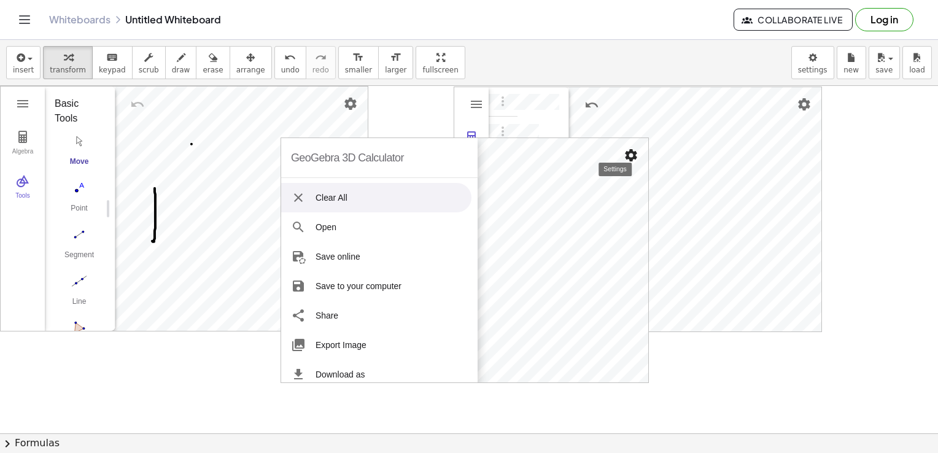
click at [631, 152] on img "Settings" at bounding box center [631, 155] width 15 height 15
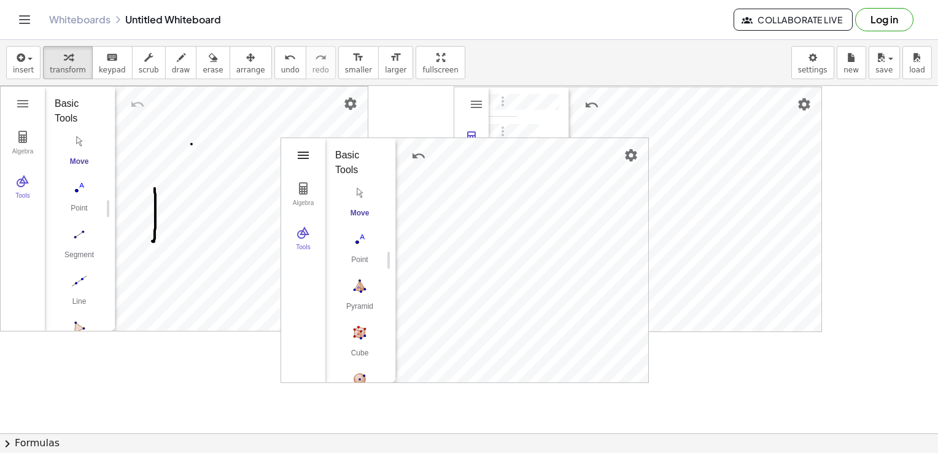
click at [302, 158] on img "3D Calculator" at bounding box center [303, 155] width 15 height 15
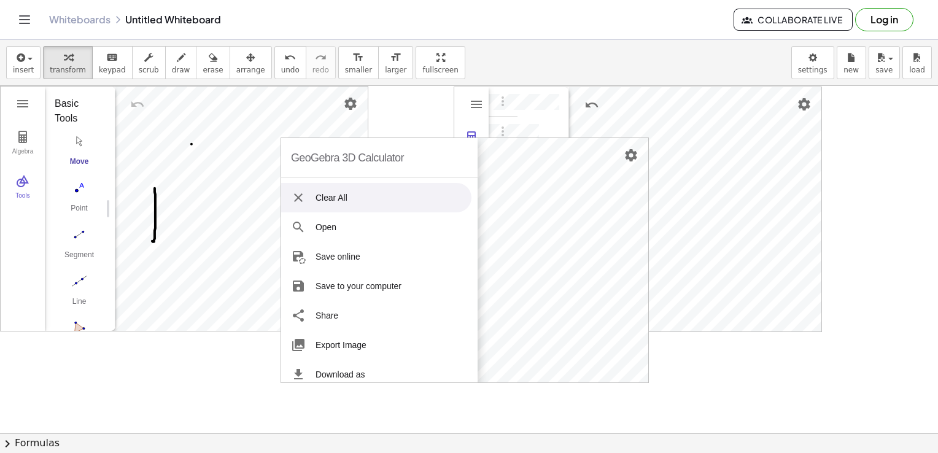
click at [898, 196] on div at bounding box center [469, 434] width 938 height 696
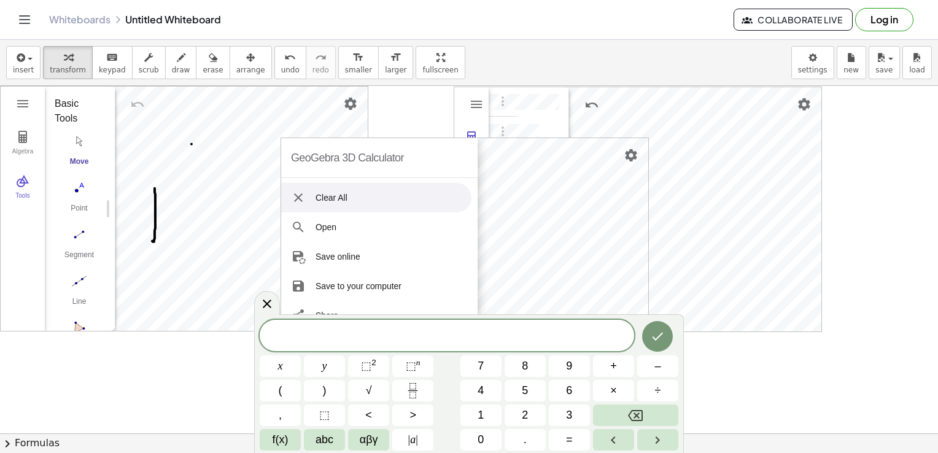
click at [300, 194] on img "3D Calculator" at bounding box center [298, 197] width 15 height 15
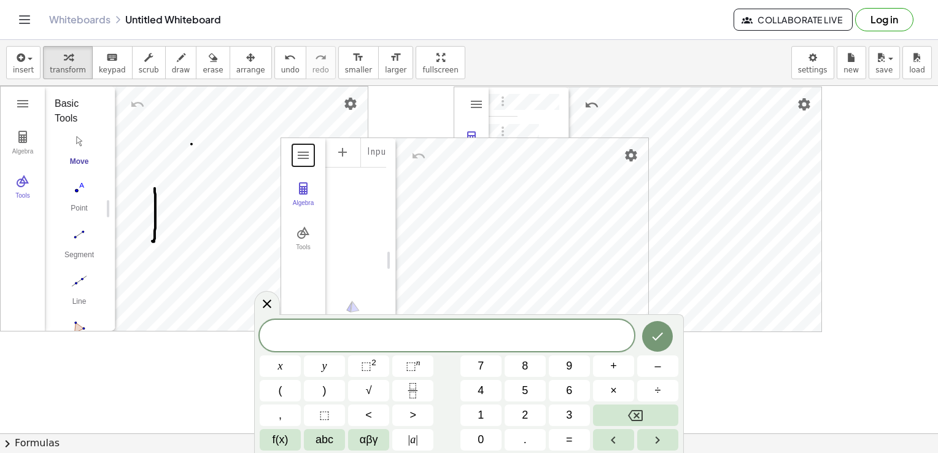
click at [390, 114] on div at bounding box center [469, 434] width 938 height 696
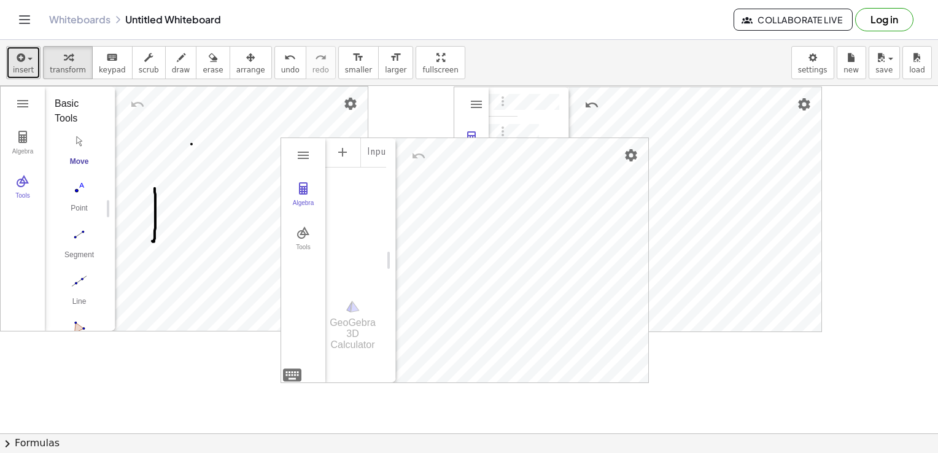
click at [20, 70] on span "insert" at bounding box center [23, 70] width 21 height 9
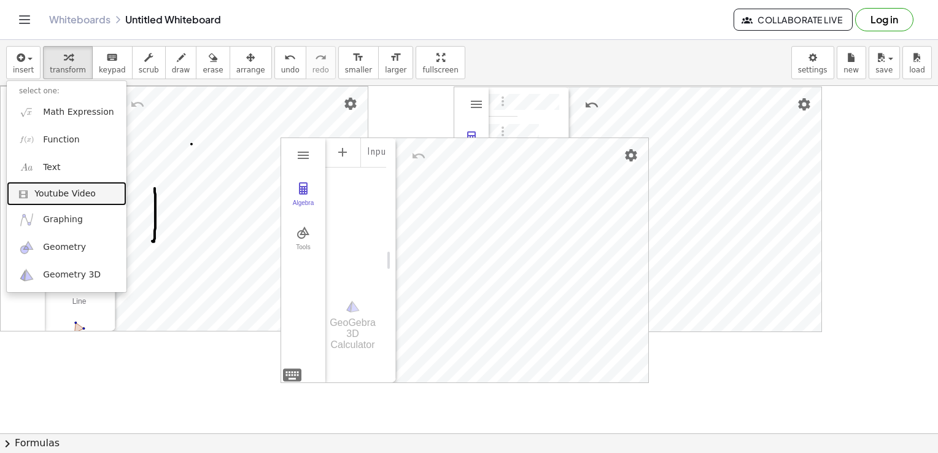
click at [72, 202] on link "Youtube Video" at bounding box center [67, 194] width 120 height 25
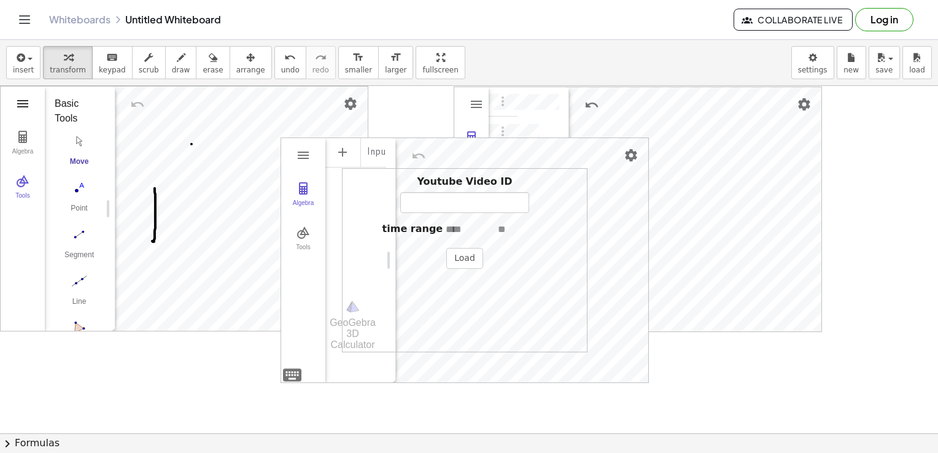
click at [20, 106] on img "Geometry" at bounding box center [22, 103] width 15 height 15
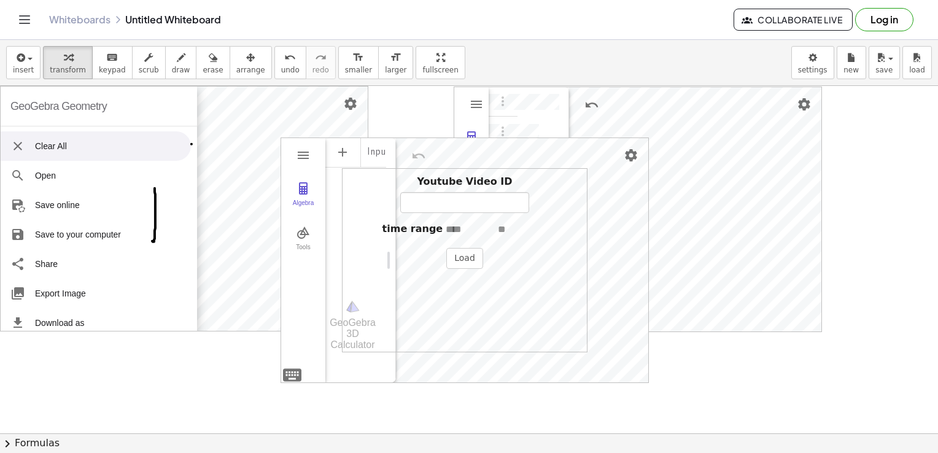
click at [74, 152] on li "Clear All" at bounding box center [96, 145] width 190 height 29
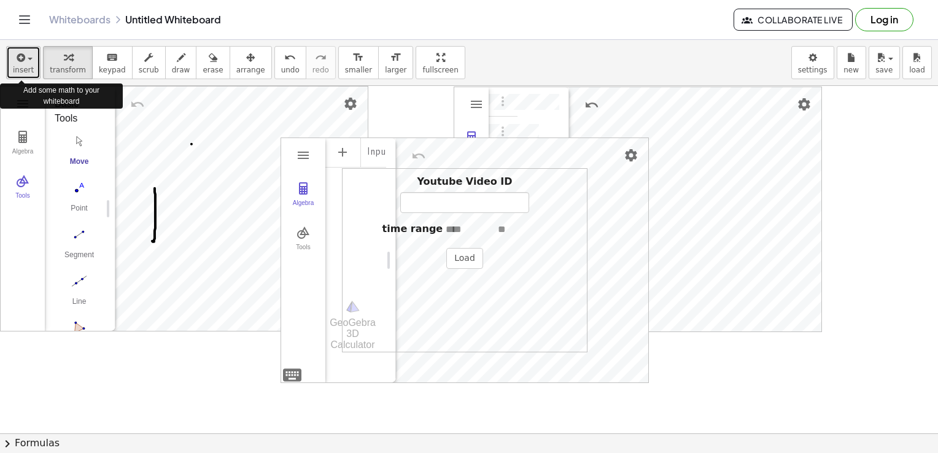
click at [27, 71] on span "insert" at bounding box center [23, 70] width 21 height 9
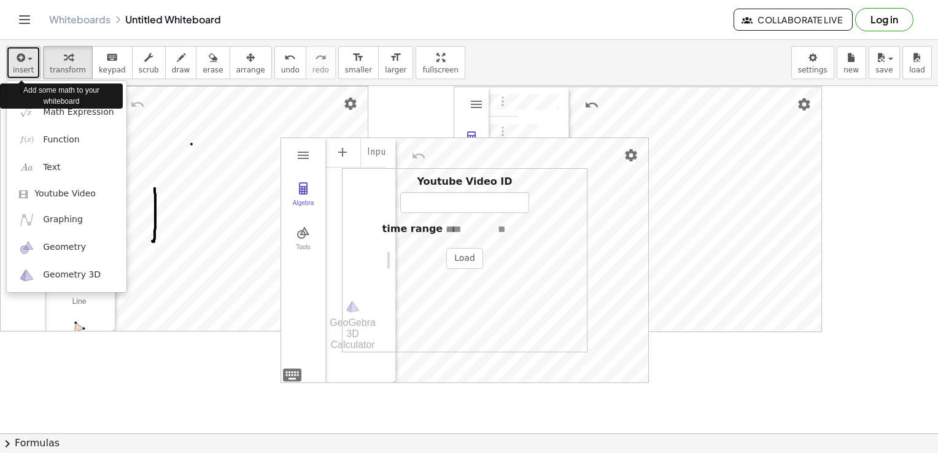
click at [30, 60] on div "button" at bounding box center [23, 57] width 21 height 15
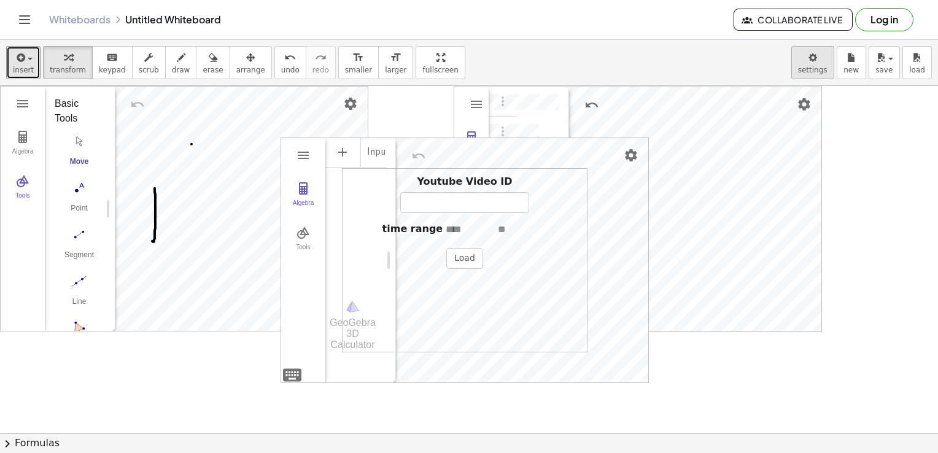
click at [819, 72] on body "Graspable Math Activities Get Started Activity Bank Assigned Work Classes White…" at bounding box center [469, 226] width 938 height 453
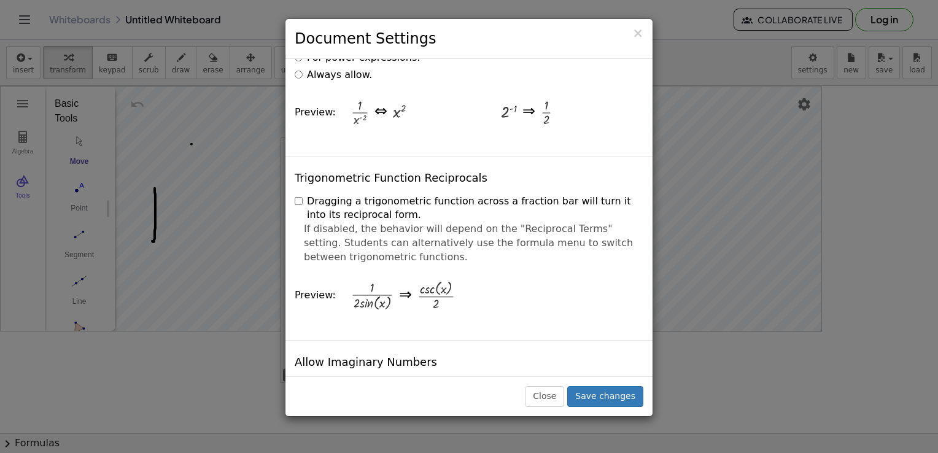
scroll to position [2136, 0]
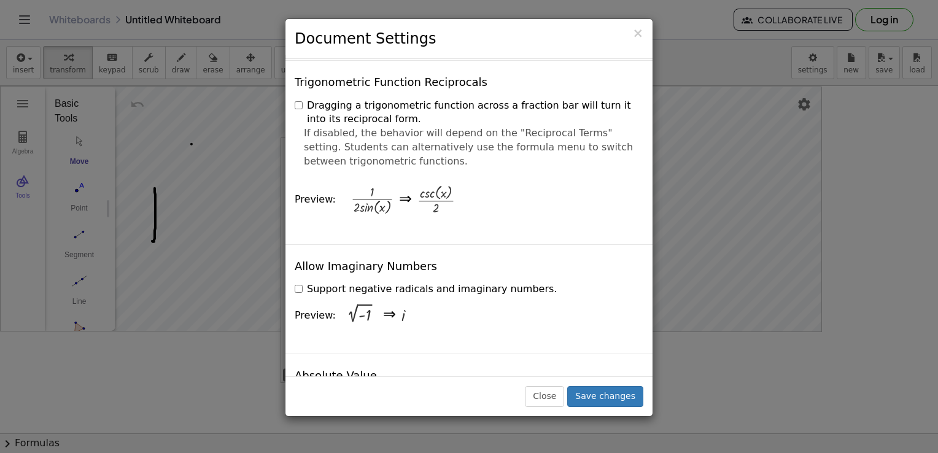
click at [419, 185] on div at bounding box center [435, 199] width 37 height 29
click at [376, 185] on div at bounding box center [372, 199] width 42 height 29
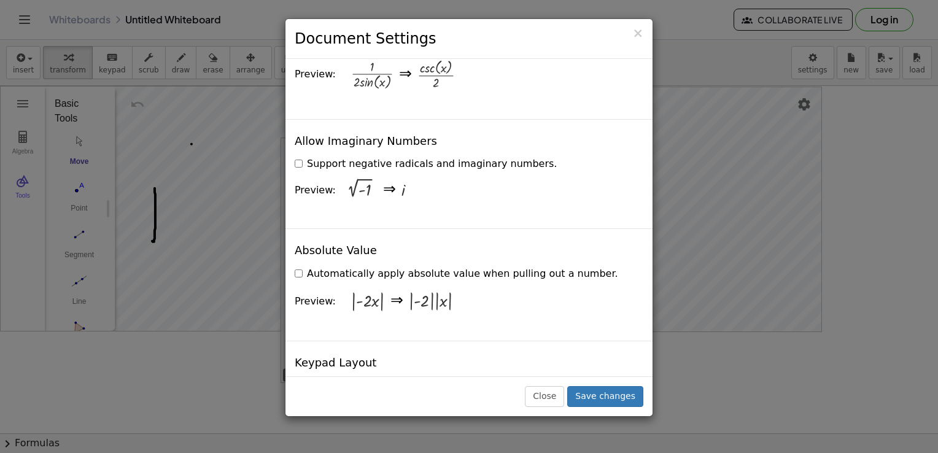
scroll to position [2382, 0]
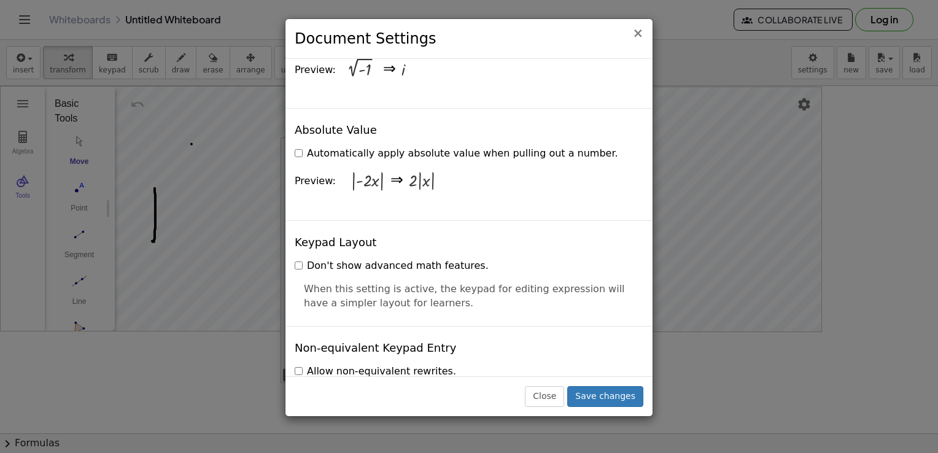
click at [640, 33] on span "×" at bounding box center [637, 33] width 11 height 15
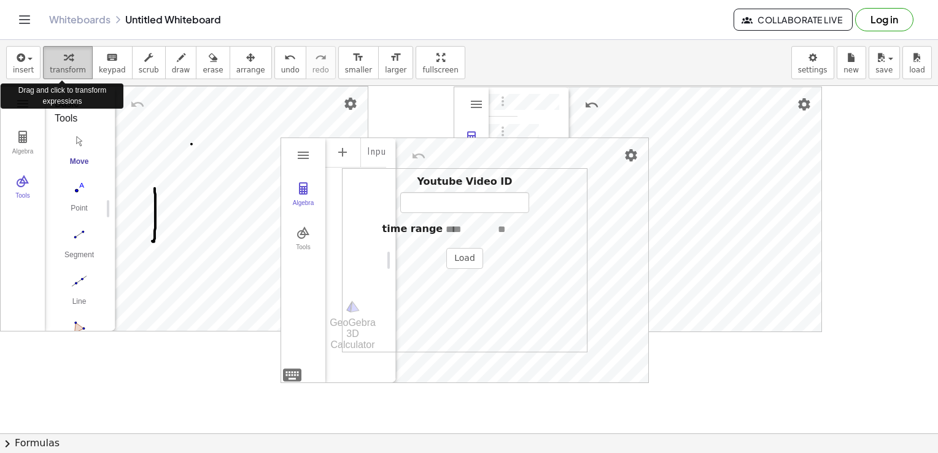
click at [73, 64] on button "transform" at bounding box center [68, 62] width 50 height 33
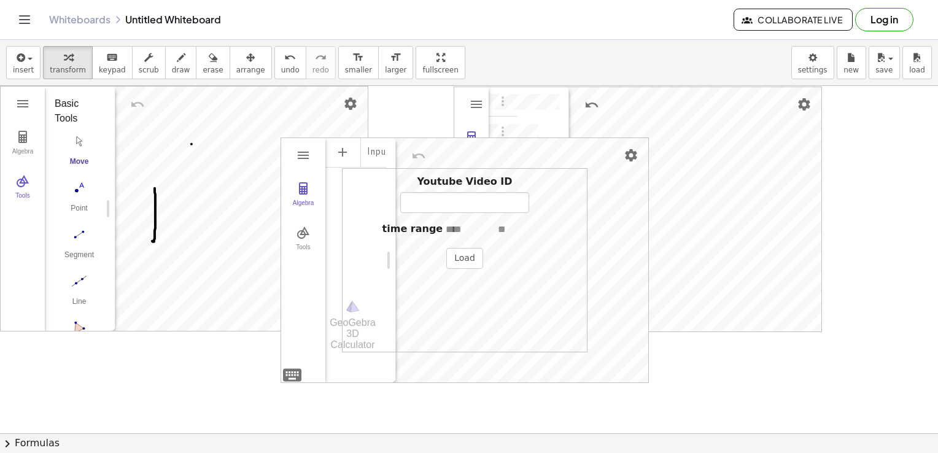
drag, startPoint x: 402, startPoint y: 66, endPoint x: 405, endPoint y: 112, distance: 45.5
click at [405, 112] on div "insert select one: Math Expression Function Text Youtube Video Graphing Geometr…" at bounding box center [469, 246] width 938 height 413
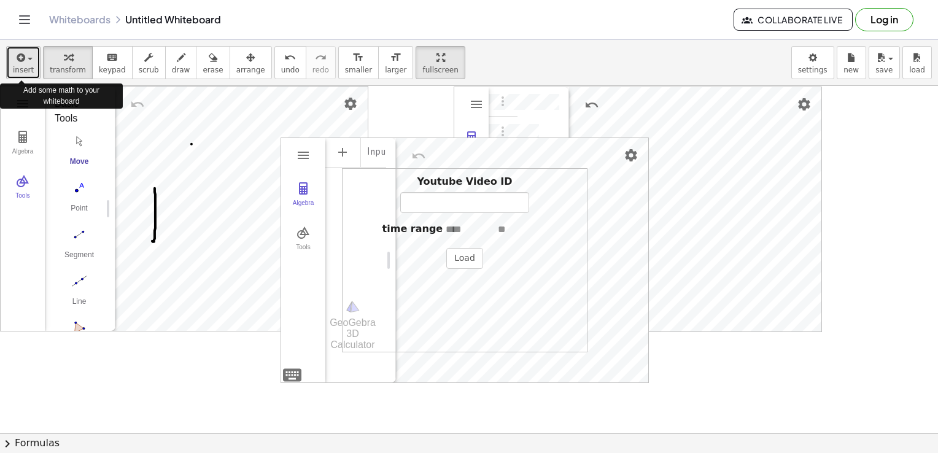
click at [29, 66] on span "insert" at bounding box center [23, 70] width 21 height 9
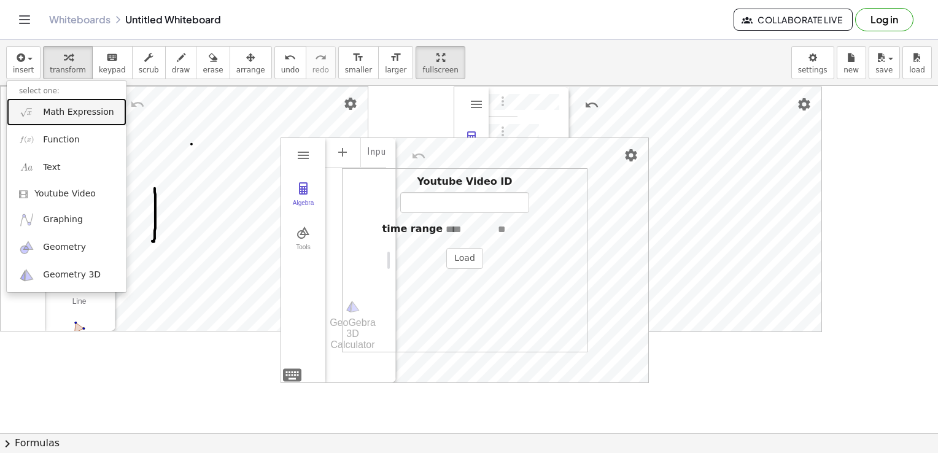
click at [52, 114] on span "Math Expression" at bounding box center [78, 112] width 71 height 12
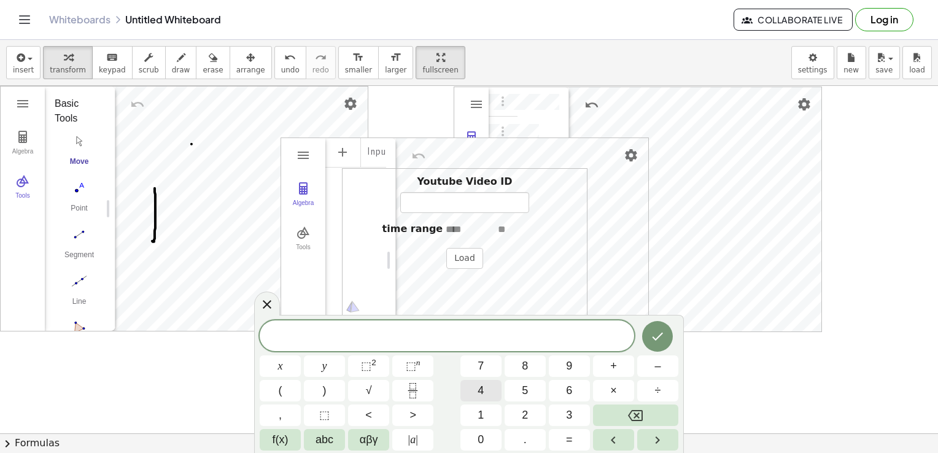
click at [480, 395] on span "4" at bounding box center [481, 390] width 6 height 17
click at [370, 365] on span "⬚" at bounding box center [366, 366] width 10 height 12
click at [117, 367] on div at bounding box center [469, 434] width 938 height 696
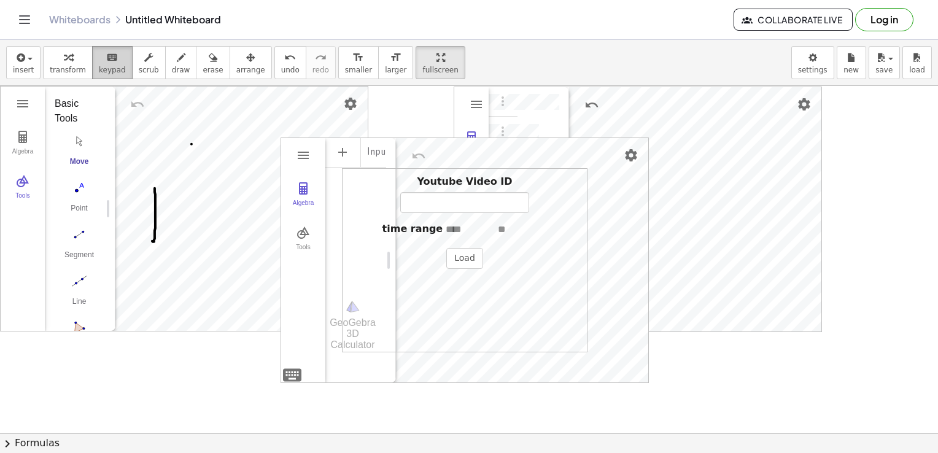
click at [113, 70] on span "keypad" at bounding box center [112, 70] width 27 height 9
click at [103, 67] on span "keypad" at bounding box center [112, 70] width 27 height 9
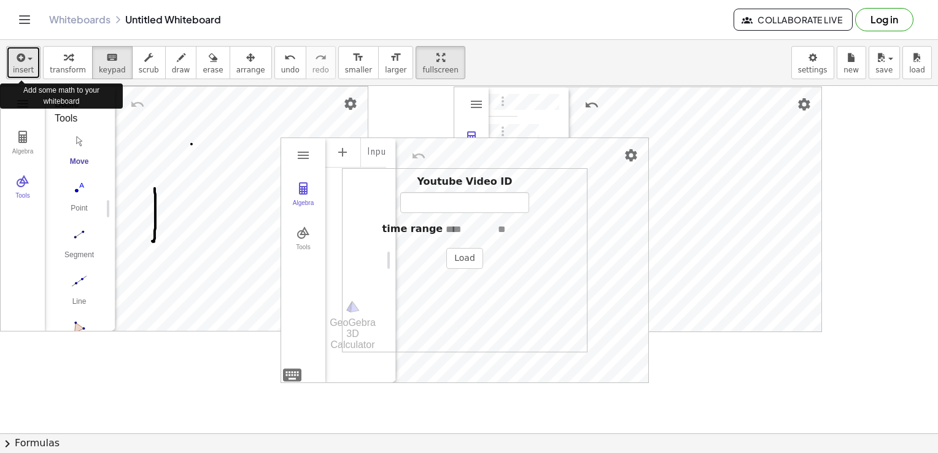
click at [28, 68] on span "insert" at bounding box center [23, 70] width 21 height 9
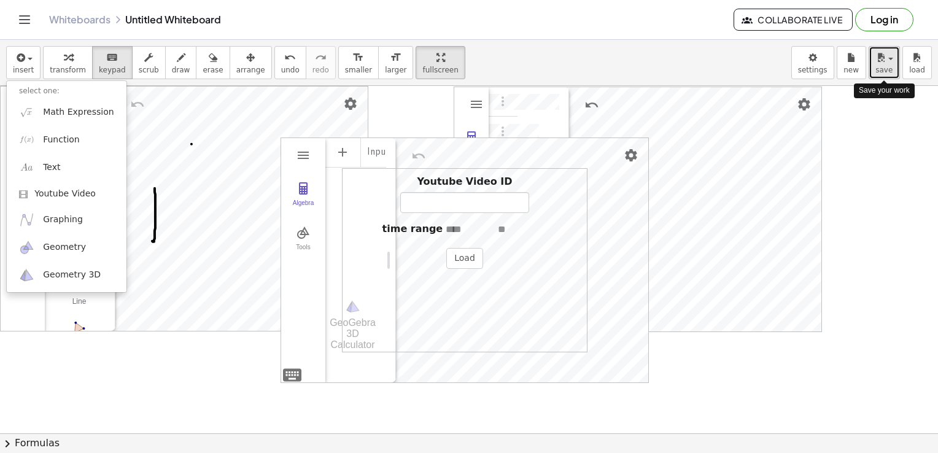
click at [891, 55] on div "button" at bounding box center [884, 57] width 18 height 15
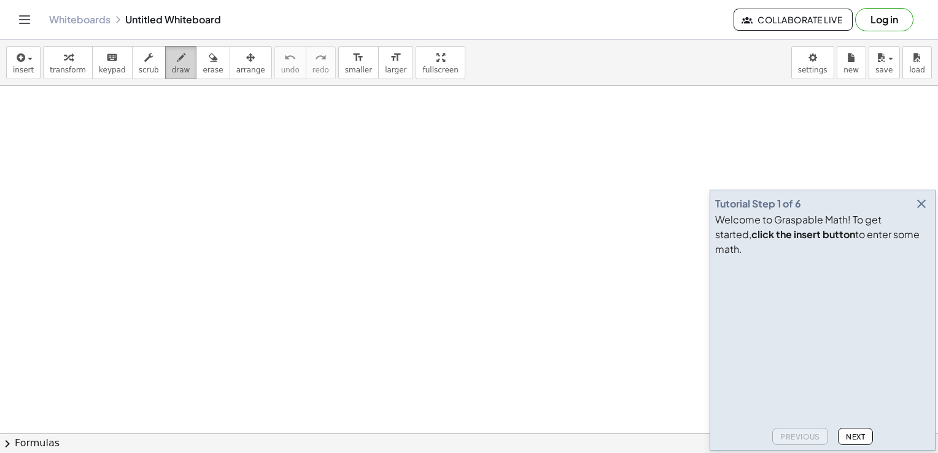
click at [177, 58] on icon "button" at bounding box center [181, 57] width 9 height 15
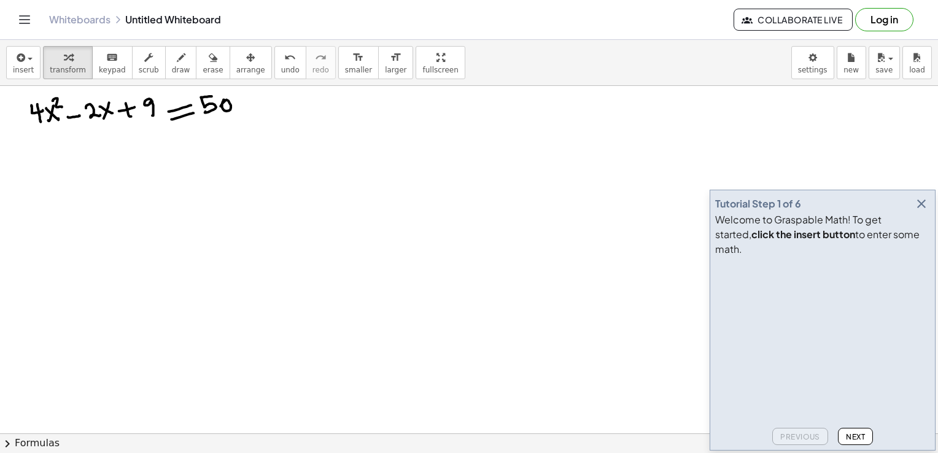
scroll to position [1, 0]
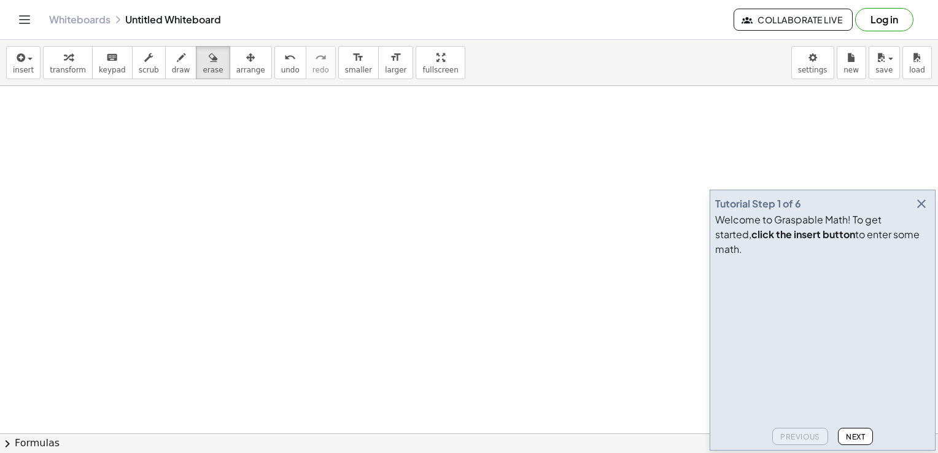
click at [678, 12] on div "Whiteboards Untitled Whiteboard Collaborate Live Log in" at bounding box center [469, 19] width 909 height 39
click at [23, 68] on span "insert" at bounding box center [23, 70] width 21 height 9
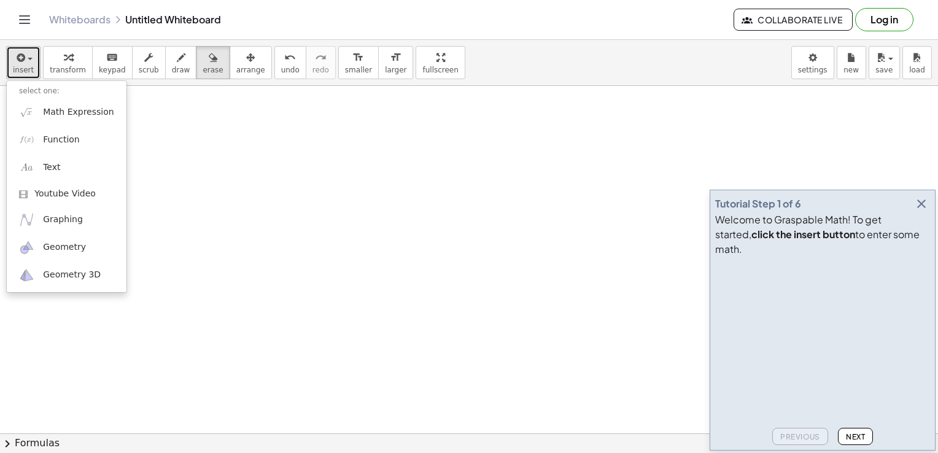
click at [23, 58] on icon "button" at bounding box center [19, 57] width 11 height 15
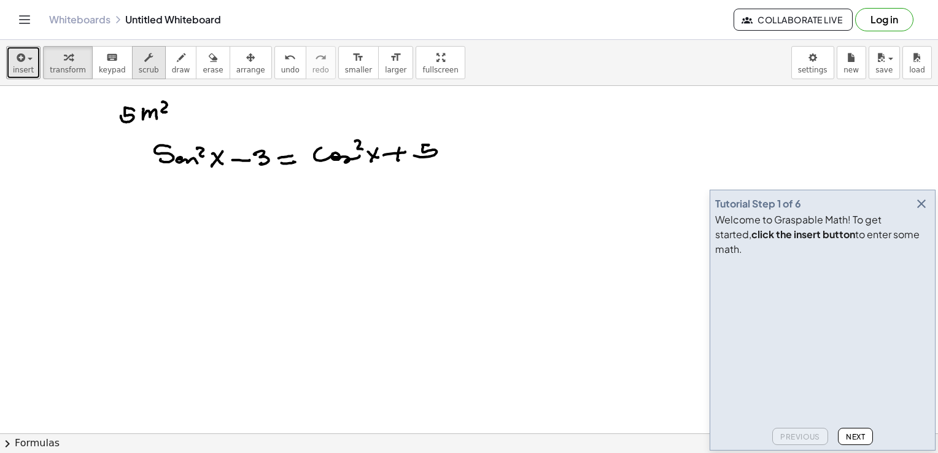
drag, startPoint x: 64, startPoint y: 63, endPoint x: 140, endPoint y: 63, distance: 75.5
click at [66, 63] on icon "button" at bounding box center [68, 57] width 9 height 15
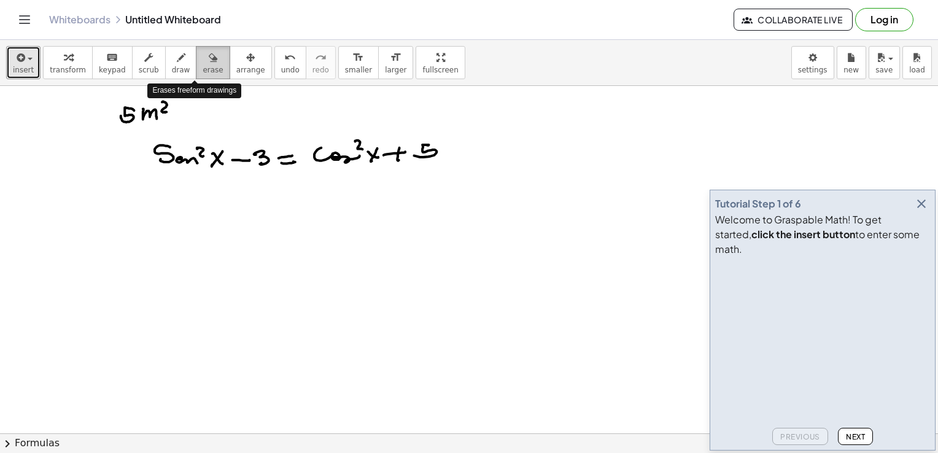
click at [209, 58] on icon "button" at bounding box center [213, 57] width 9 height 15
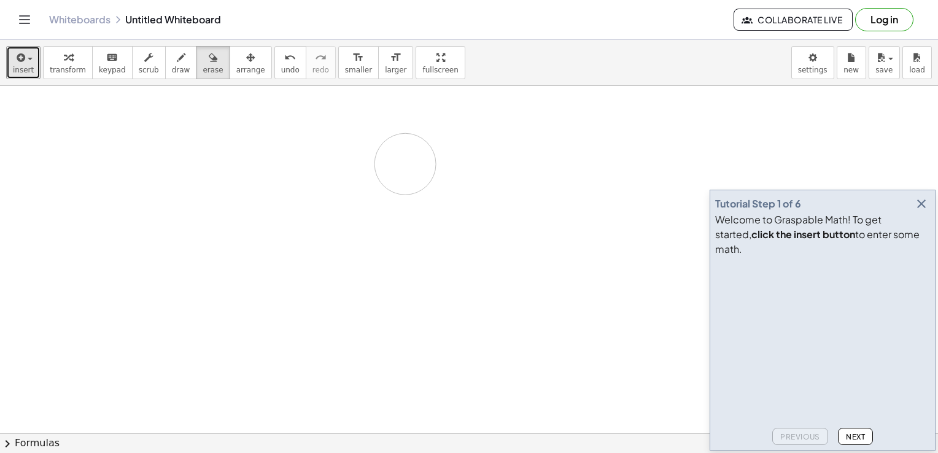
drag, startPoint x: 133, startPoint y: 130, endPoint x: 283, endPoint y: 146, distance: 151.3
click at [172, 70] on span "draw" at bounding box center [181, 70] width 18 height 9
drag, startPoint x: 106, startPoint y: 63, endPoint x: 101, endPoint y: 72, distance: 10.2
click at [106, 63] on icon "keyboard" at bounding box center [112, 57] width 12 height 15
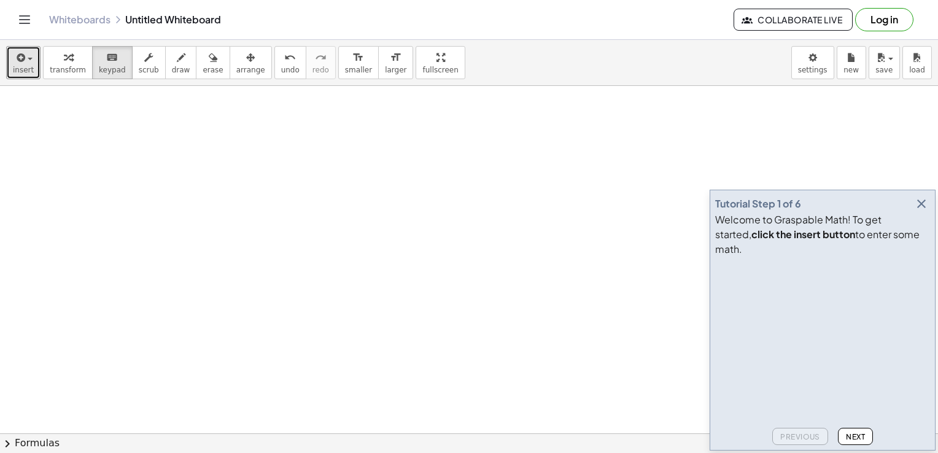
drag, startPoint x: 28, startPoint y: 111, endPoint x: 35, endPoint y: 111, distance: 6.8
click at [106, 63] on icon "keyboard" at bounding box center [112, 57] width 12 height 15
click at [22, 56] on icon "button" at bounding box center [19, 57] width 11 height 15
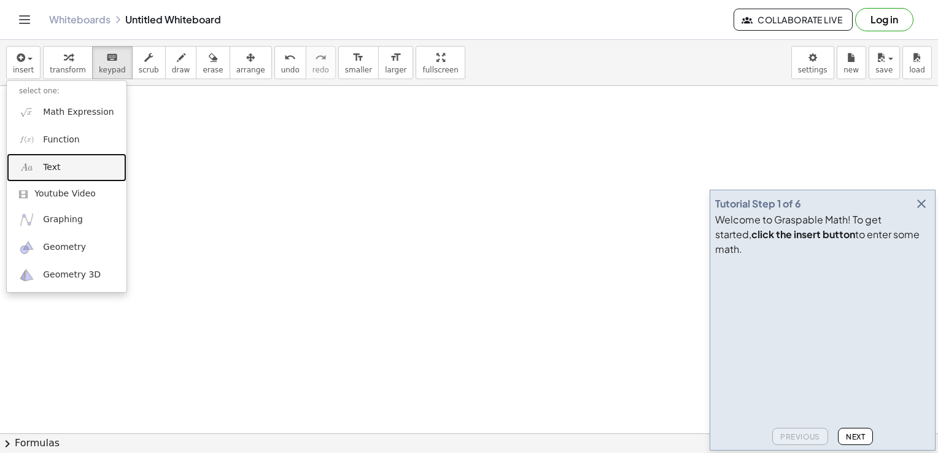
click at [43, 173] on span "Text" at bounding box center [51, 167] width 17 height 12
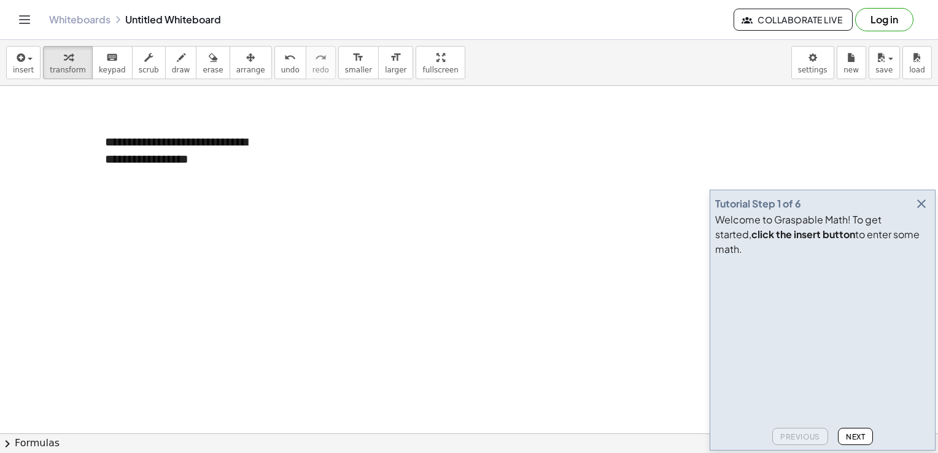
drag, startPoint x: 274, startPoint y: 153, endPoint x: 327, endPoint y: 145, distance: 52.9
click at [195, 131] on div "**********" at bounding box center [185, 151] width 184 height 60
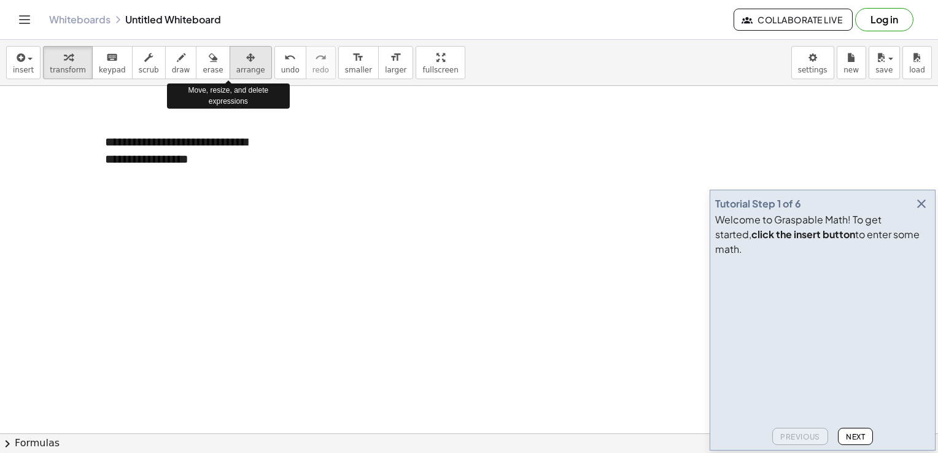
click at [236, 68] on span "arrange" at bounding box center [250, 70] width 29 height 9
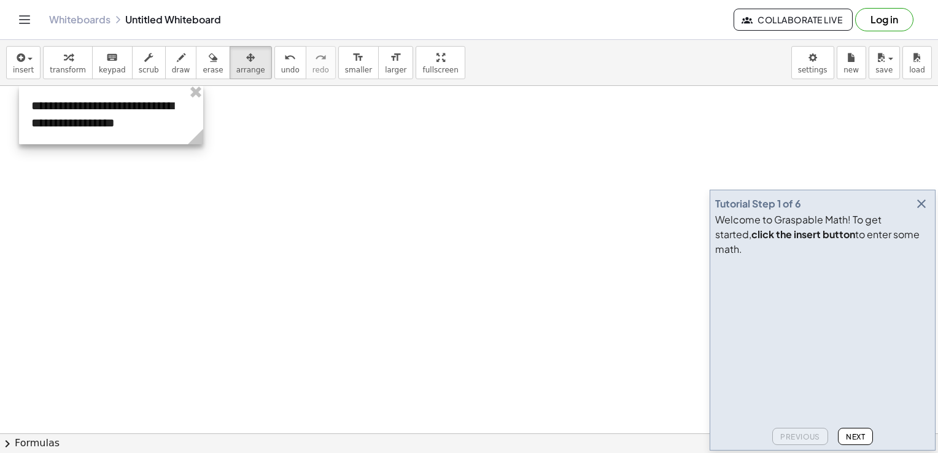
drag, startPoint x: 219, startPoint y: 127, endPoint x: 145, endPoint y: 88, distance: 83.5
click at [145, 88] on div at bounding box center [111, 115] width 184 height 60
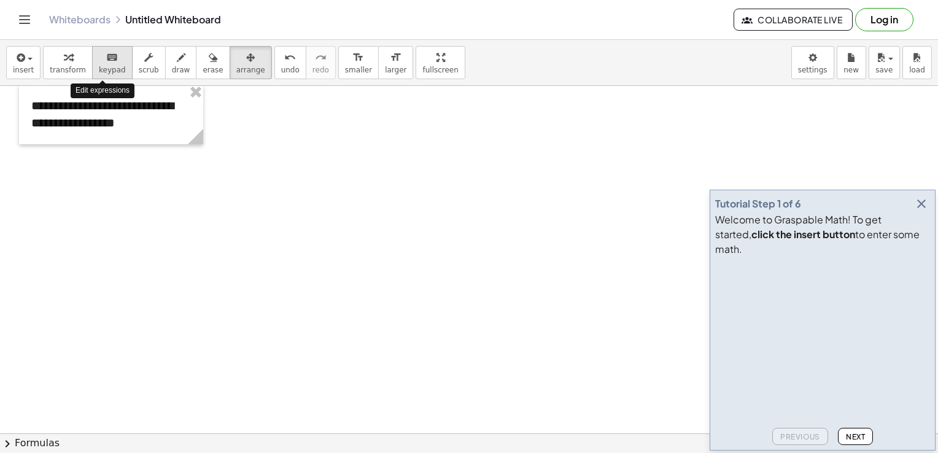
click at [99, 63] on div "keyboard" at bounding box center [112, 57] width 27 height 15
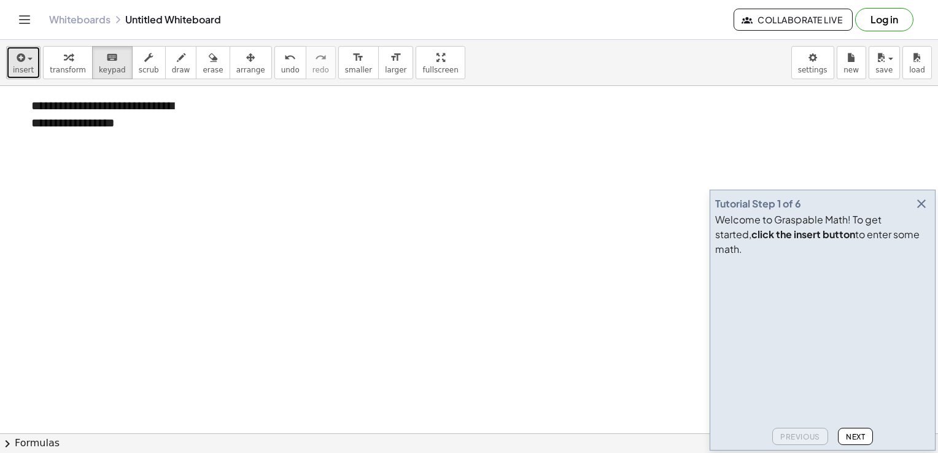
click at [22, 58] on icon "button" at bounding box center [19, 57] width 11 height 15
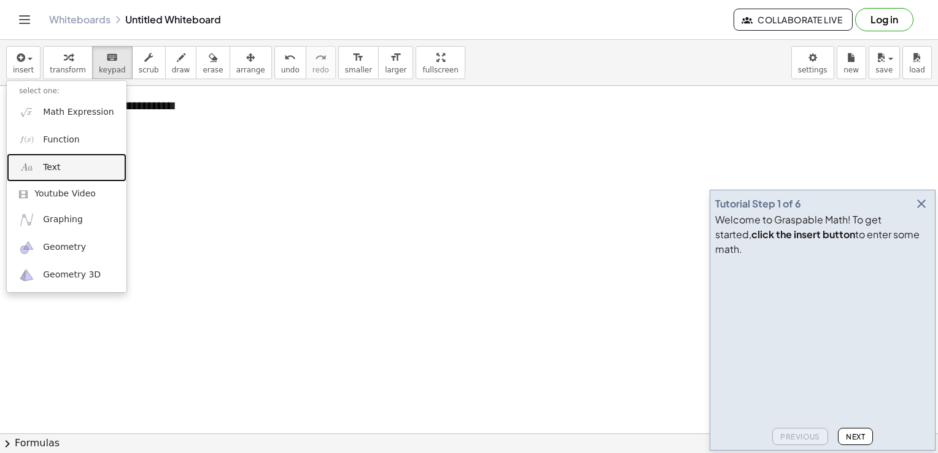
click at [59, 165] on link "Text" at bounding box center [67, 167] width 120 height 28
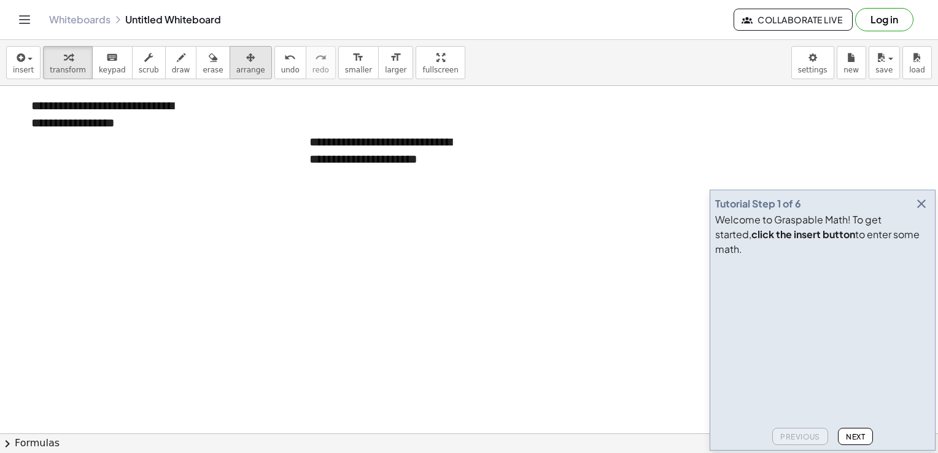
click at [246, 63] on icon "button" at bounding box center [250, 57] width 9 height 15
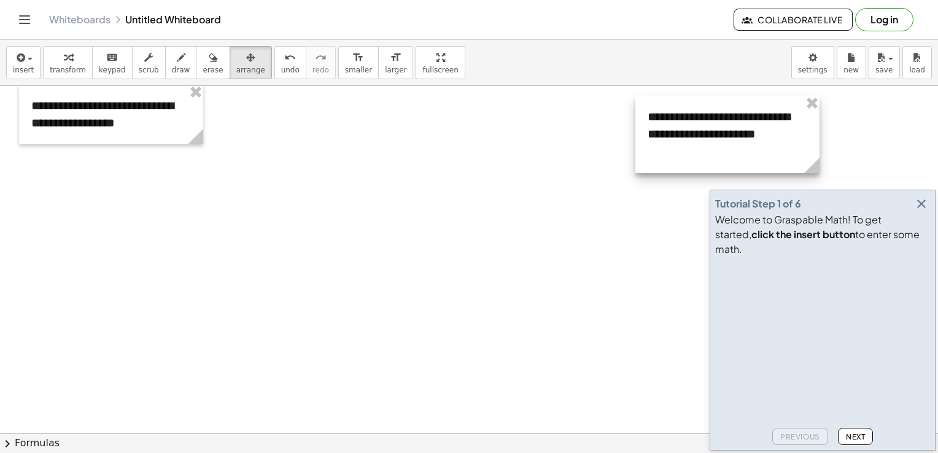
drag, startPoint x: 398, startPoint y: 139, endPoint x: 736, endPoint y: 114, distance: 339.2
click at [736, 114] on div at bounding box center [727, 134] width 184 height 77
drag, startPoint x: 452, startPoint y: 225, endPoint x: 317, endPoint y: 344, distance: 180.1
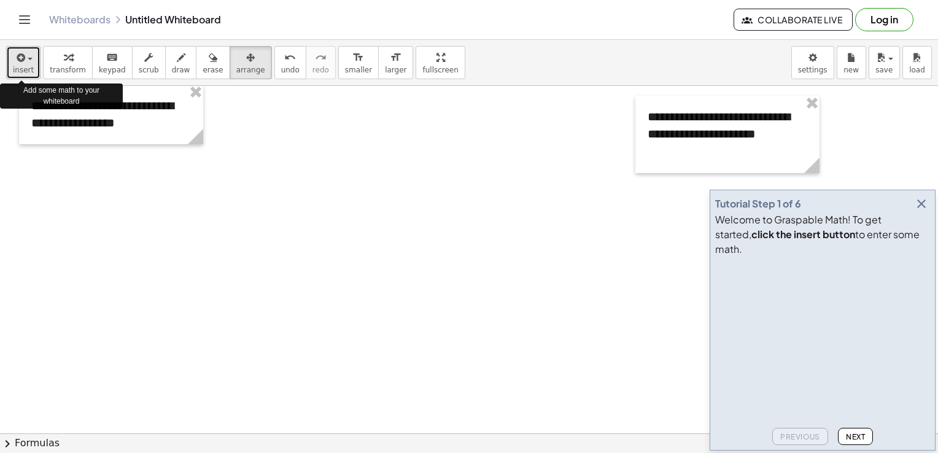
click at [25, 63] on span "button" at bounding box center [26, 59] width 2 height 9
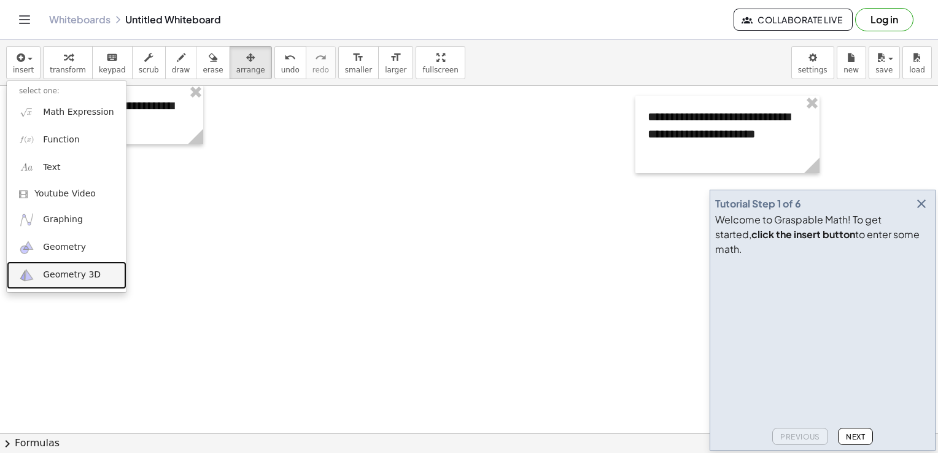
click at [68, 279] on span "Geometry 3D" at bounding box center [72, 275] width 58 height 12
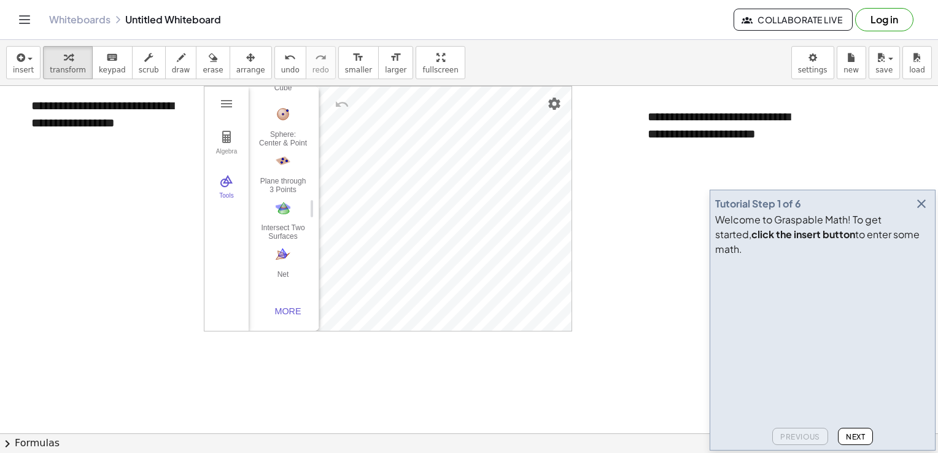
scroll to position [220, 0]
click at [278, 306] on div "More" at bounding box center [287, 311] width 39 height 10
click at [281, 223] on img "Circumcircular Sector. Select three points on sector" at bounding box center [282, 221] width 49 height 20
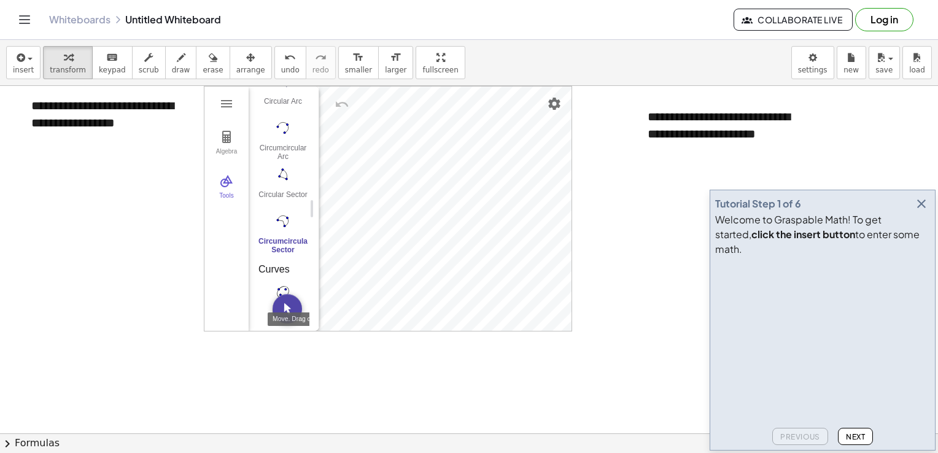
click at [282, 306] on img "Move. Drag or select object" at bounding box center [287, 308] width 29 height 29
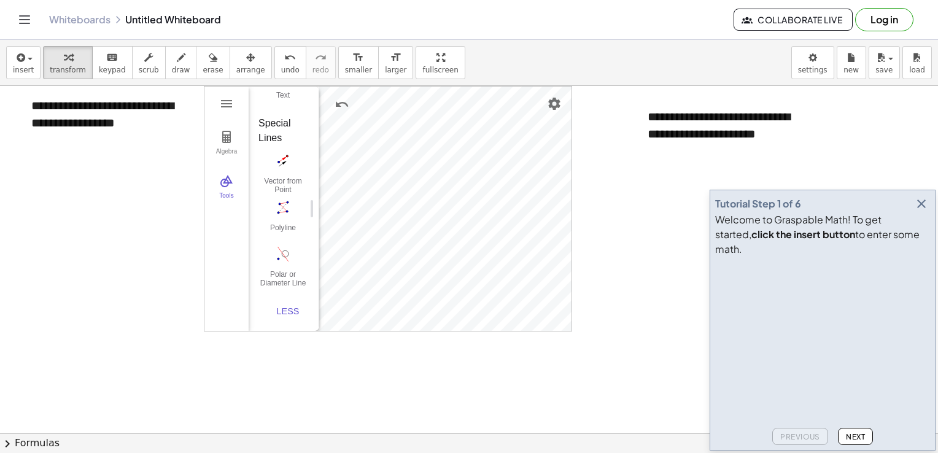
drag, startPoint x: 40, startPoint y: 14, endPoint x: 0, endPoint y: 21, distance: 40.6
click at [39, 14] on div "Whiteboards Untitled Whiteboard Collaborate Live Log in" at bounding box center [469, 19] width 909 height 39
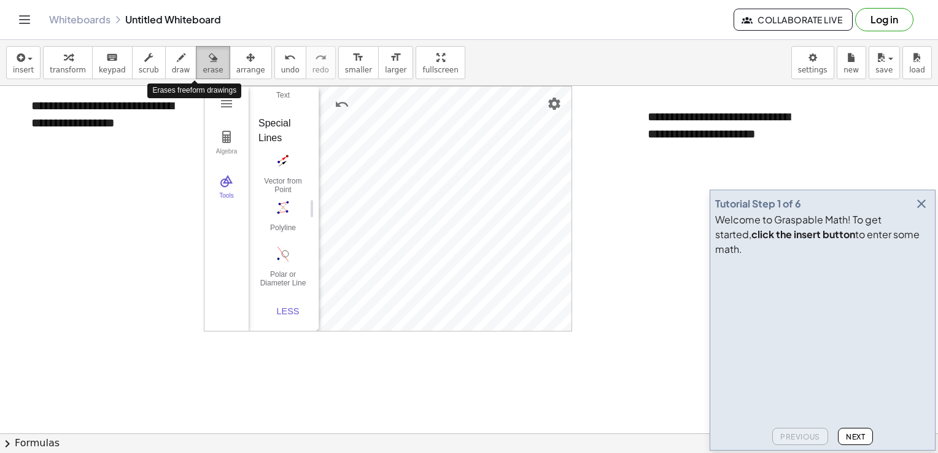
click at [203, 70] on span "erase" at bounding box center [213, 70] width 20 height 9
drag, startPoint x: 390, startPoint y: 188, endPoint x: 360, endPoint y: 205, distance: 35.2
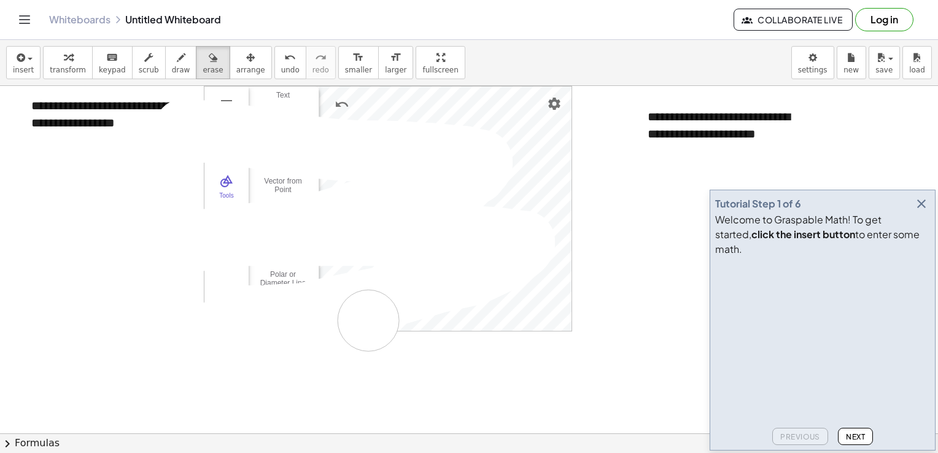
drag, startPoint x: 187, startPoint y: 128, endPoint x: 548, endPoint y: 322, distance: 409.3
click at [284, 63] on icon "undo" at bounding box center [290, 57] width 12 height 15
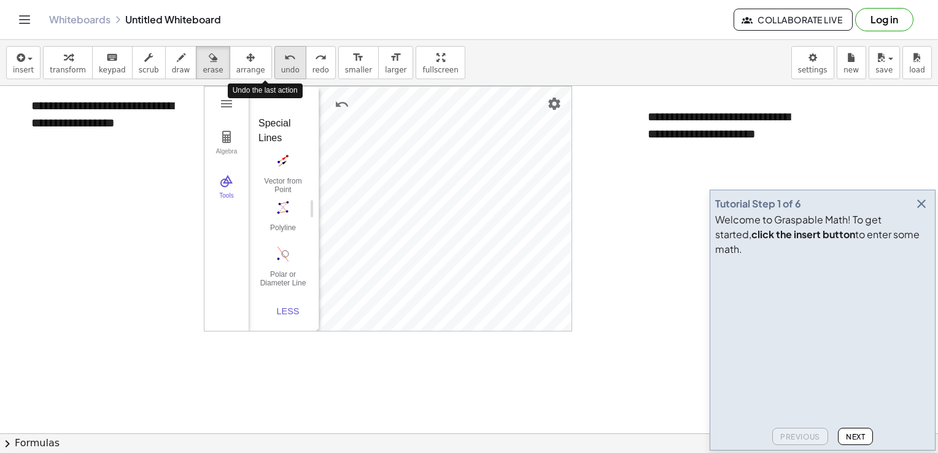
click at [284, 63] on icon "undo" at bounding box center [290, 57] width 12 height 15
click at [281, 73] on span "undo" at bounding box center [290, 70] width 18 height 9
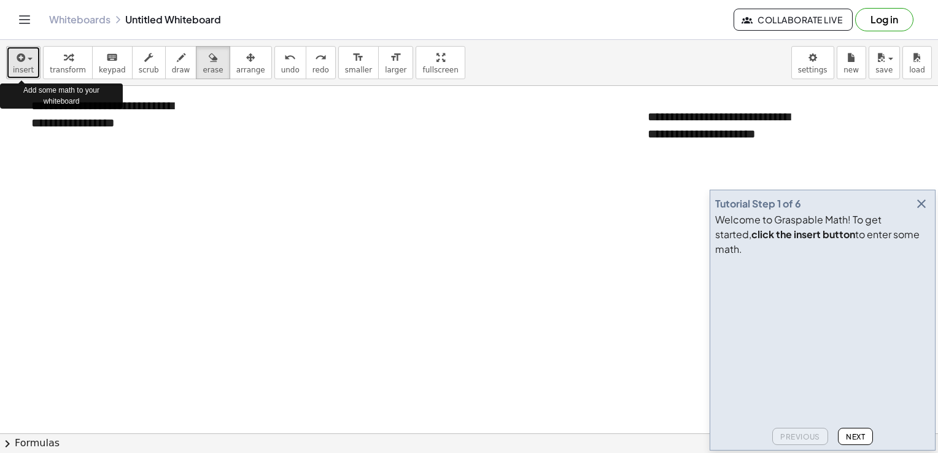
click at [18, 63] on icon "button" at bounding box center [19, 57] width 11 height 15
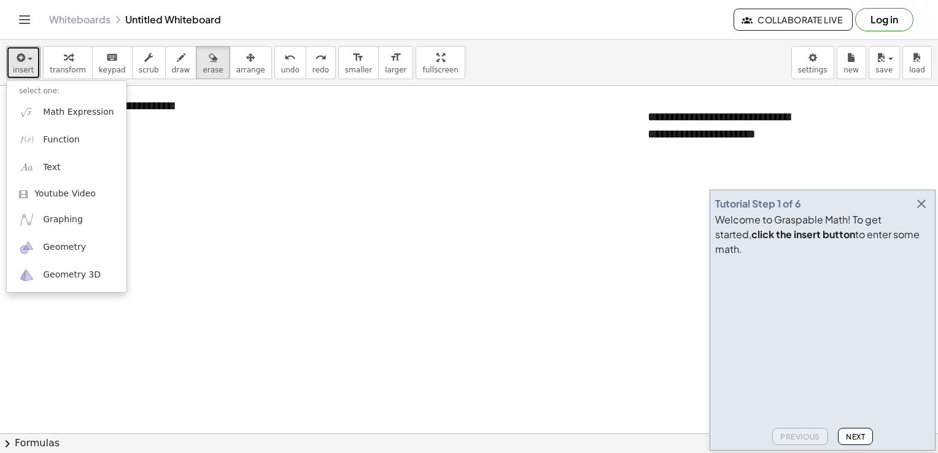
scroll to position [0, 0]
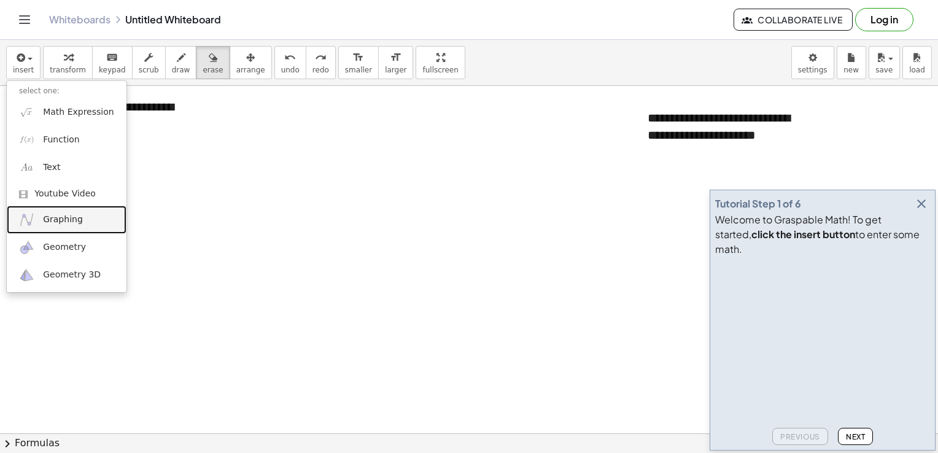
click at [58, 223] on span "Graphing" at bounding box center [63, 220] width 40 height 12
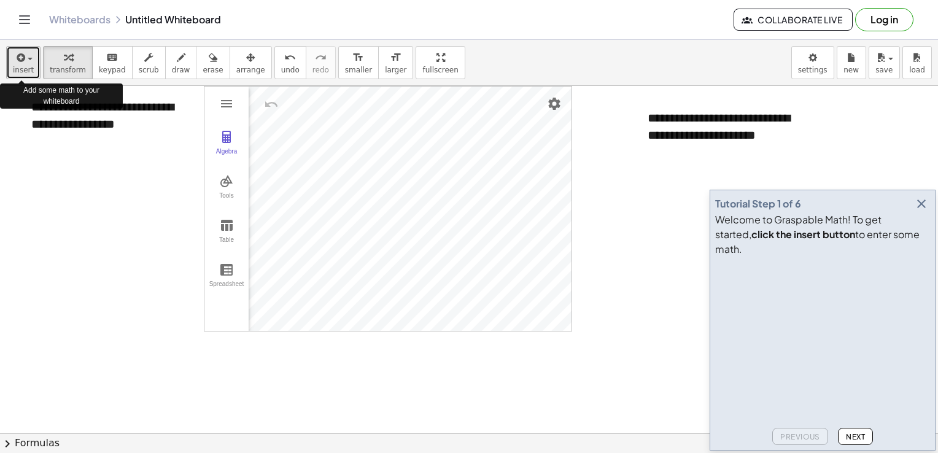
click at [25, 66] on span "insert" at bounding box center [23, 70] width 21 height 9
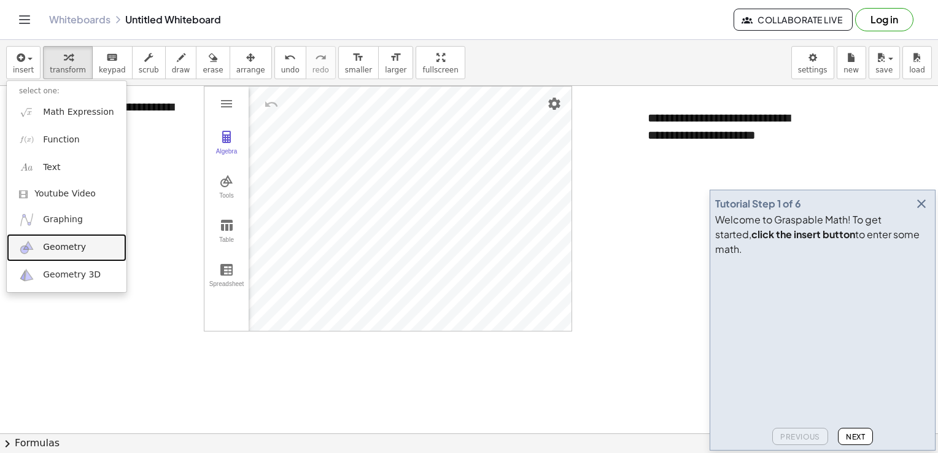
click at [58, 243] on span "Geometry" at bounding box center [64, 247] width 43 height 12
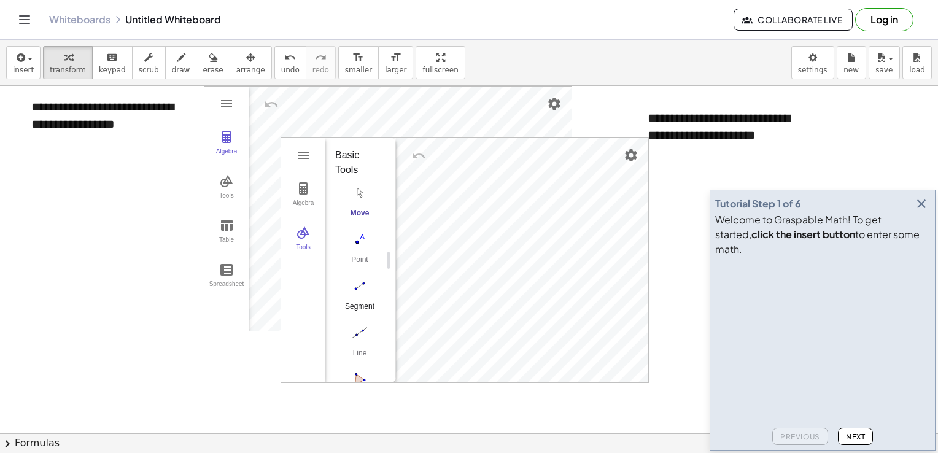
click at [365, 287] on img "Segment. Select two points or positions" at bounding box center [359, 286] width 49 height 20
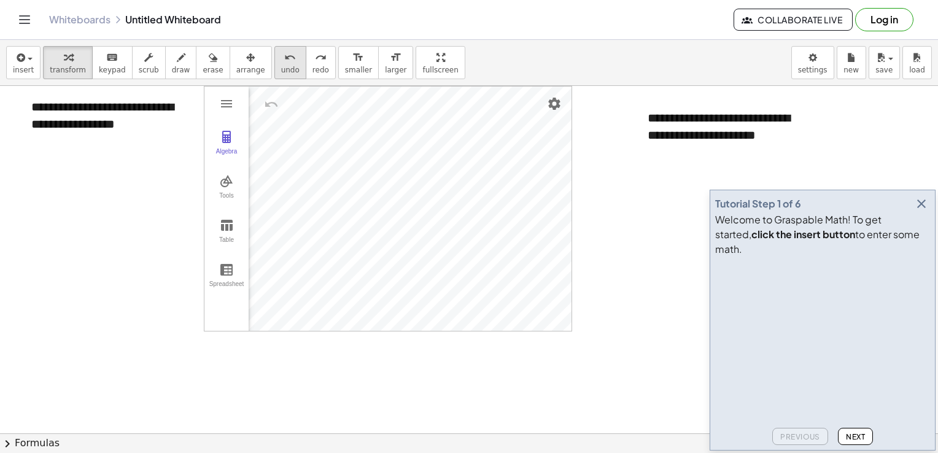
click at [284, 58] on icon "undo" at bounding box center [290, 57] width 12 height 15
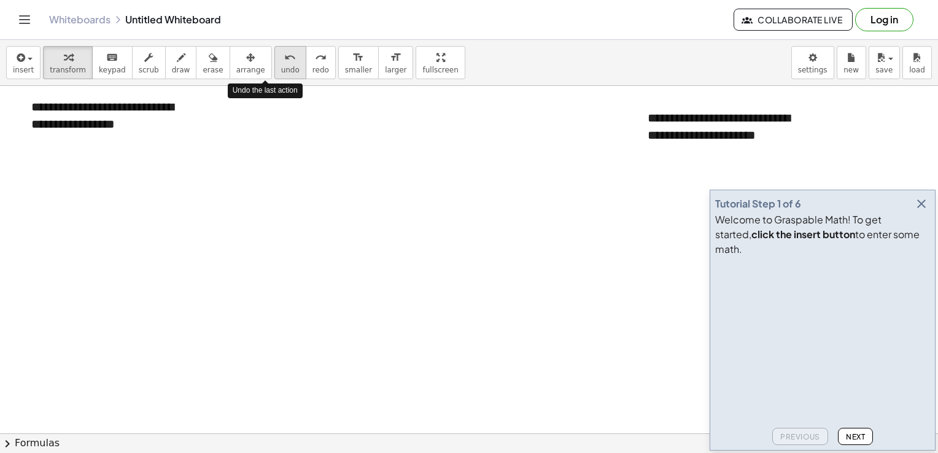
click at [284, 59] on icon "undo" at bounding box center [290, 57] width 12 height 15
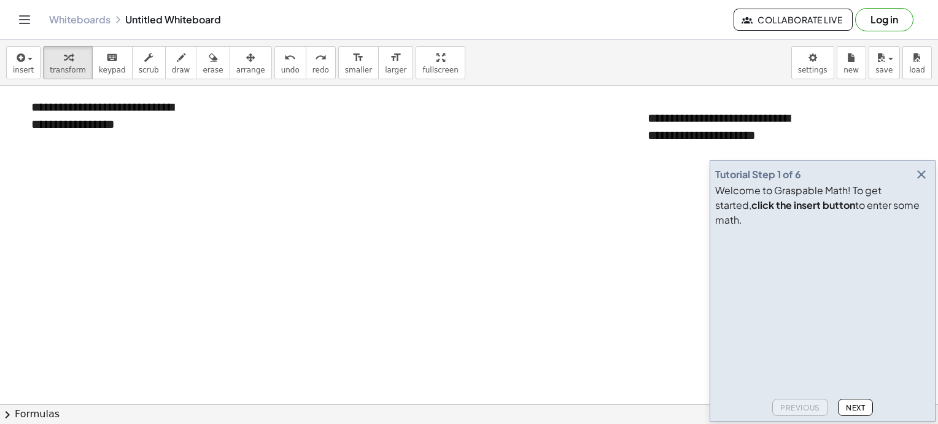
click at [28, 25] on icon "Toggle navigation" at bounding box center [24, 19] width 15 height 15
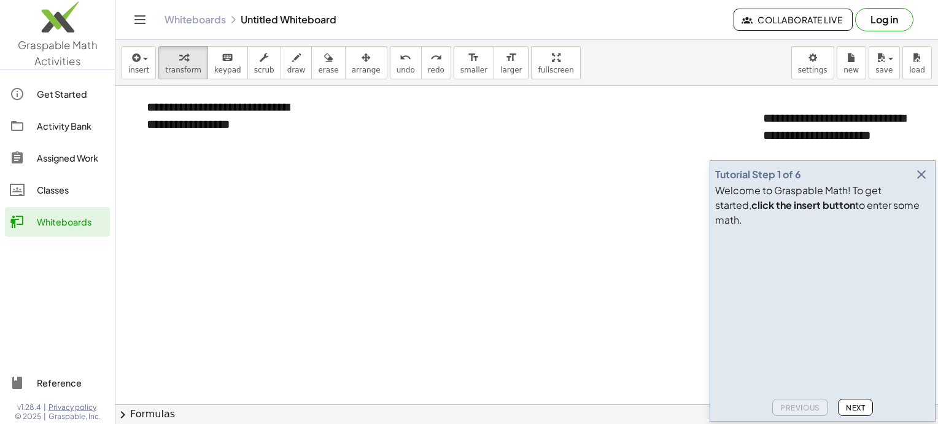
click at [52, 122] on div "Activity Bank" at bounding box center [71, 125] width 68 height 15
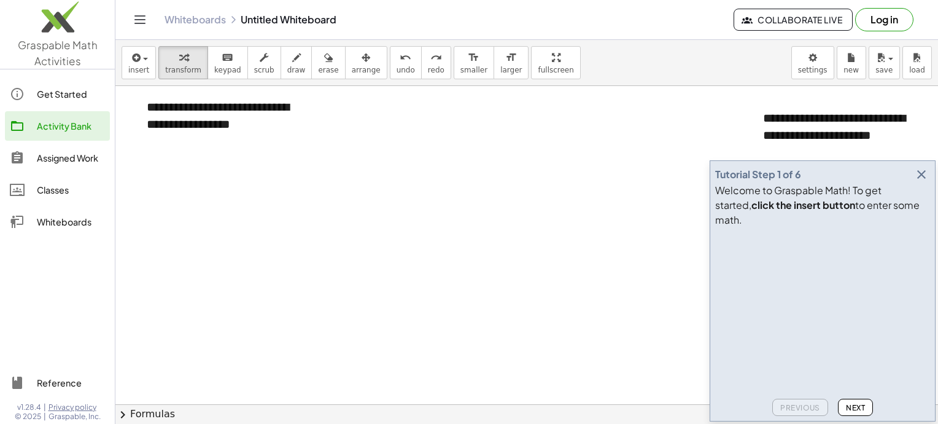
click at [42, 160] on div "Assigned Work" at bounding box center [71, 157] width 68 height 15
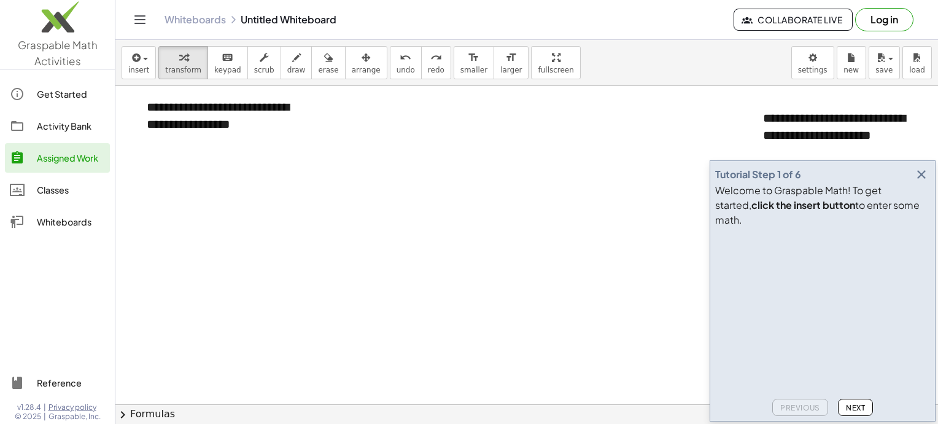
click at [34, 188] on div at bounding box center [23, 189] width 27 height 15
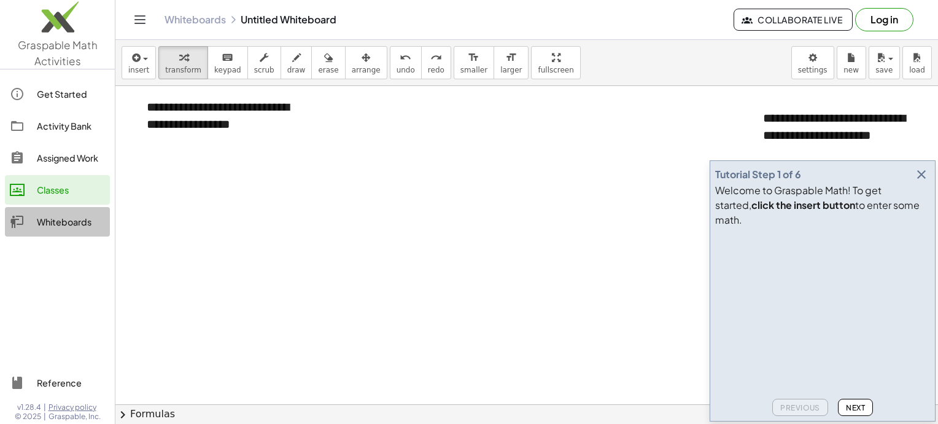
click at [44, 219] on div "Whiteboards" at bounding box center [71, 221] width 68 height 15
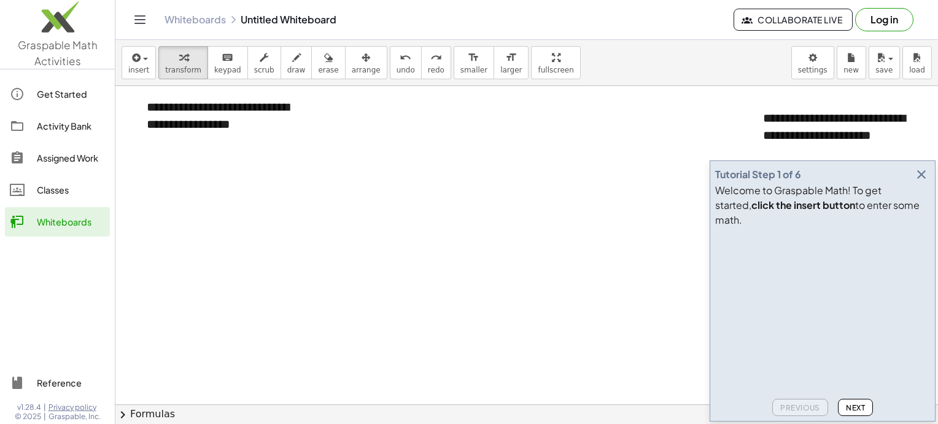
click at [142, 191] on div at bounding box center [526, 404] width 823 height 636
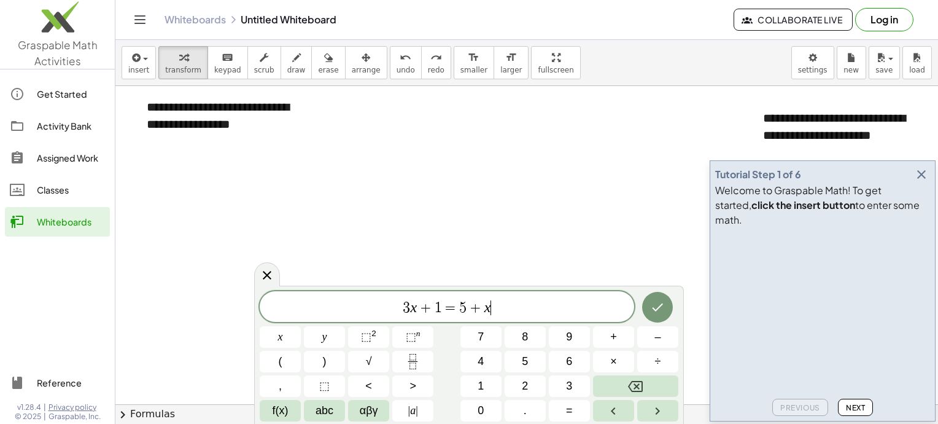
click at [160, 208] on div at bounding box center [526, 404] width 823 height 636
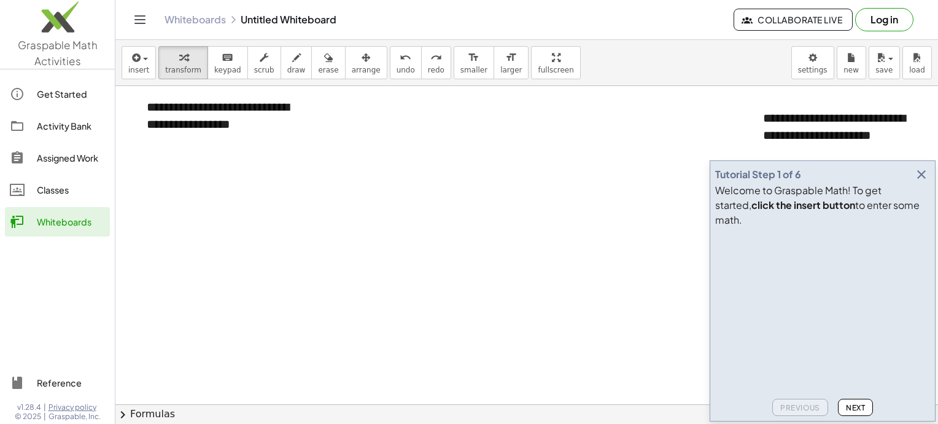
click at [90, 193] on div "Classes" at bounding box center [71, 189] width 68 height 15
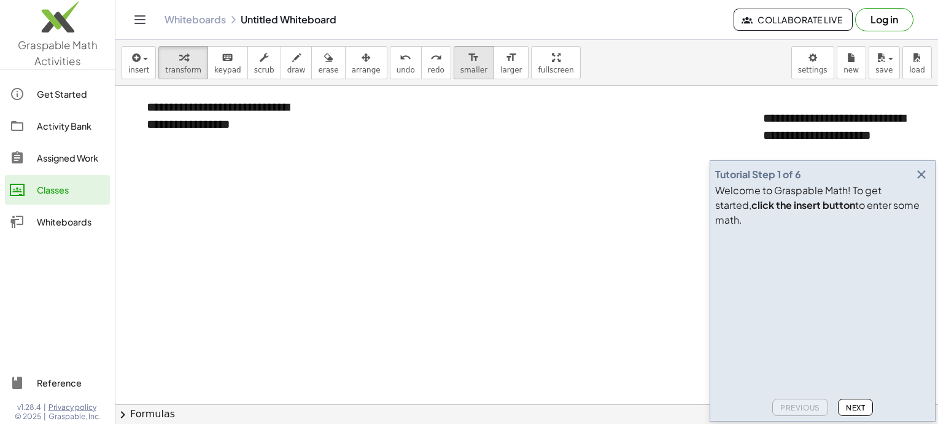
click at [460, 68] on span "smaller" at bounding box center [473, 70] width 27 height 9
